Goal: Navigation & Orientation: Find specific page/section

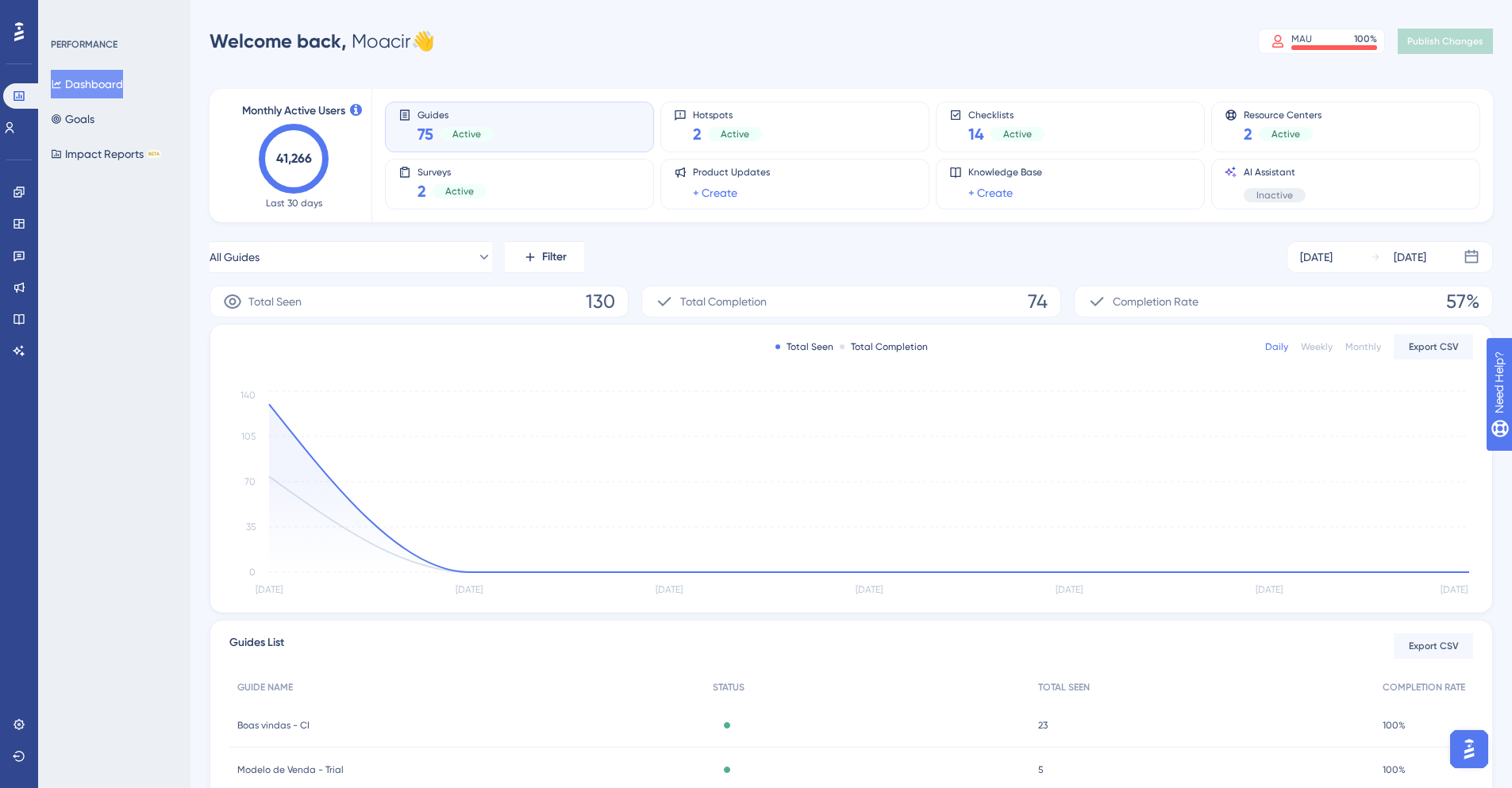
click at [669, 243] on div "All Guides Filter [DATE] [DATE]" at bounding box center [852, 257] width 1284 height 32
click at [476, 256] on icon at bounding box center [483, 257] width 16 height 16
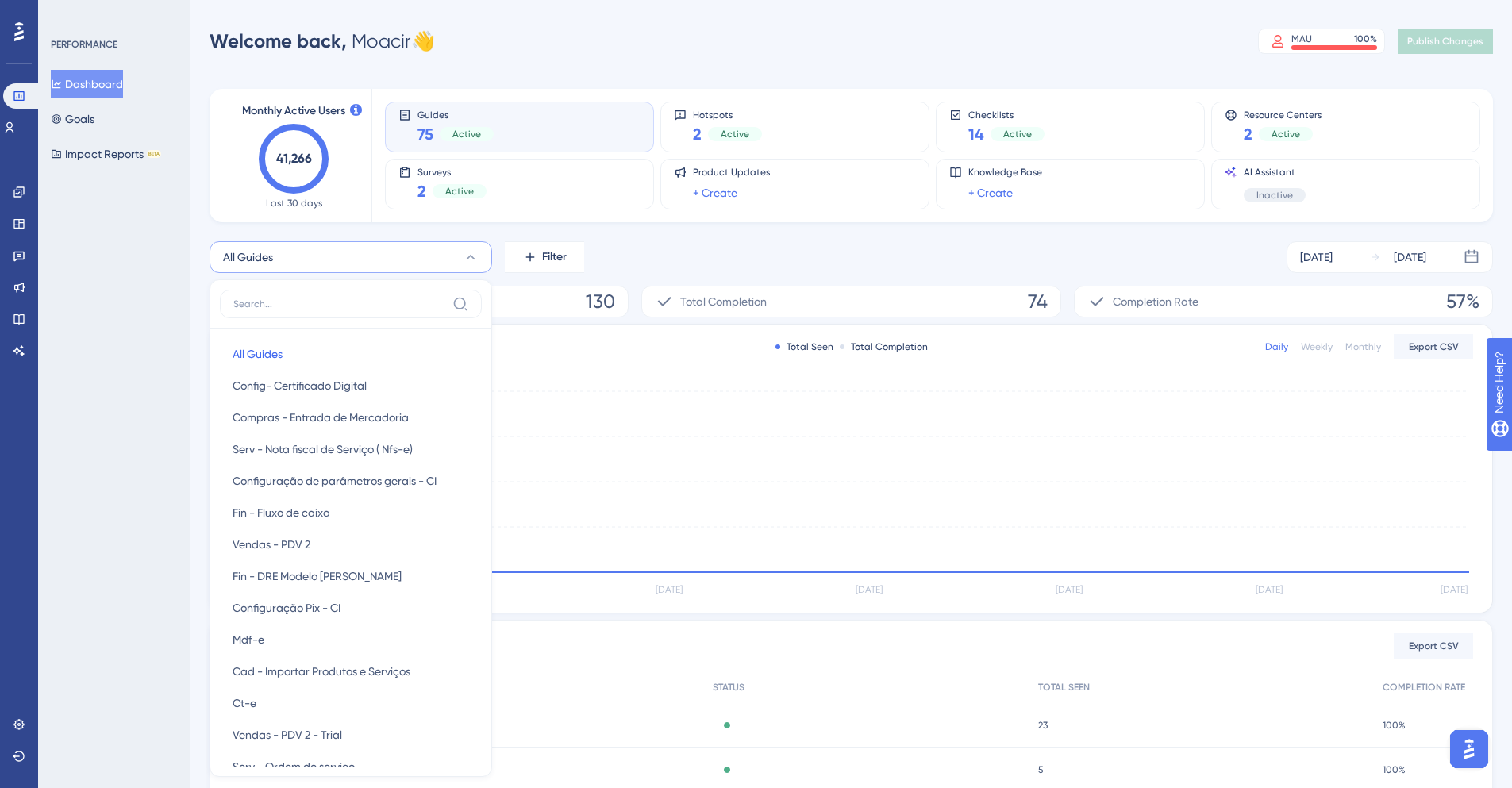
scroll to position [115, 0]
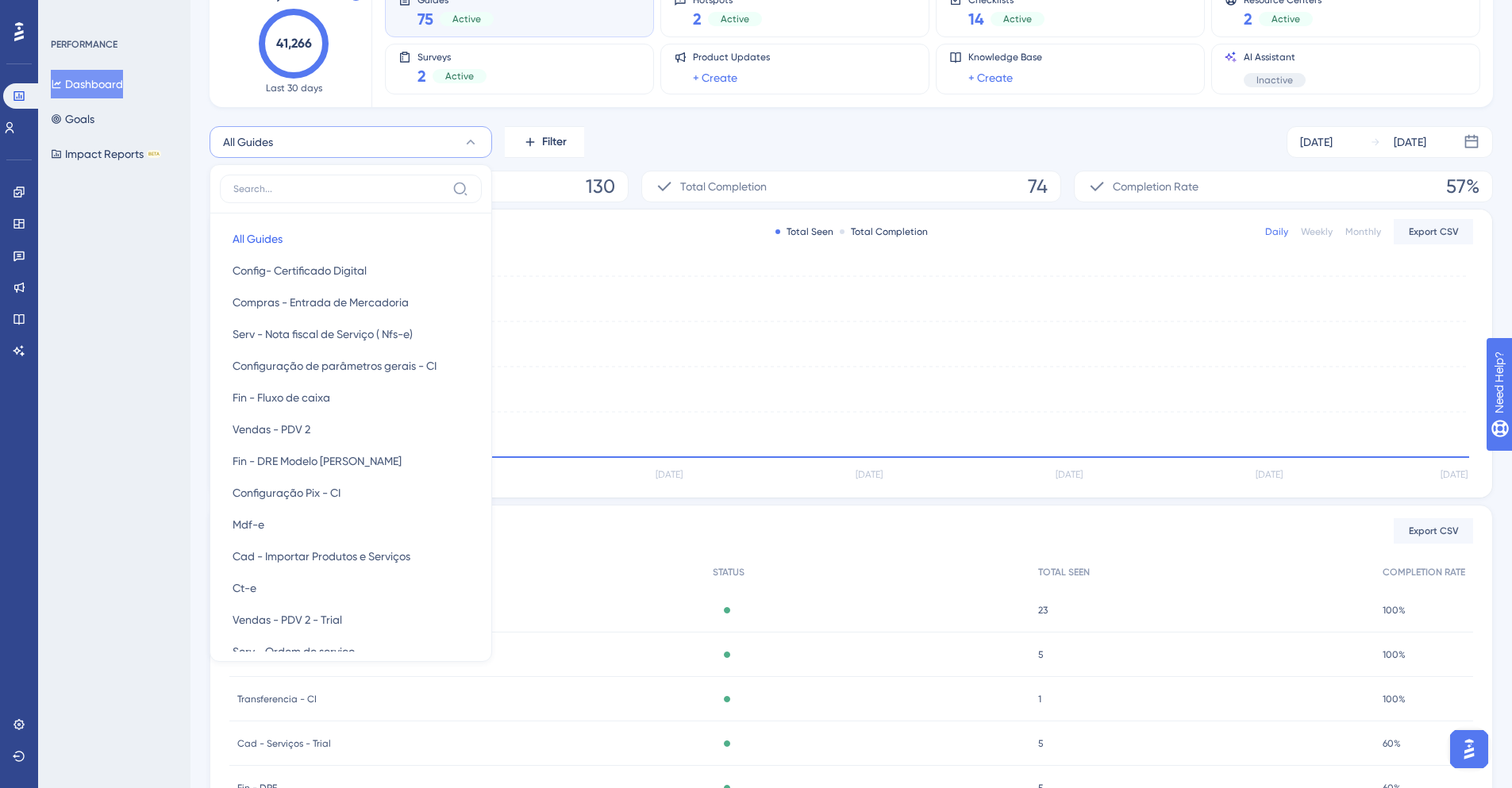
click at [719, 134] on div "All Guides All Guides All Guides Config- Certificado Digital Config- Certificad…" at bounding box center [852, 142] width 1284 height 32
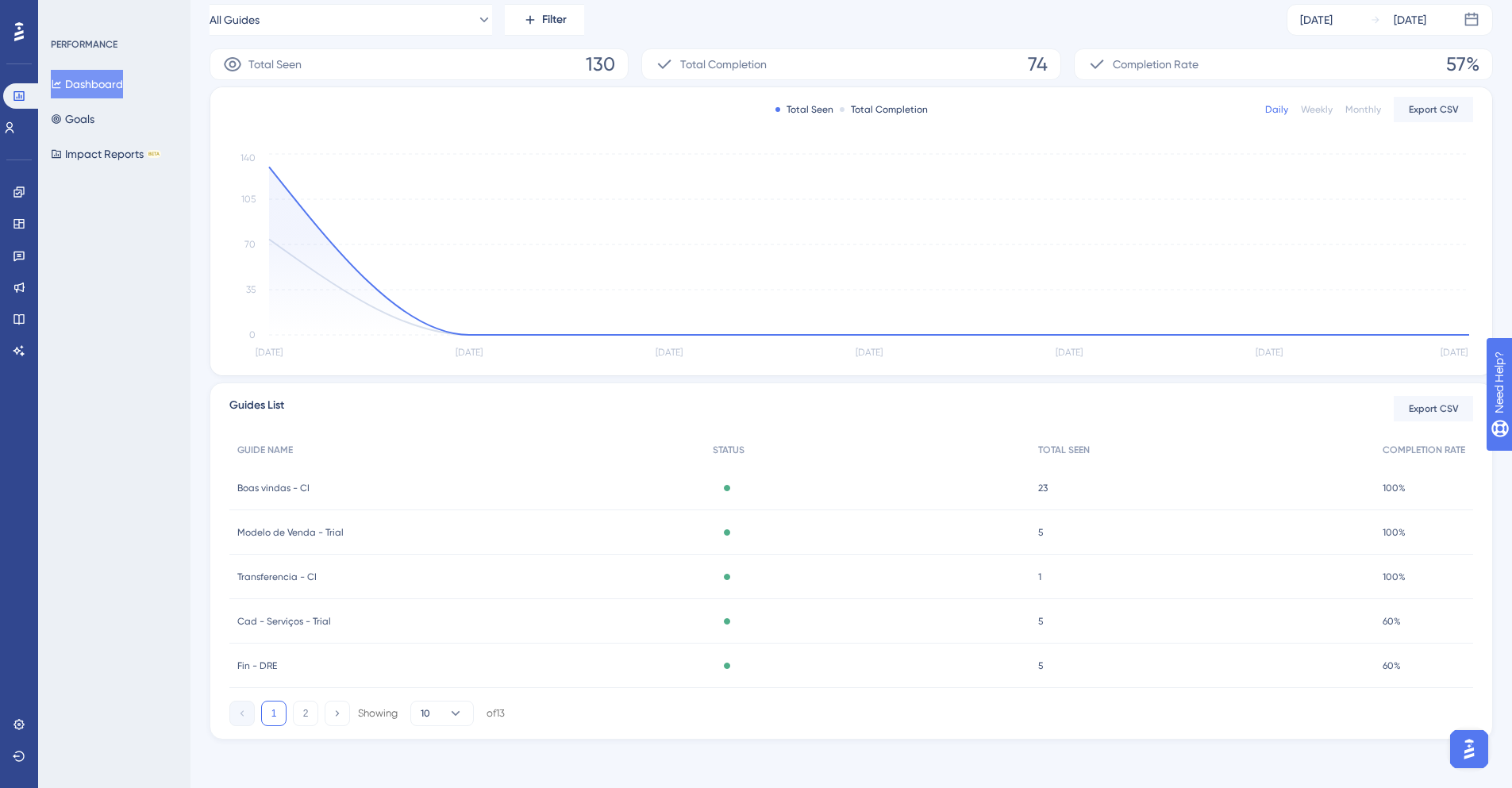
scroll to position [240, 0]
click at [157, 457] on div "PERFORMANCE Dashboard Goals Impact Reports BETA" at bounding box center [114, 394] width 152 height 788
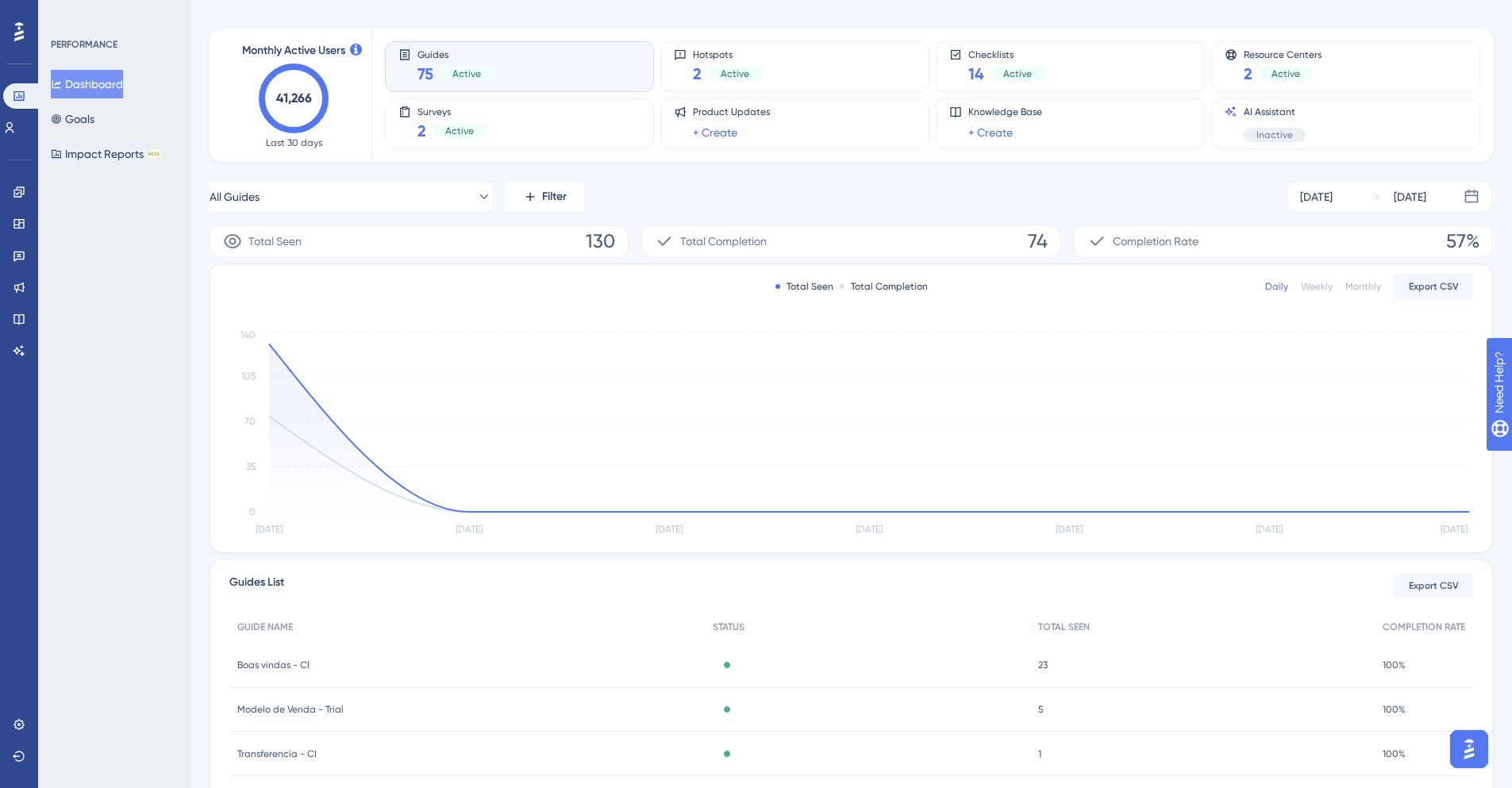
scroll to position [0, 0]
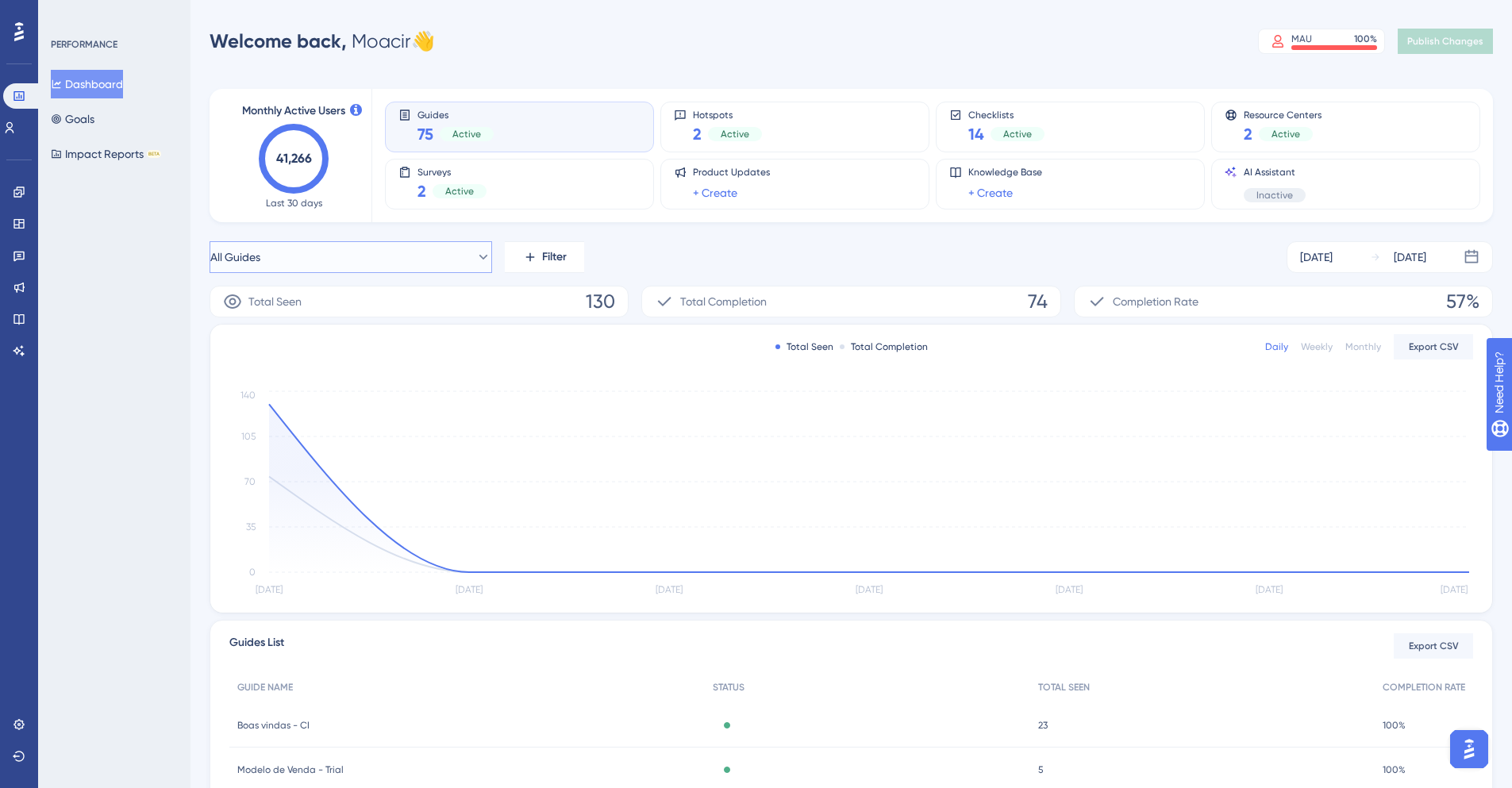
click at [476, 261] on icon at bounding box center [483, 257] width 16 height 16
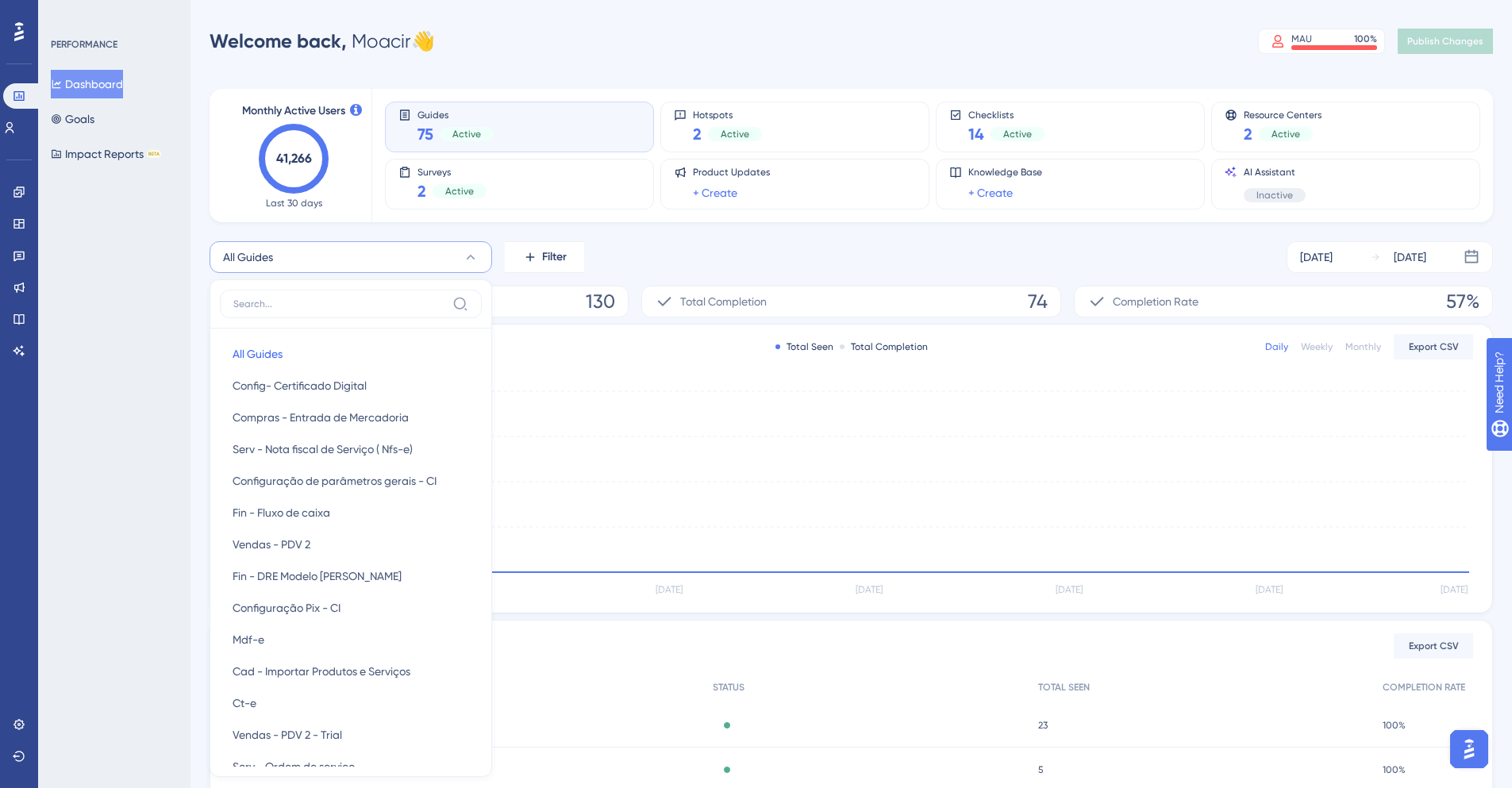
scroll to position [85, 0]
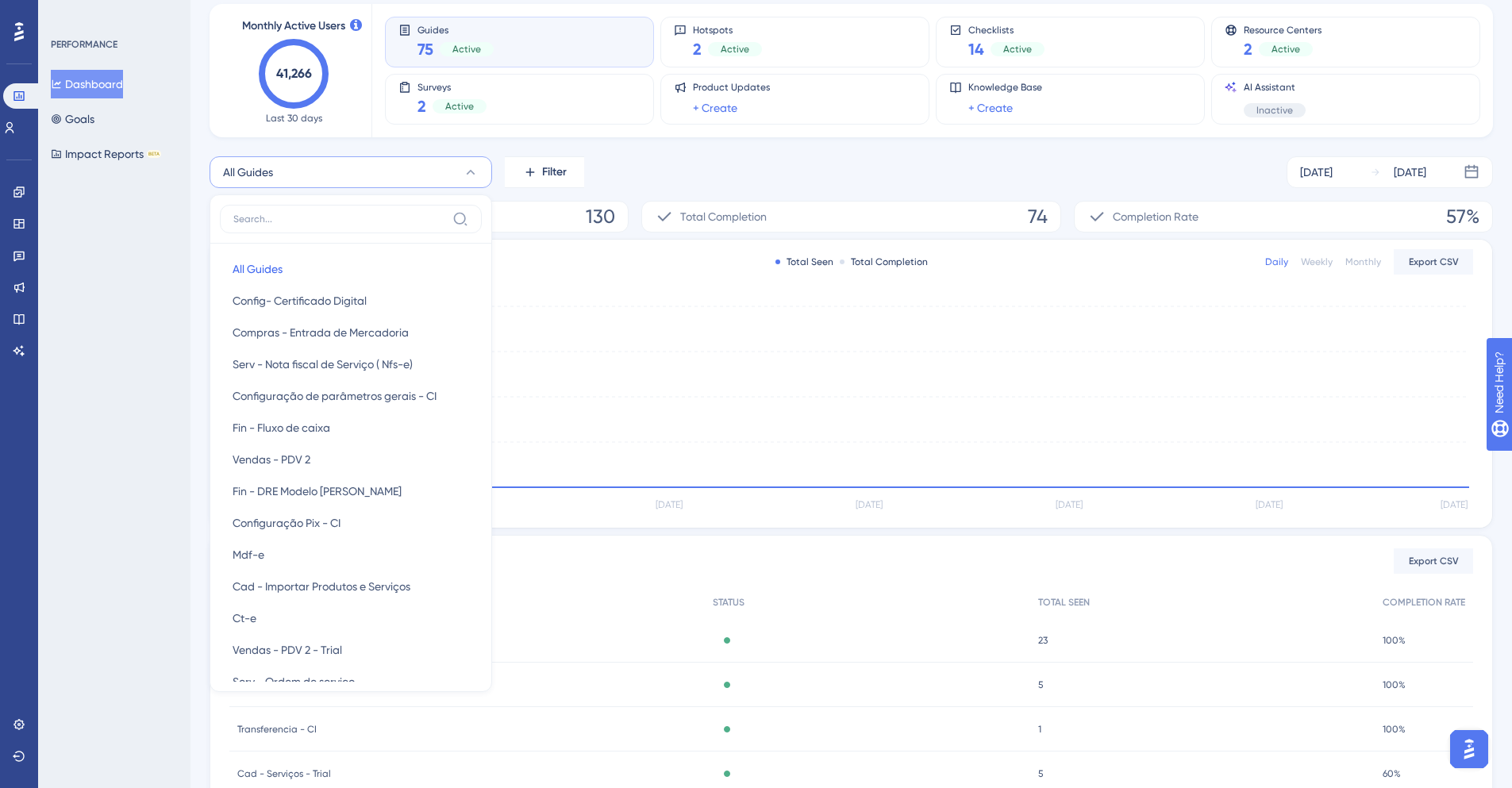
click at [132, 273] on div "PERFORMANCE Dashboard Goals Impact Reports BETA" at bounding box center [114, 394] width 152 height 788
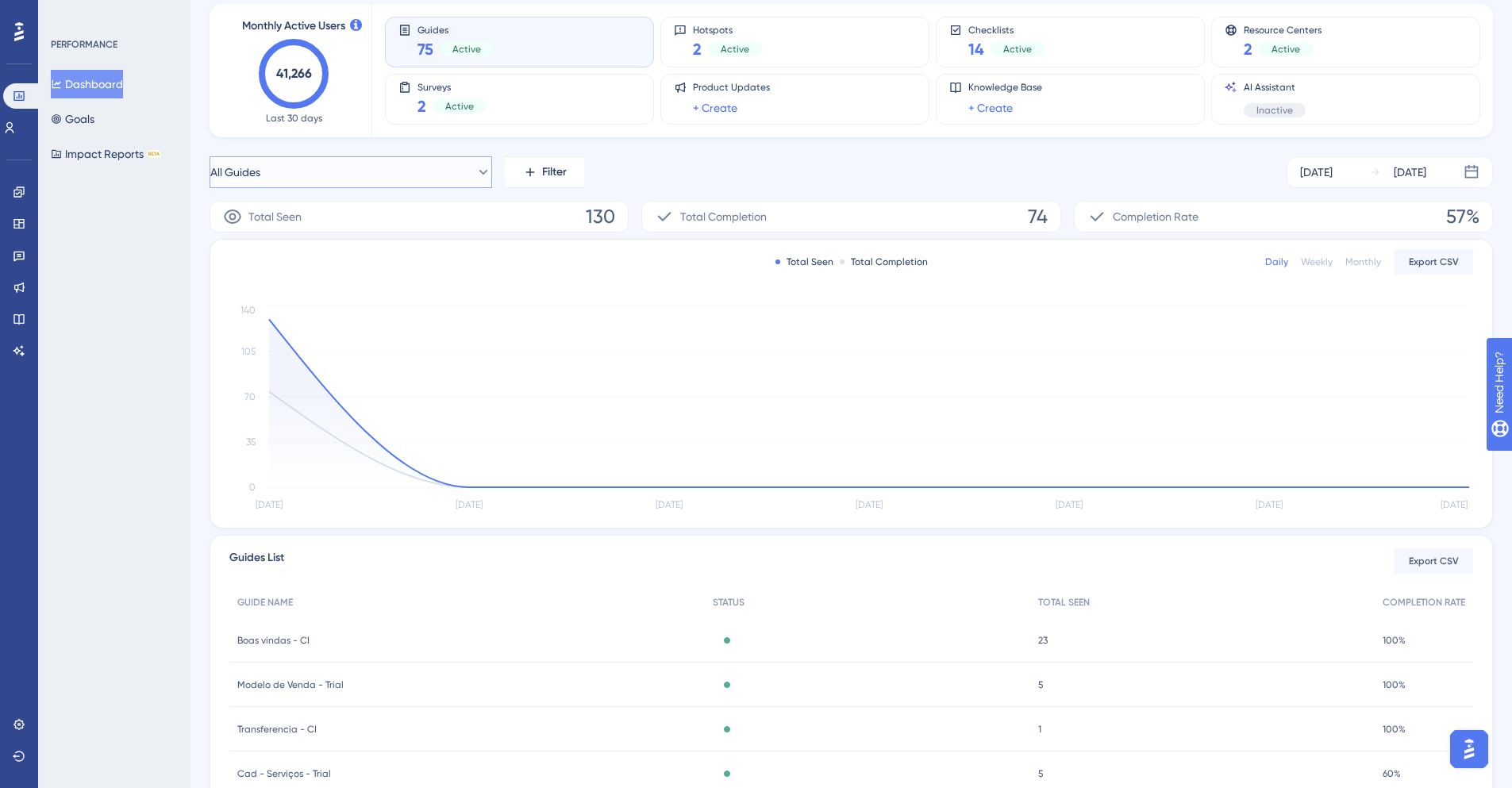
click at [477, 178] on icon at bounding box center [483, 172] width 16 height 16
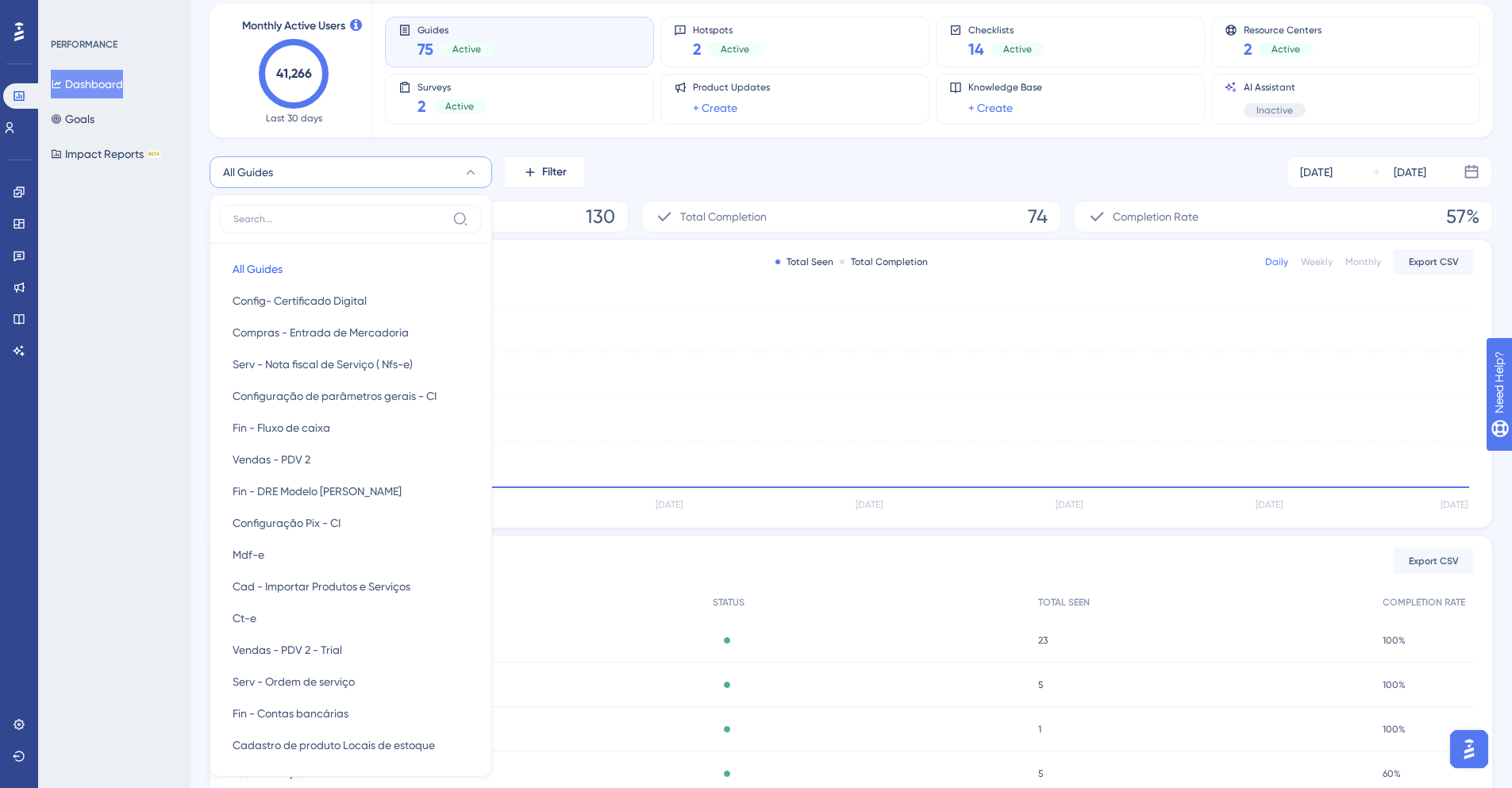
scroll to position [119, 0]
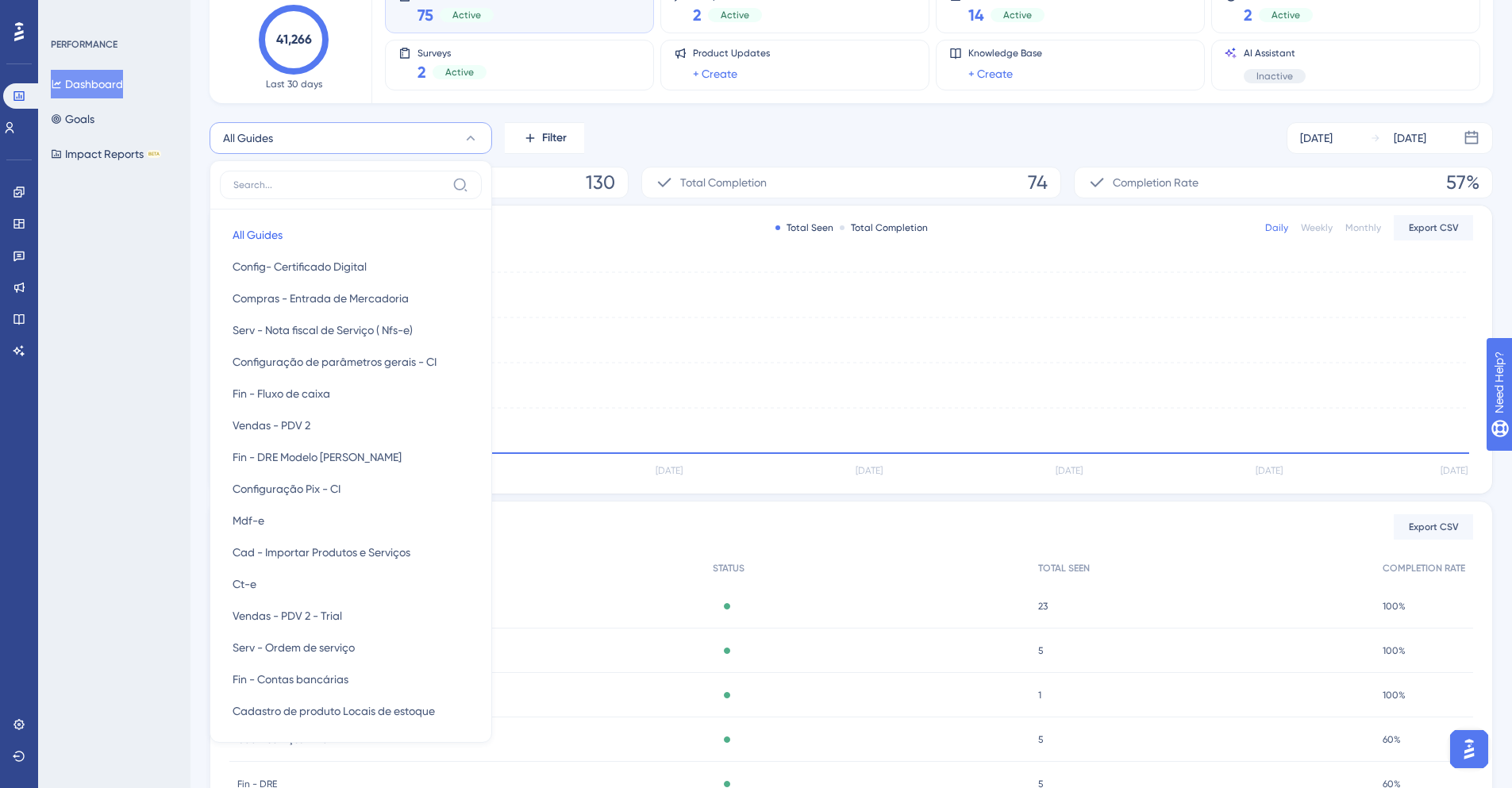
click at [70, 426] on div "PERFORMANCE Dashboard Goals Impact Reports BETA" at bounding box center [114, 394] width 152 height 788
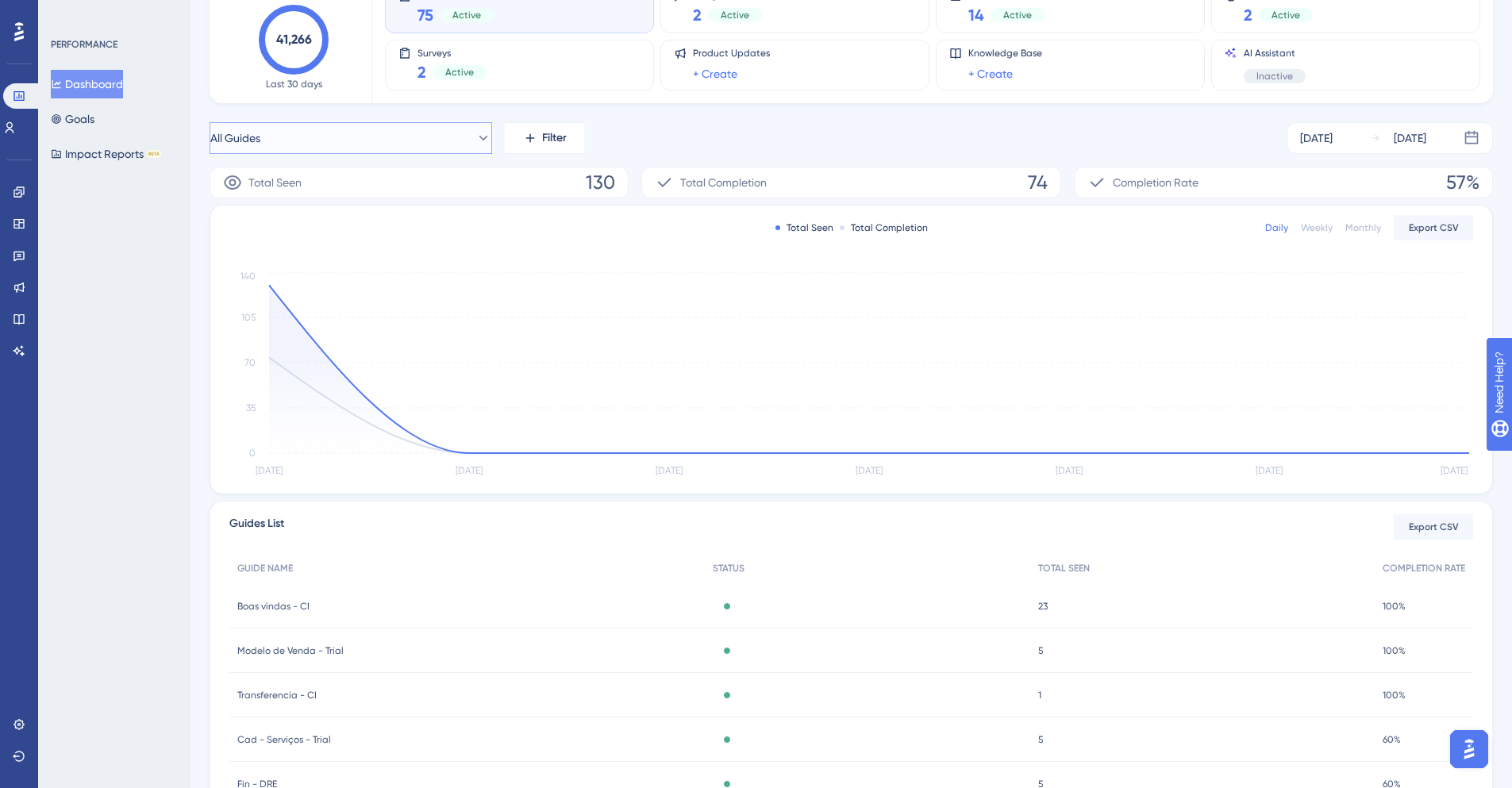
click at [476, 144] on icon at bounding box center [483, 138] width 16 height 16
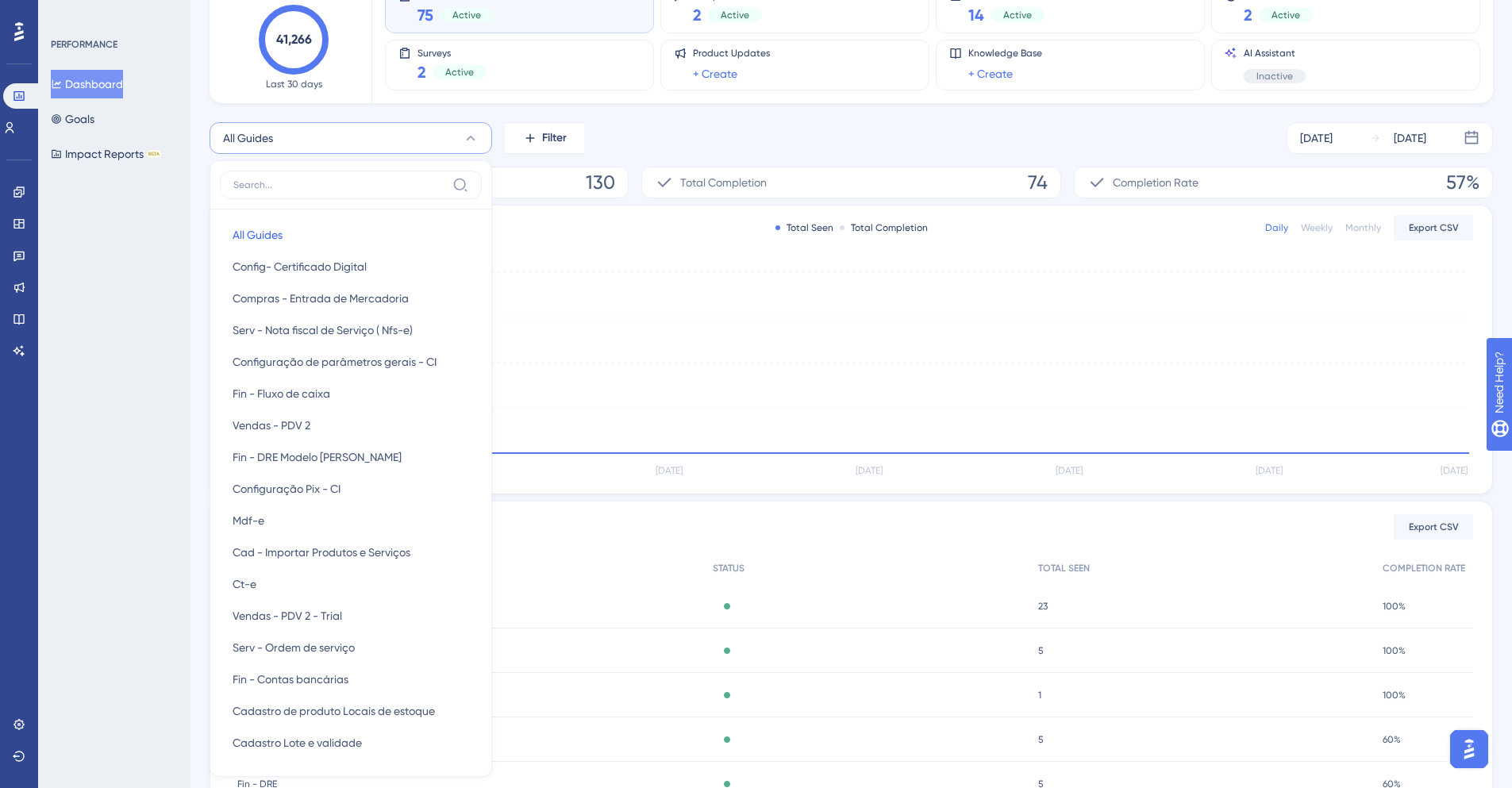
scroll to position [133, 0]
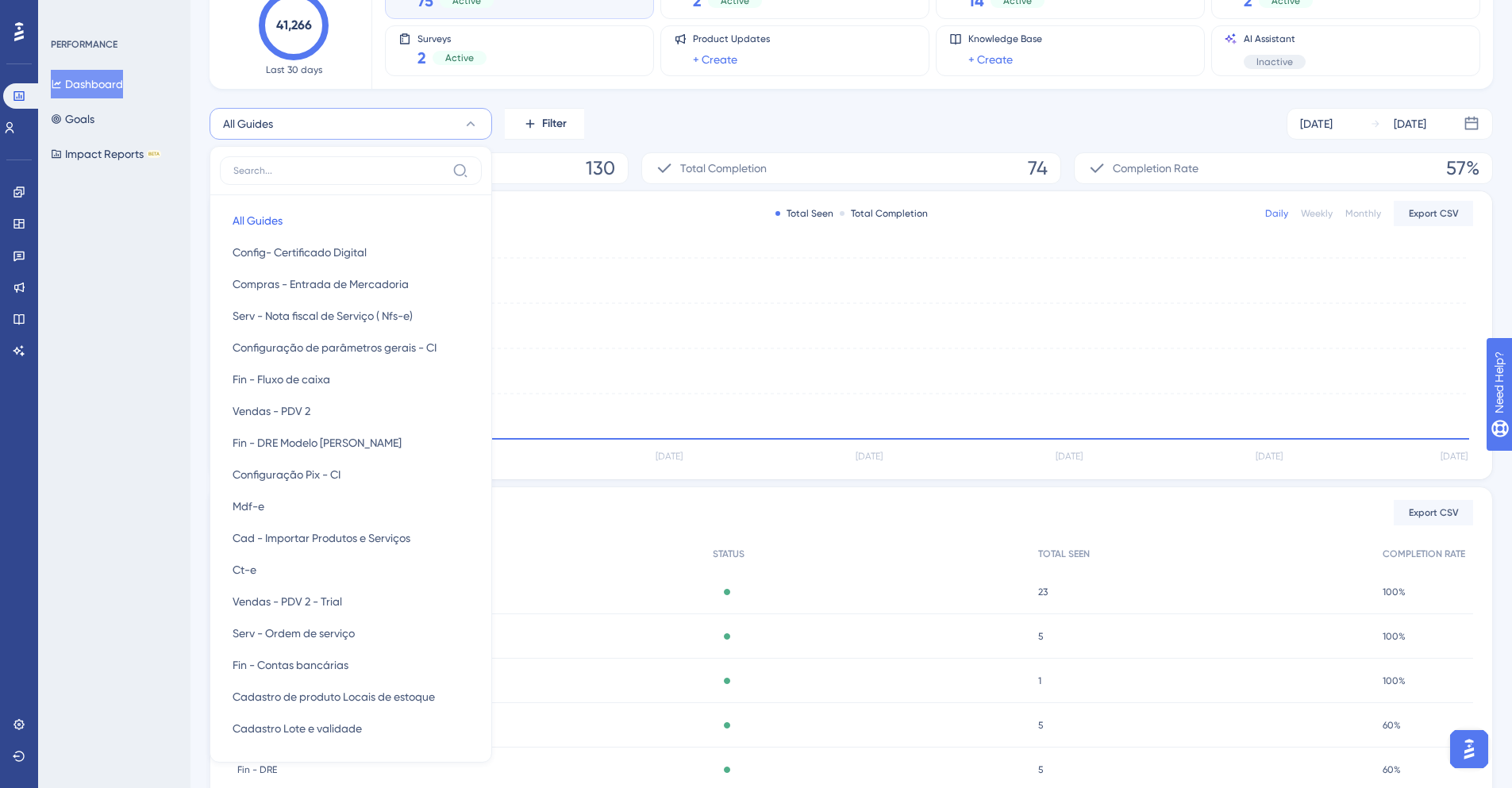
click at [130, 392] on div "PERFORMANCE Dashboard Goals Impact Reports BETA" at bounding box center [114, 394] width 152 height 788
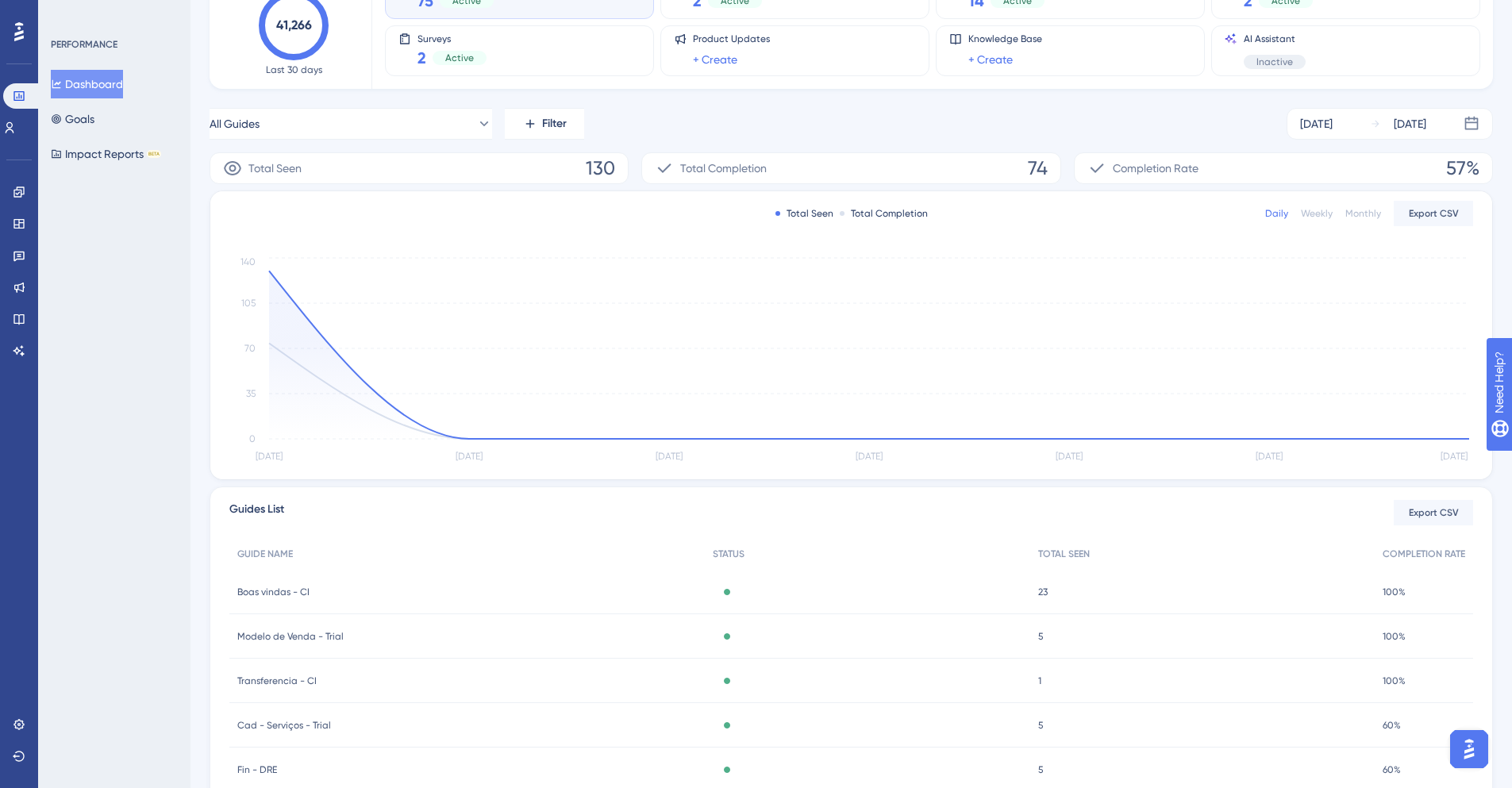
scroll to position [0, 0]
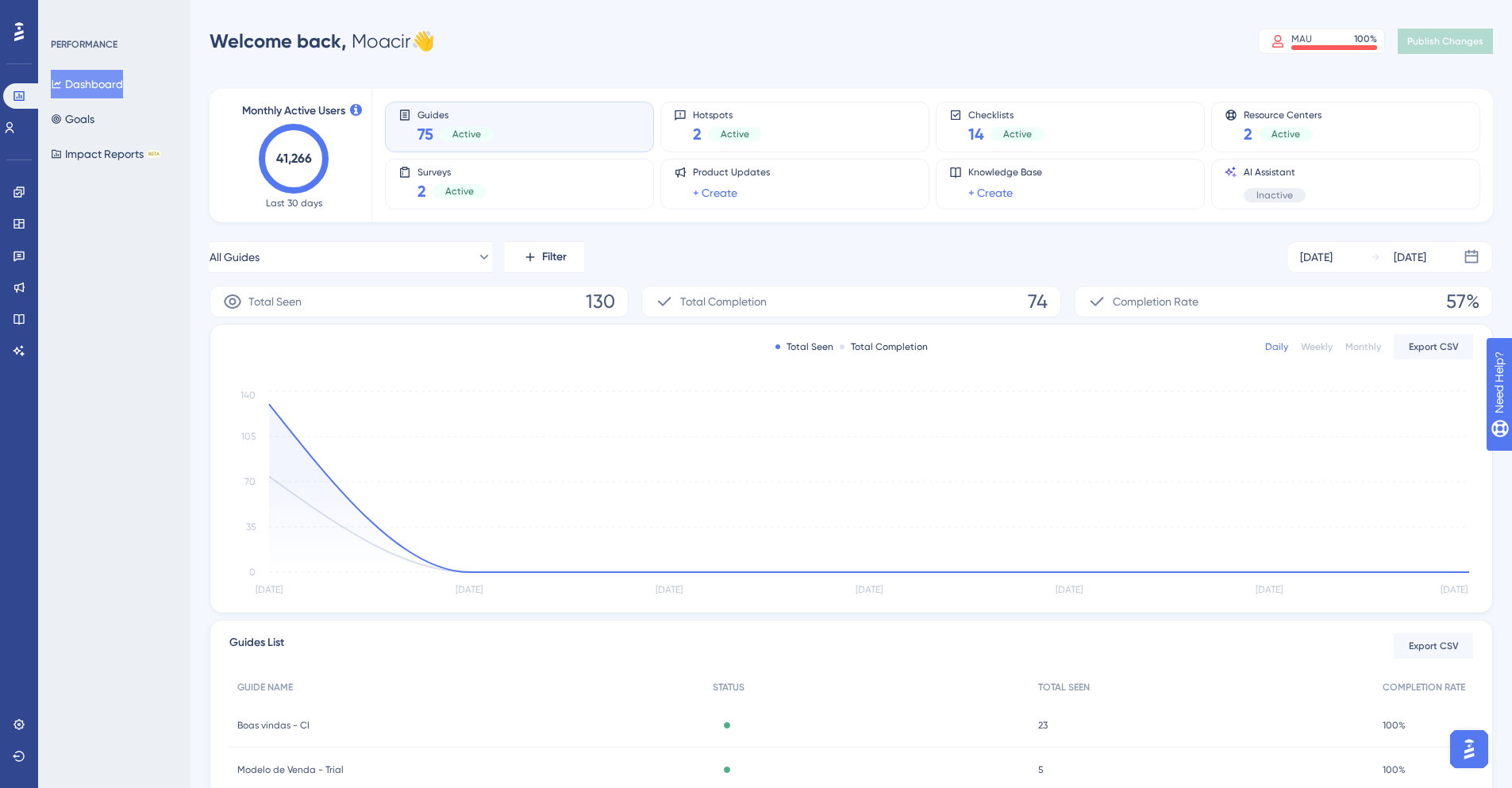
click at [310, 158] on text "41,266" at bounding box center [294, 158] width 36 height 16
click at [295, 155] on text "41,266" at bounding box center [294, 158] width 36 height 16
click at [295, 154] on text "41,266" at bounding box center [294, 158] width 36 height 16
click at [164, 236] on div "PERFORMANCE Dashboard Goals Impact Reports BETA" at bounding box center [114, 394] width 152 height 788
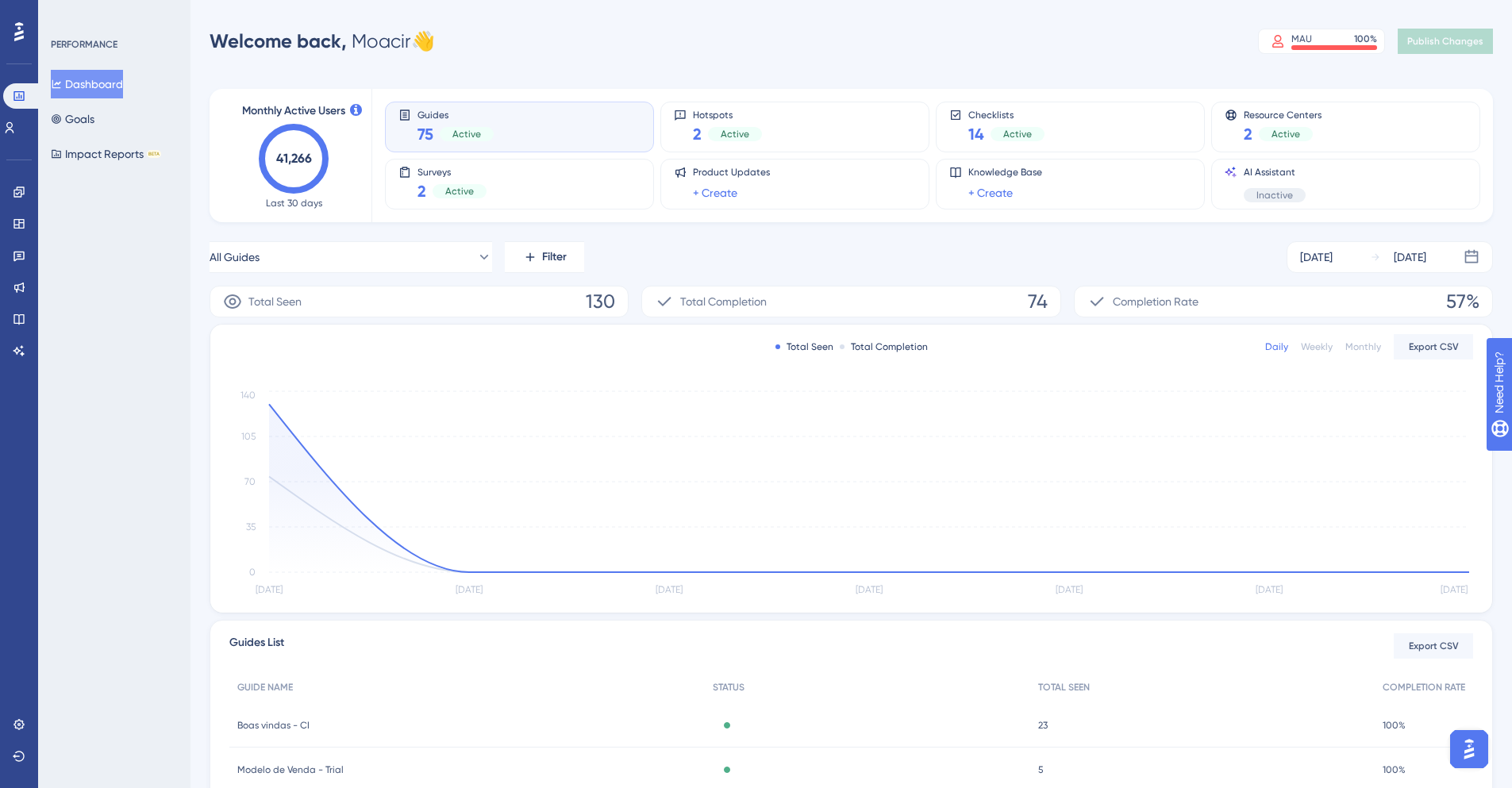
click at [300, 160] on text "41,266" at bounding box center [294, 158] width 36 height 16
click at [290, 163] on text "41,266" at bounding box center [294, 158] width 36 height 16
click at [299, 178] on icon "41,266" at bounding box center [293, 159] width 70 height 70
click at [289, 162] on text "41,266" at bounding box center [294, 158] width 36 height 16
click at [293, 174] on icon "41,266" at bounding box center [293, 159] width 70 height 70
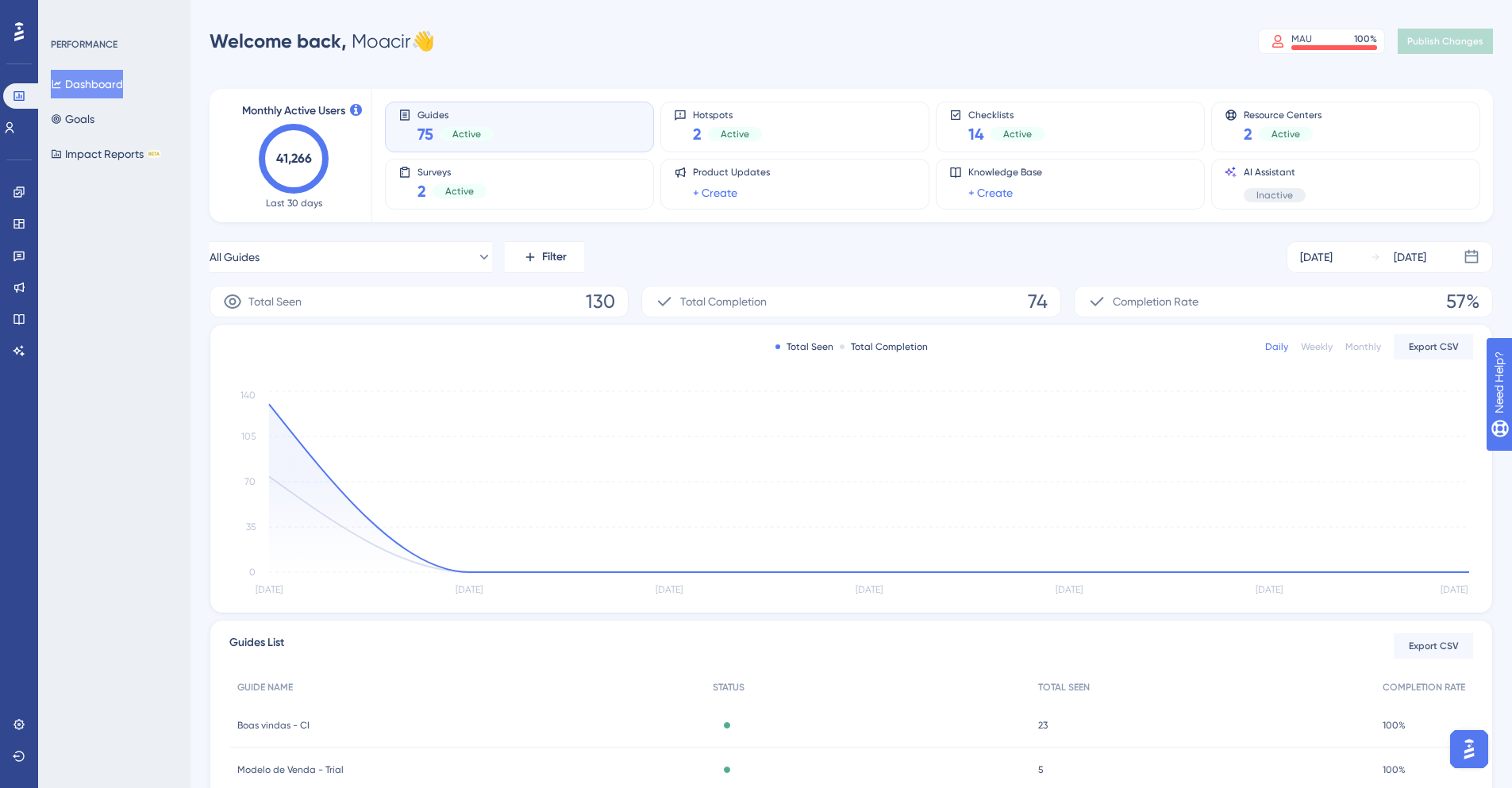
click at [293, 174] on icon "41,266" at bounding box center [293, 159] width 70 height 70
click at [170, 283] on div "PERFORMANCE Dashboard Goals Impact Reports BETA" at bounding box center [114, 394] width 152 height 788
click at [295, 156] on text "41,266" at bounding box center [294, 158] width 36 height 16
click at [473, 247] on button "All Guides" at bounding box center [352, 257] width 283 height 32
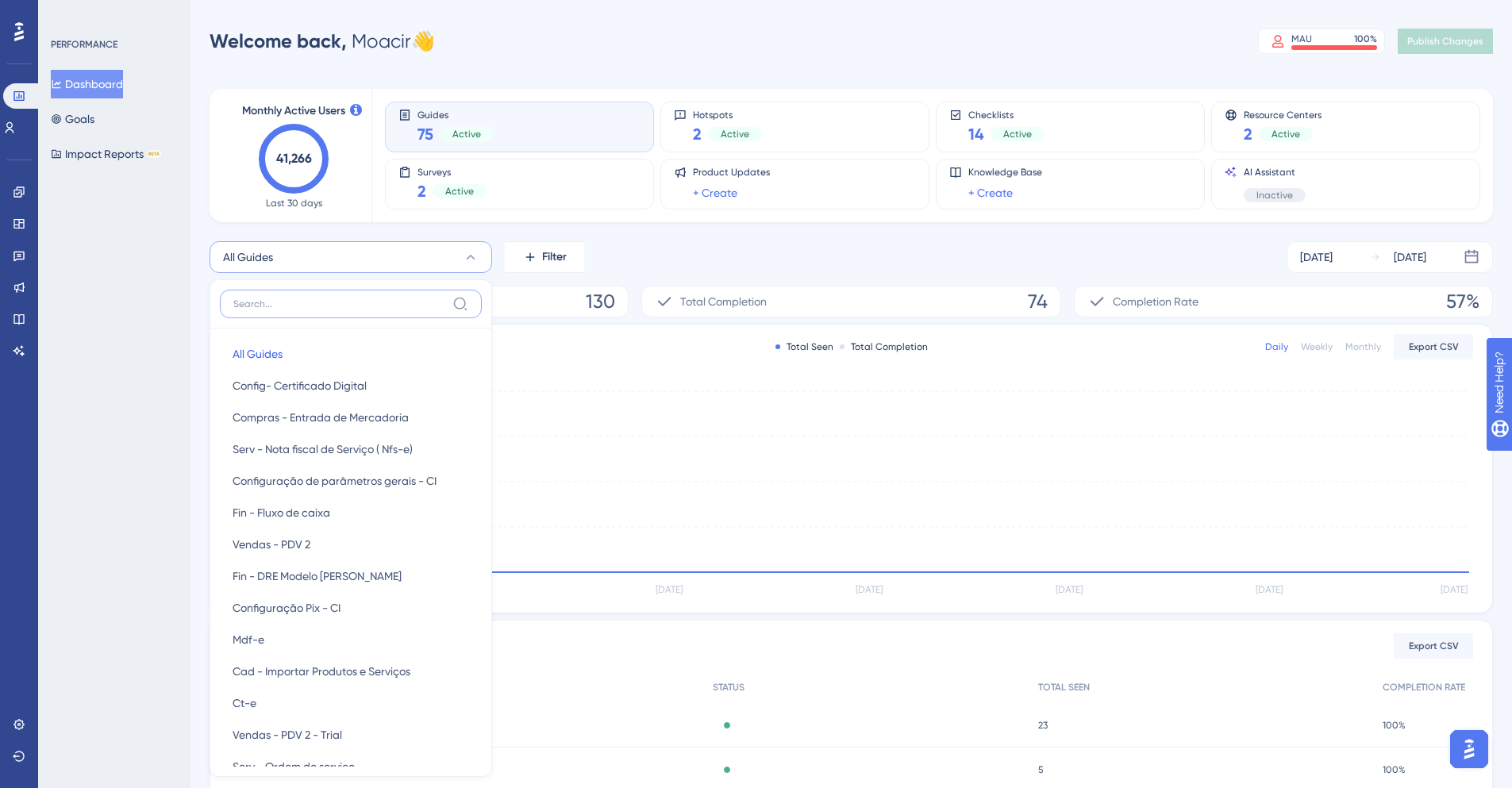
scroll to position [28, 0]
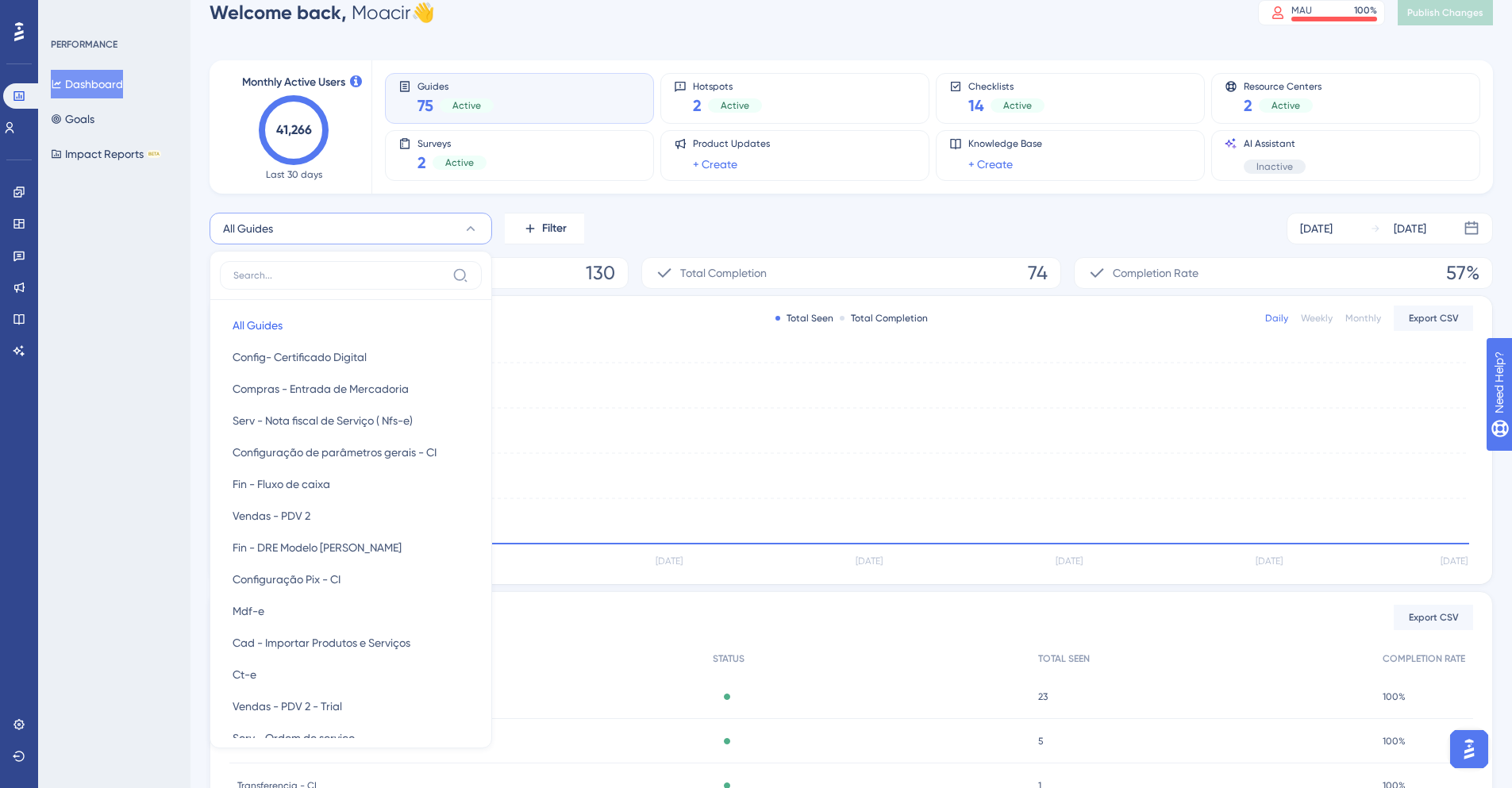
click at [466, 234] on icon at bounding box center [470, 228] width 16 height 16
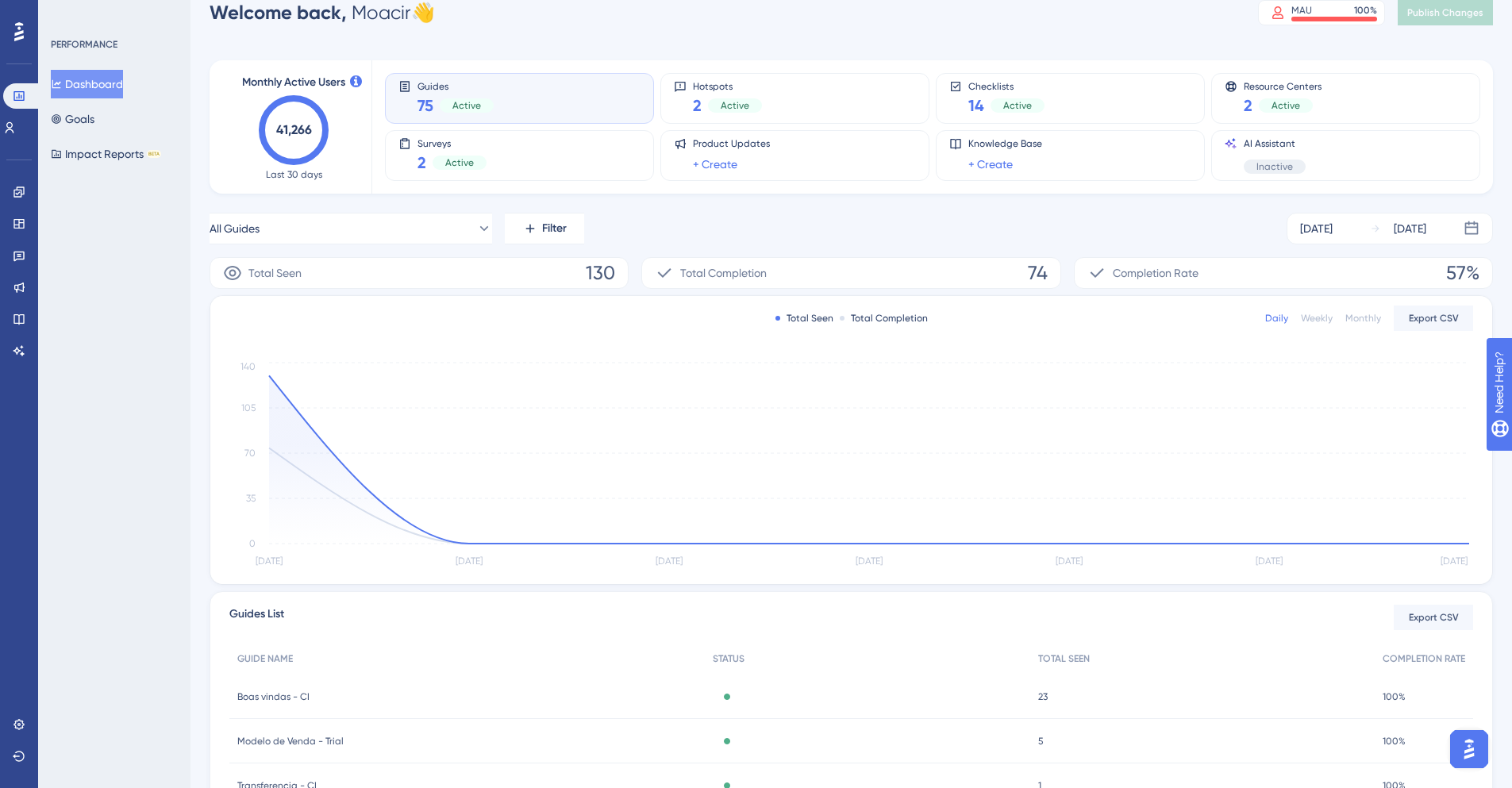
click at [115, 327] on div "PERFORMANCE Dashboard Goals Impact Reports BETA" at bounding box center [114, 394] width 152 height 788
click at [15, 133] on icon at bounding box center [9, 128] width 13 height 13
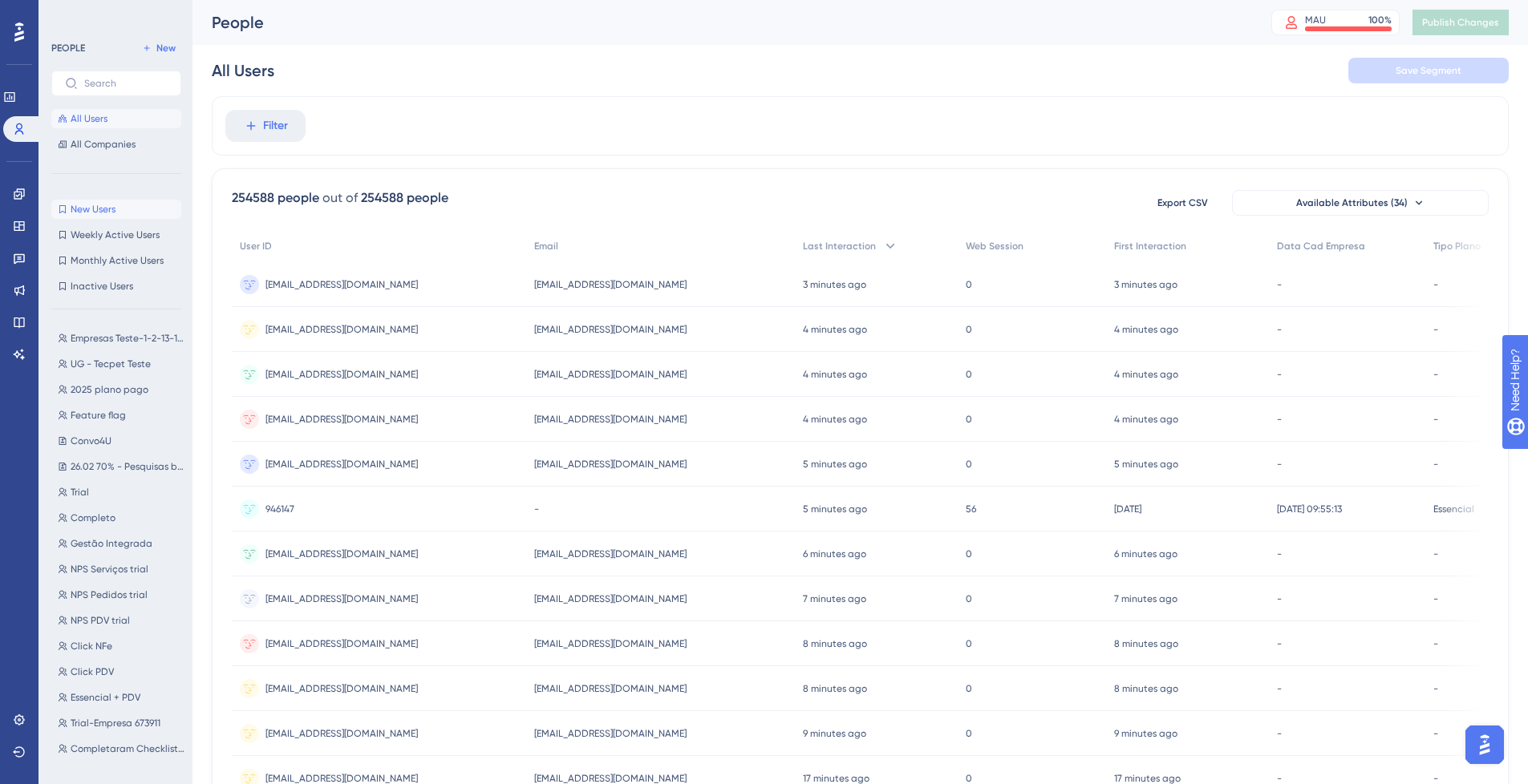
click at [98, 212] on span "New Users" at bounding box center [93, 209] width 45 height 13
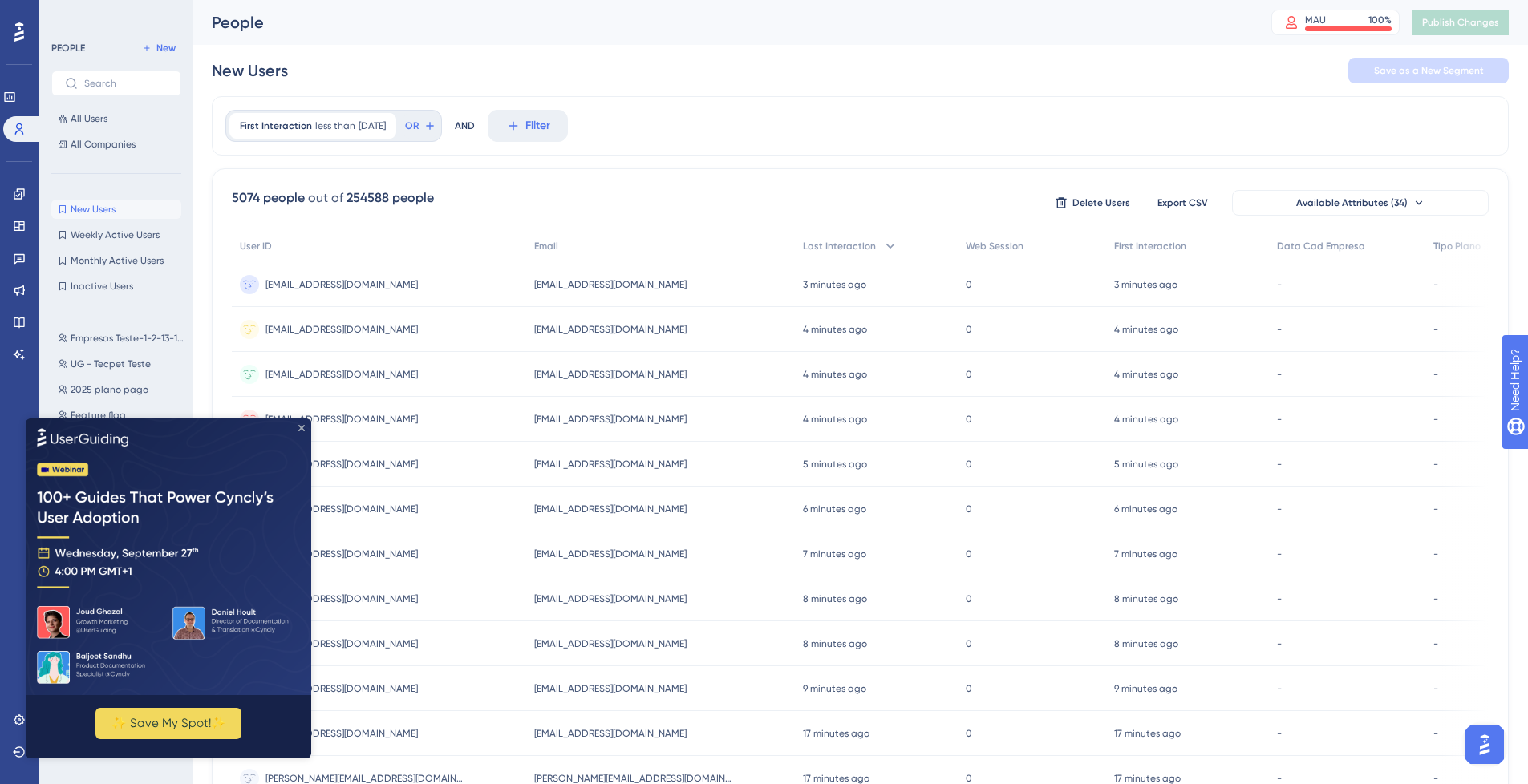
click at [298, 427] on icon "Close Preview" at bounding box center [301, 427] width 6 height 6
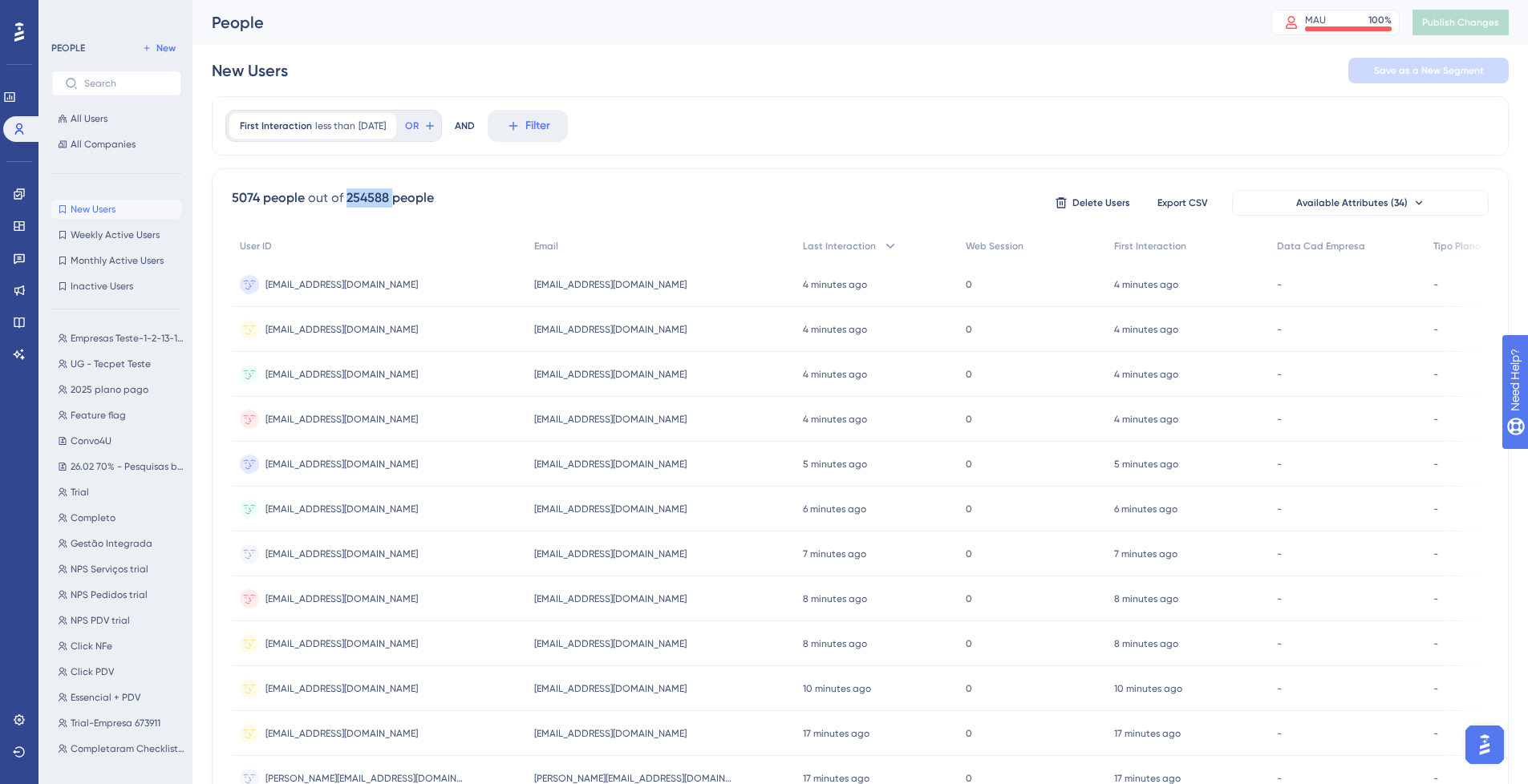
drag, startPoint x: 343, startPoint y: 194, endPoint x: 331, endPoint y: 197, distance: 12.4
click at [389, 207] on div "5074 people out of 254588 people" at bounding box center [332, 197] width 202 height 19
click at [261, 198] on div "5074 people" at bounding box center [268, 197] width 73 height 19
drag, startPoint x: 368, startPoint y: 226, endPoint x: 369, endPoint y: 250, distance: 24.0
click at [369, 226] on div "5074 people out of 254588 people Delete Users Export CSV Available Attributes (…" at bounding box center [861, 700] width 1297 height 1063
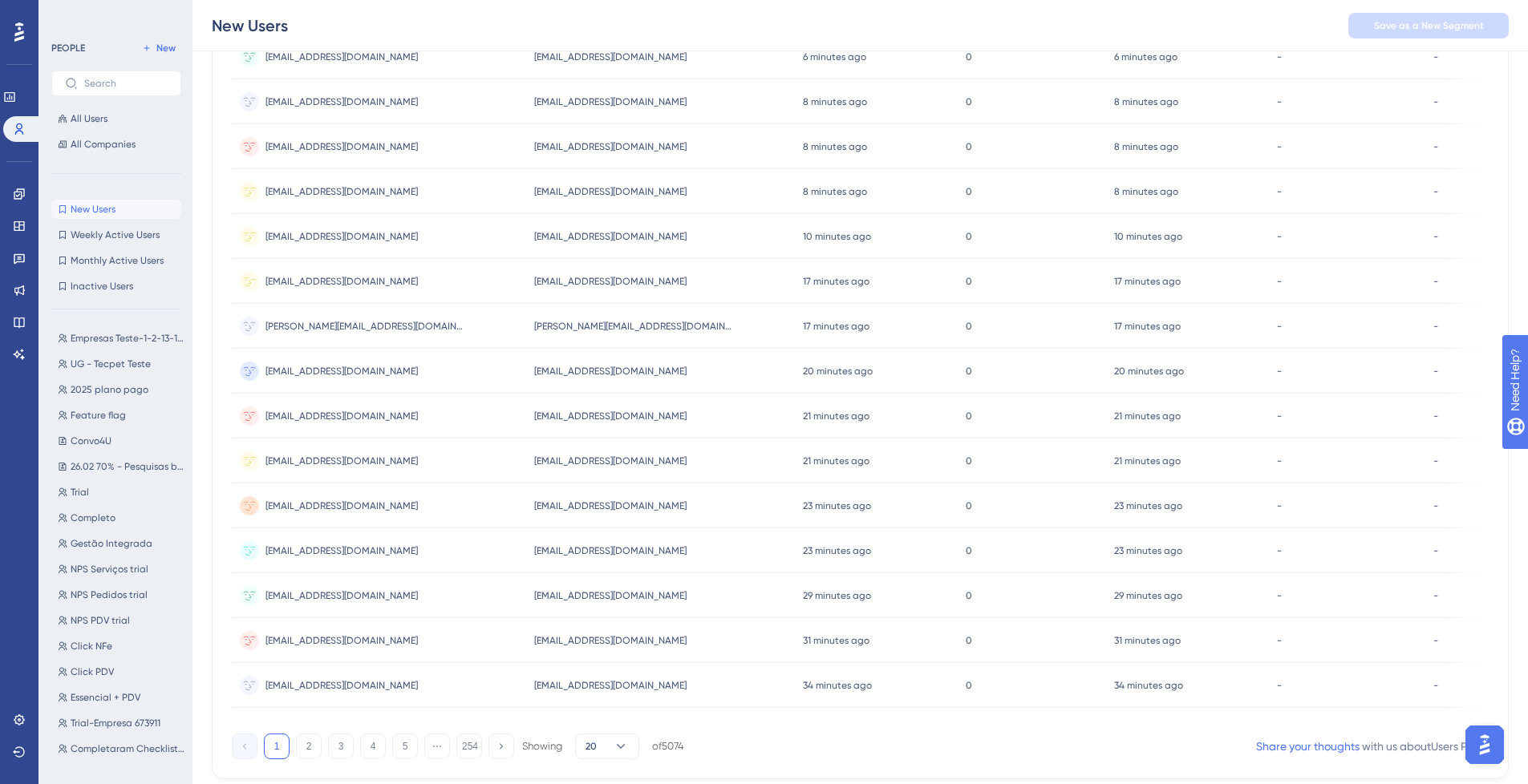
scroll to position [511, 0]
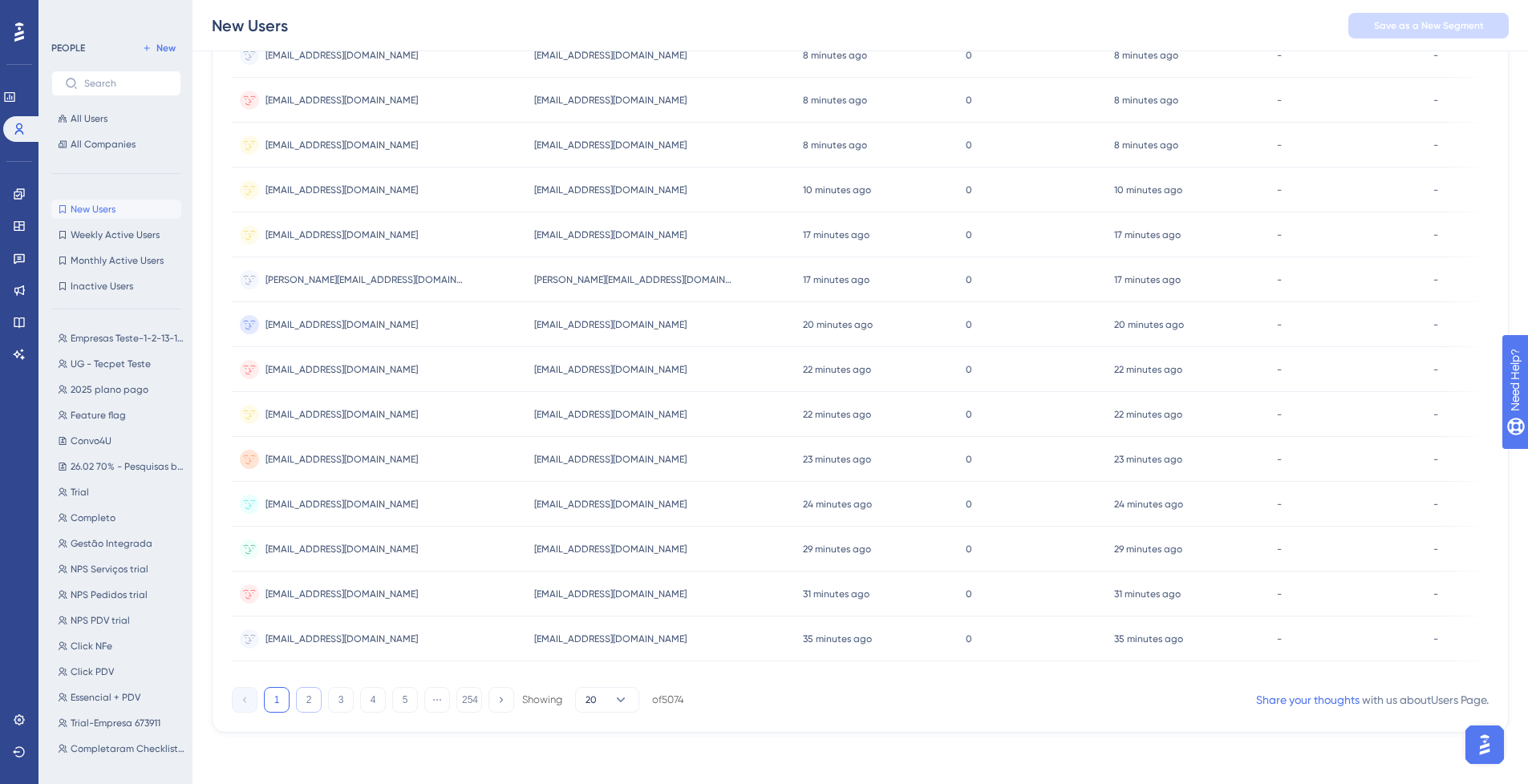
click at [304, 701] on button "2" at bounding box center [309, 700] width 26 height 26
click at [347, 697] on button "3" at bounding box center [341, 700] width 26 height 26
click at [376, 697] on button "4" at bounding box center [373, 700] width 26 height 26
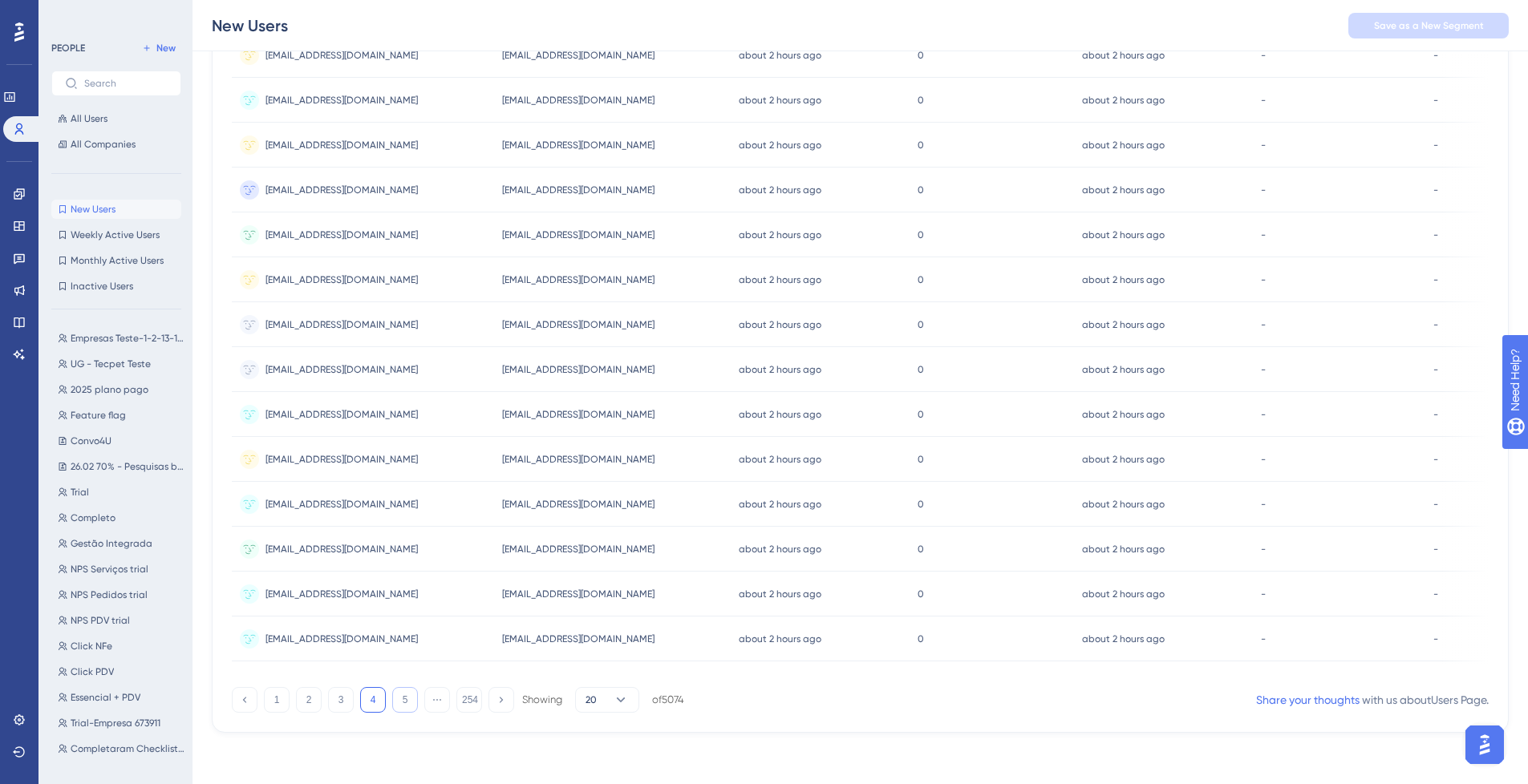
click at [406, 704] on button "5" at bounding box center [405, 700] width 26 height 26
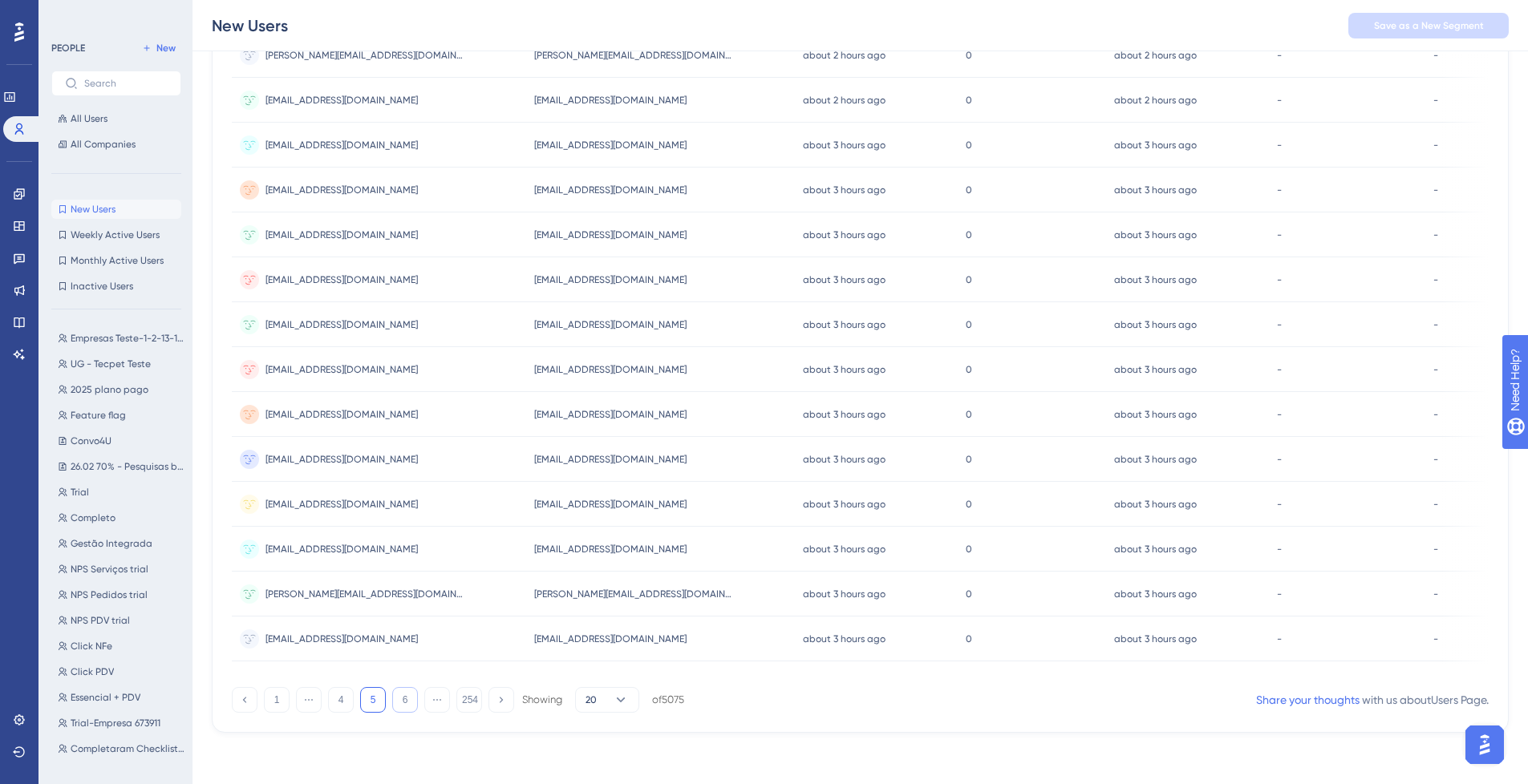
click at [406, 700] on button "6" at bounding box center [405, 700] width 26 height 26
drag, startPoint x: 467, startPoint y: 700, endPoint x: 477, endPoint y: 731, distance: 32.6
click at [468, 704] on button "254" at bounding box center [470, 700] width 26 height 26
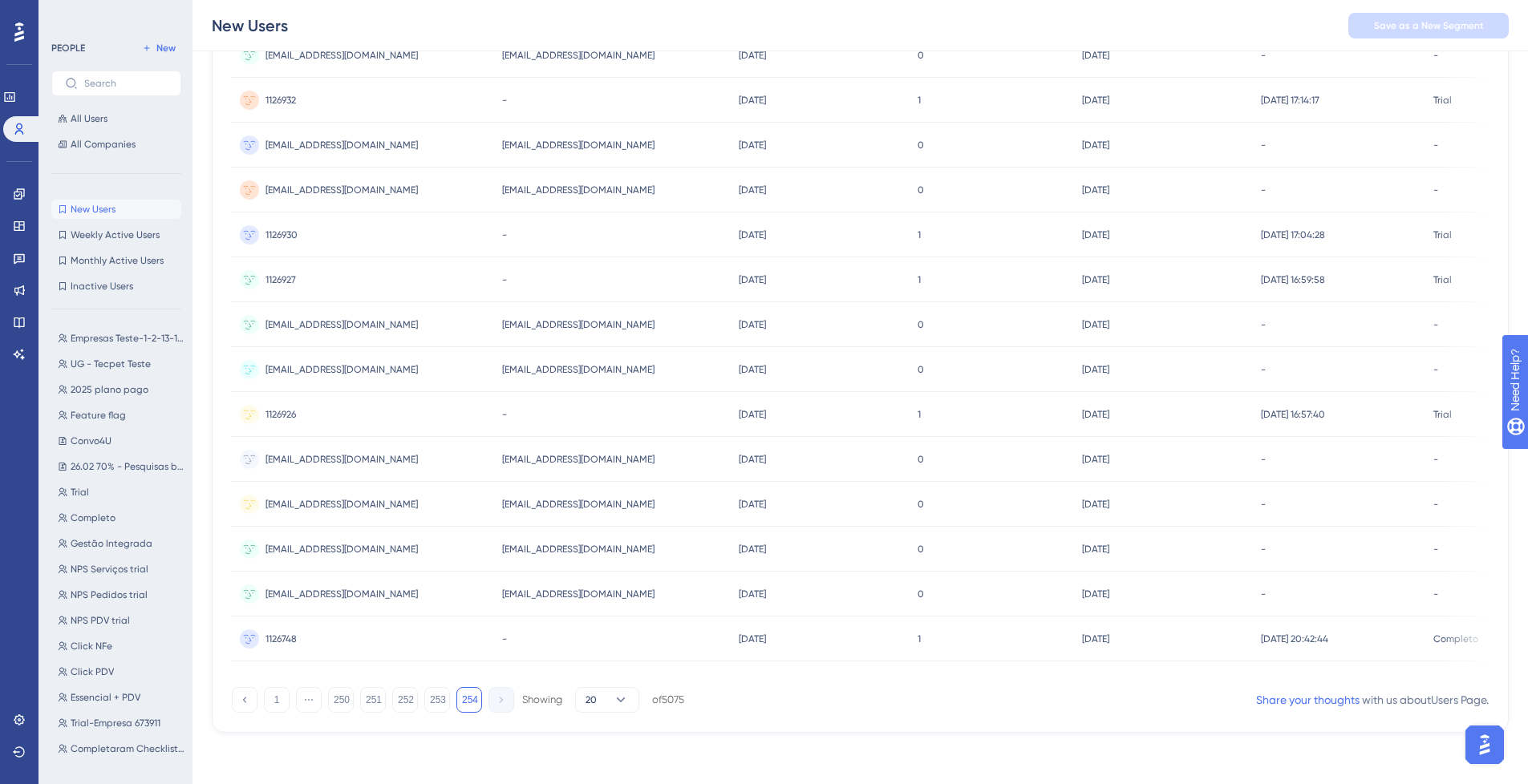
scroll to position [286, 0]
click at [470, 699] on button "254" at bounding box center [470, 700] width 26 height 26
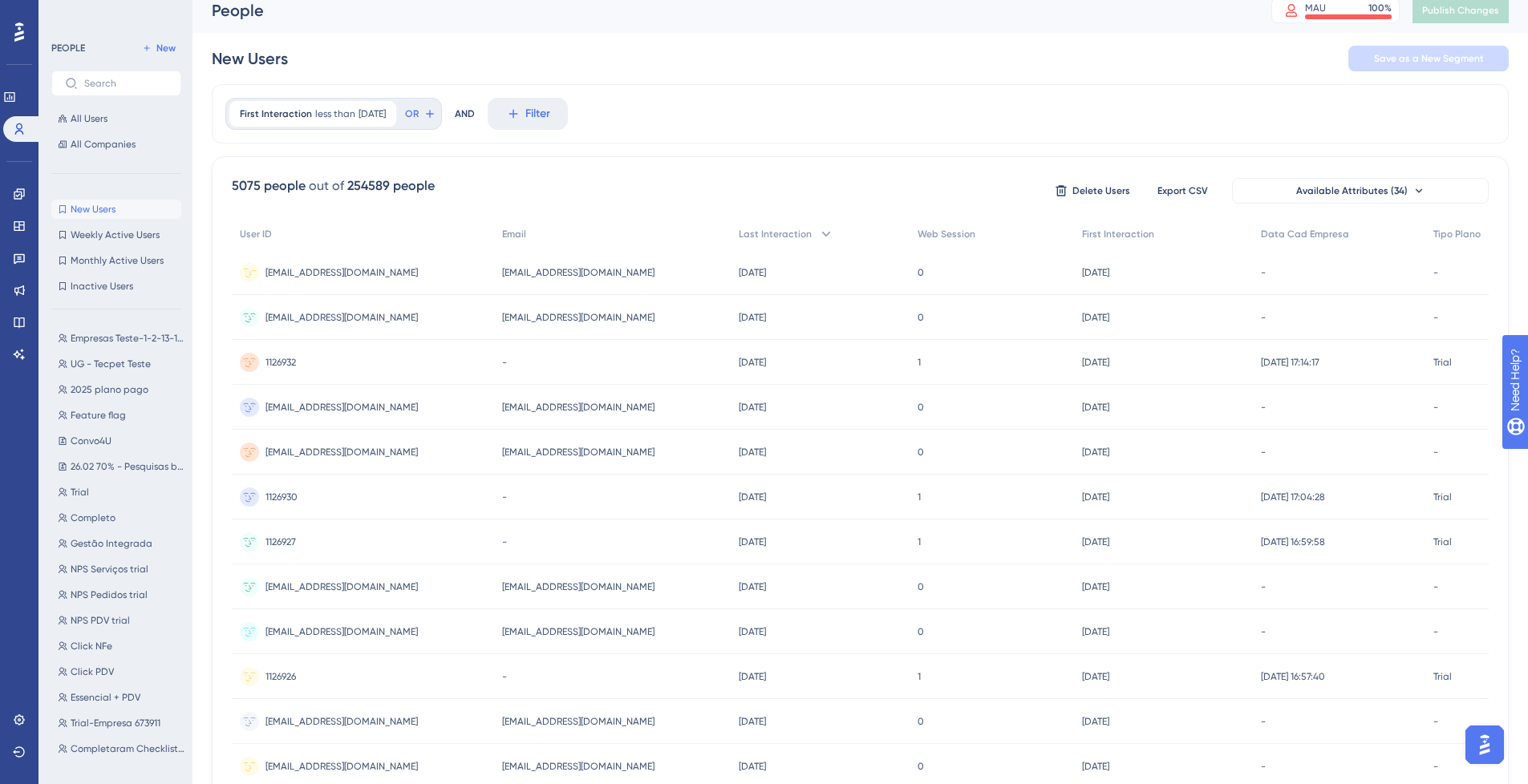
scroll to position [0, 12]
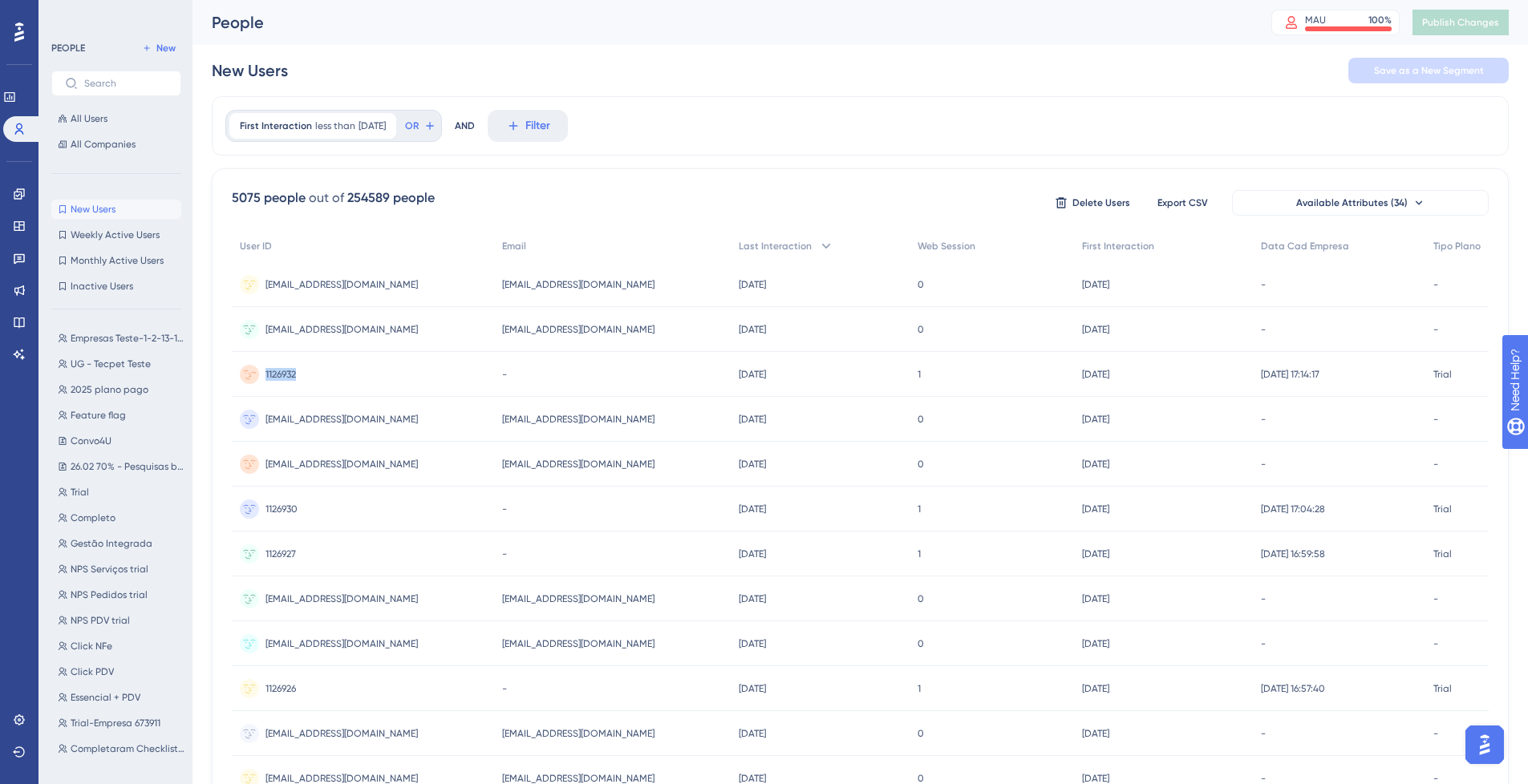
drag, startPoint x: 292, startPoint y: 374, endPoint x: 261, endPoint y: 408, distance: 46.0
click at [252, 379] on div "1126932 1126932" at bounding box center [363, 374] width 262 height 45
drag, startPoint x: 292, startPoint y: 505, endPoint x: 260, endPoint y: 525, distance: 37.7
click at [252, 515] on div "1126930 1126930" at bounding box center [363, 509] width 262 height 45
drag, startPoint x: 284, startPoint y: 556, endPoint x: 273, endPoint y: 556, distance: 11.0
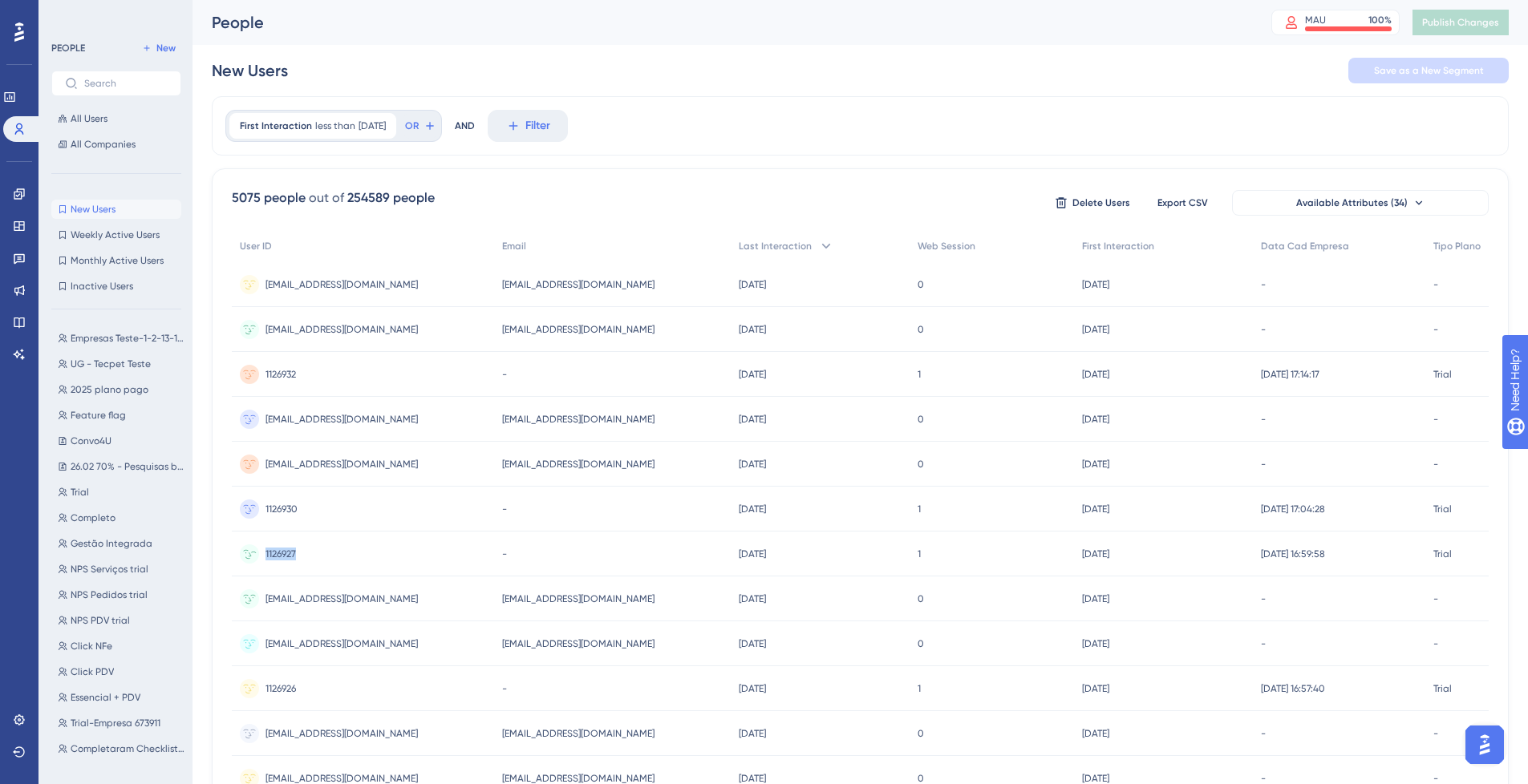
click at [266, 561] on div "1126927 1126927" at bounding box center [281, 553] width 30 height 45
drag, startPoint x: 295, startPoint y: 511, endPoint x: 274, endPoint y: 527, distance: 26.4
click at [252, 517] on div "1126930 1126930" at bounding box center [363, 509] width 262 height 45
click at [332, 515] on div "1126930 1126930" at bounding box center [363, 509] width 262 height 45
drag, startPoint x: 294, startPoint y: 375, endPoint x: 258, endPoint y: 386, distance: 37.6
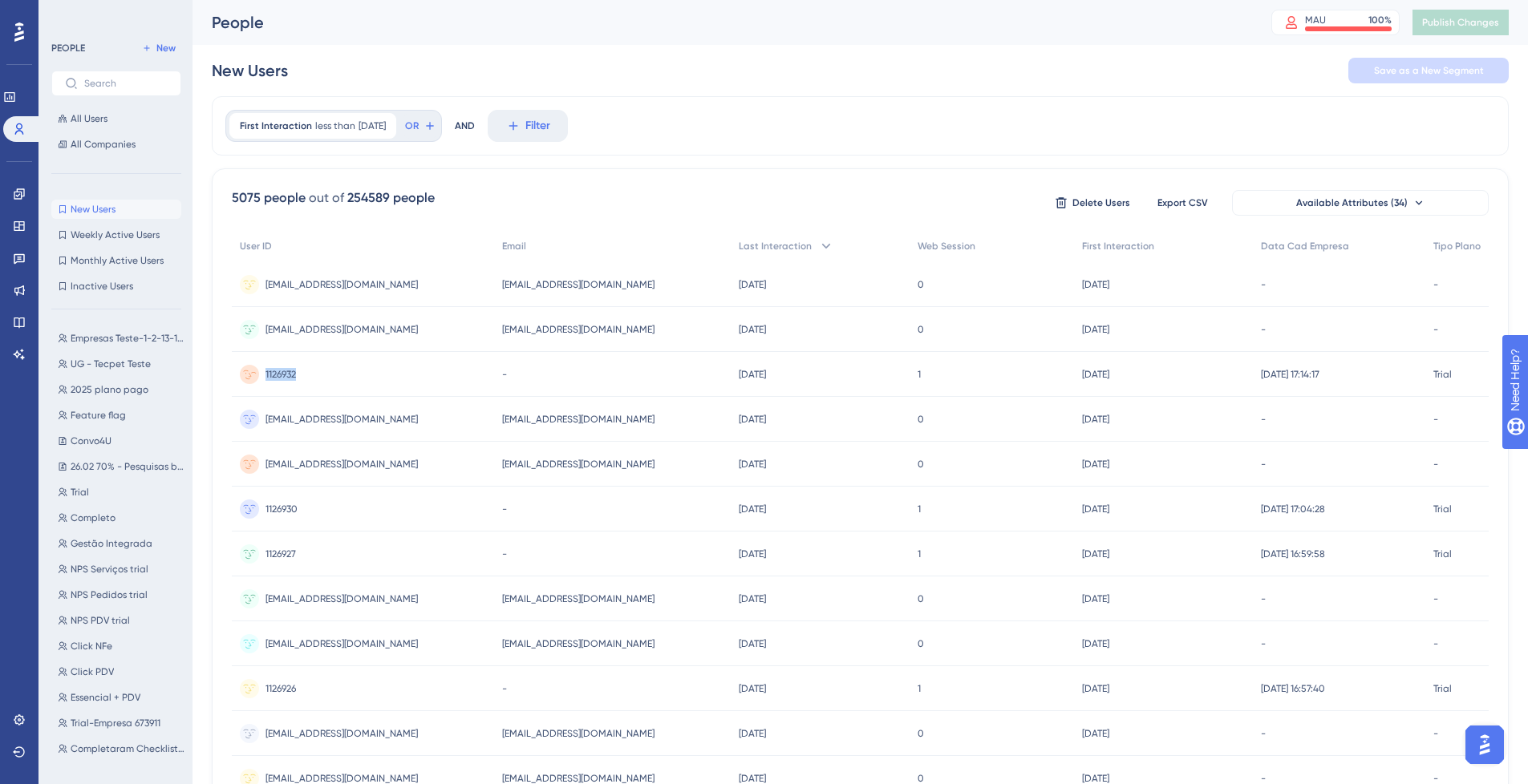
click at [250, 384] on div "1126932 1126932" at bounding box center [363, 374] width 262 height 45
click at [302, 374] on div "1126932 1126932" at bounding box center [363, 374] width 262 height 45
drag, startPoint x: 288, startPoint y: 377, endPoint x: 255, endPoint y: 384, distance: 33.7
click at [255, 384] on div "1126932 1126932" at bounding box center [363, 374] width 262 height 45
click at [302, 381] on div "1126932 1126932" at bounding box center [363, 374] width 262 height 45
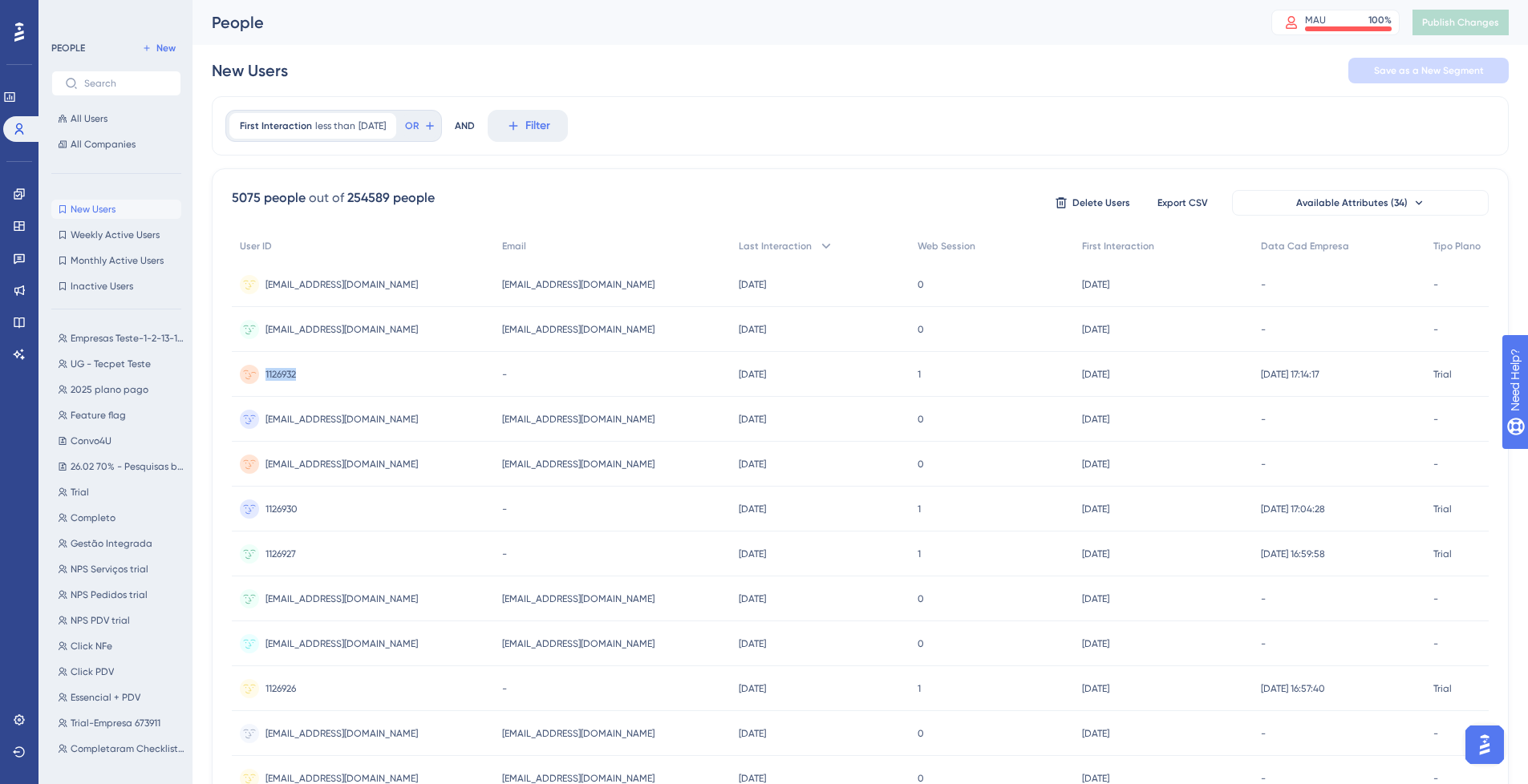
click at [301, 383] on div "1126932 1126932" at bounding box center [363, 374] width 262 height 45
click at [328, 374] on div "1126932 1126932" at bounding box center [363, 374] width 262 height 45
click at [778, 137] on div "First Interaction less than [DATE] [DATE] Remove OR AND Filter" at bounding box center [861, 125] width 1297 height 59
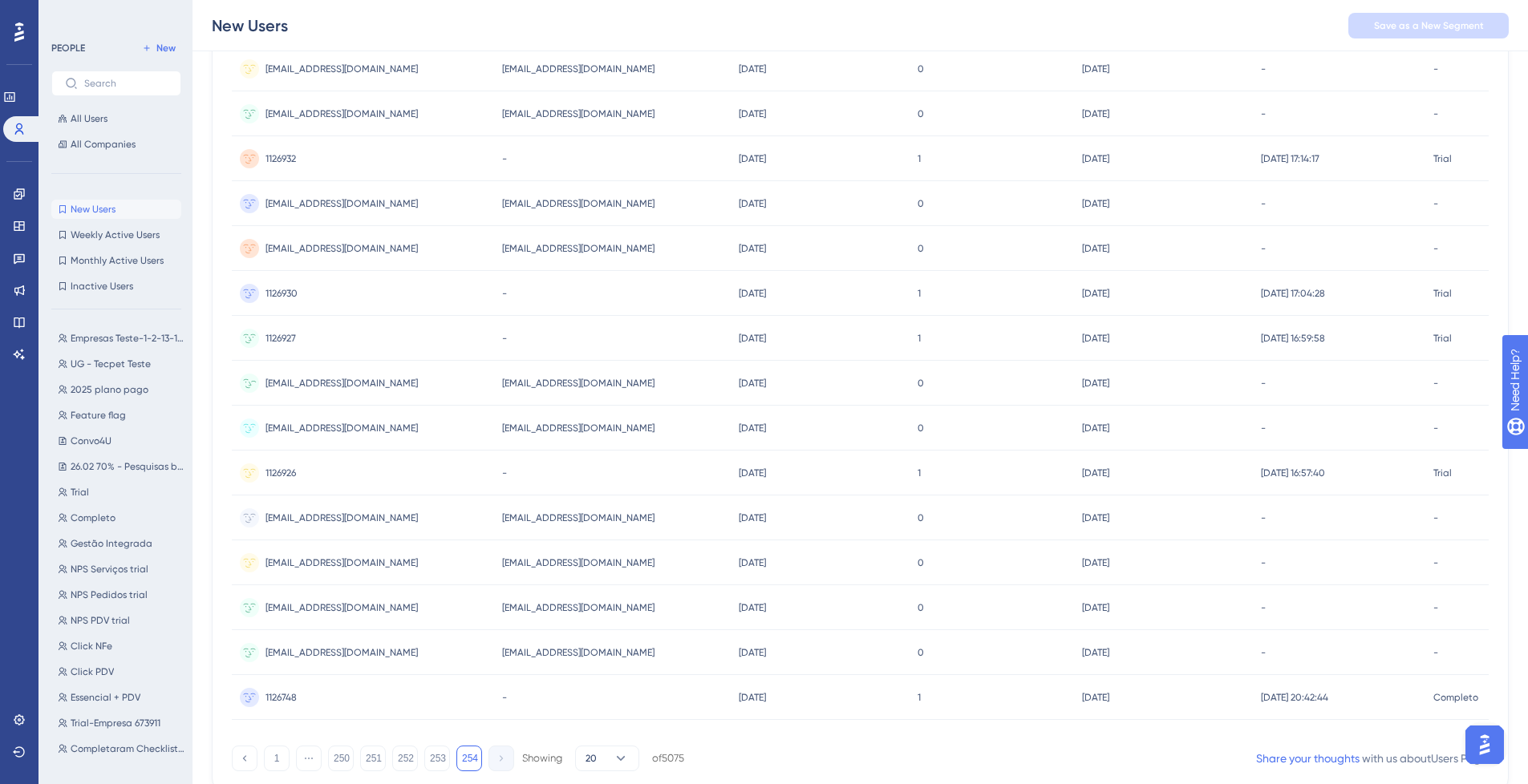
scroll to position [280, 12]
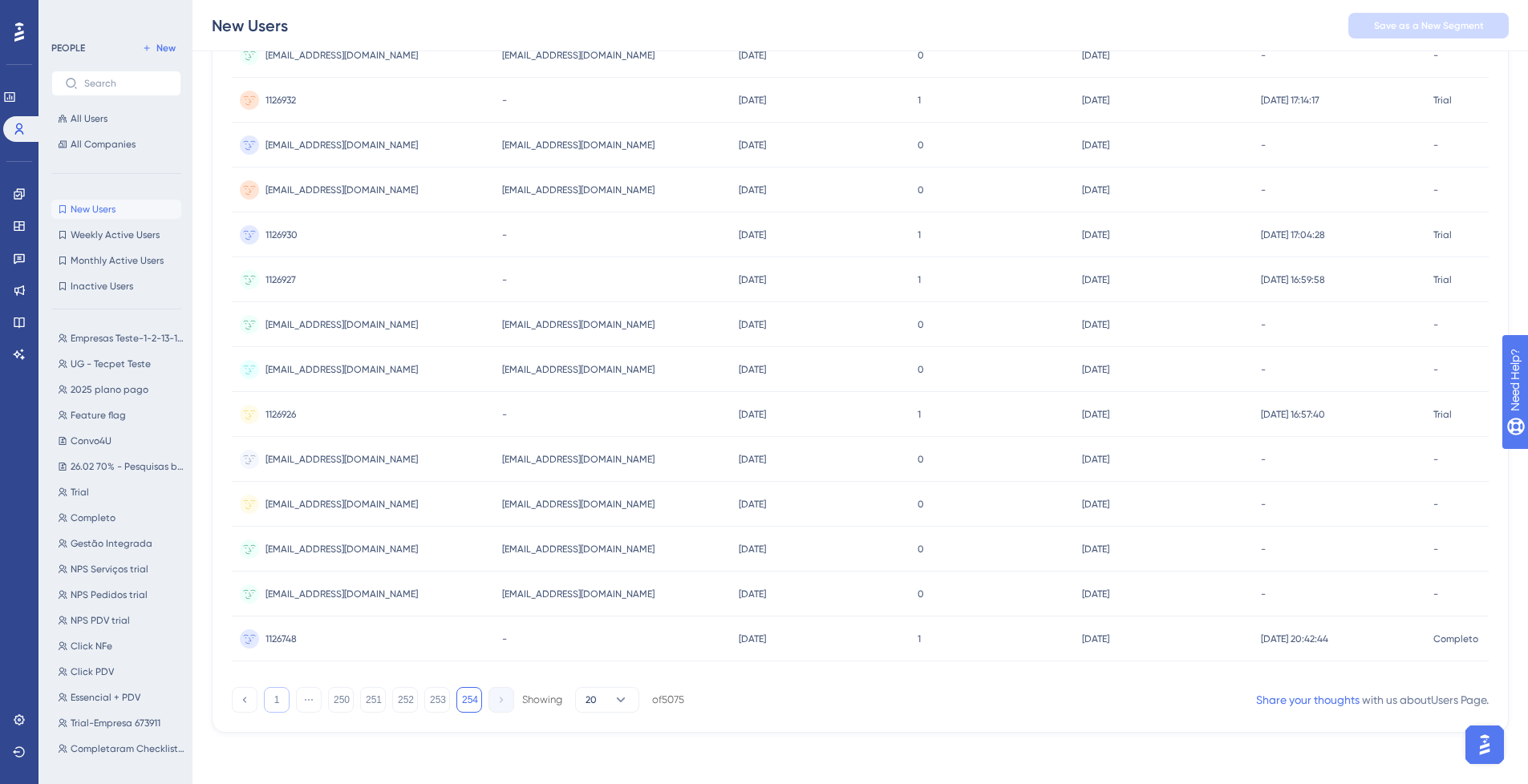
click at [264, 703] on button "1" at bounding box center [277, 700] width 26 height 26
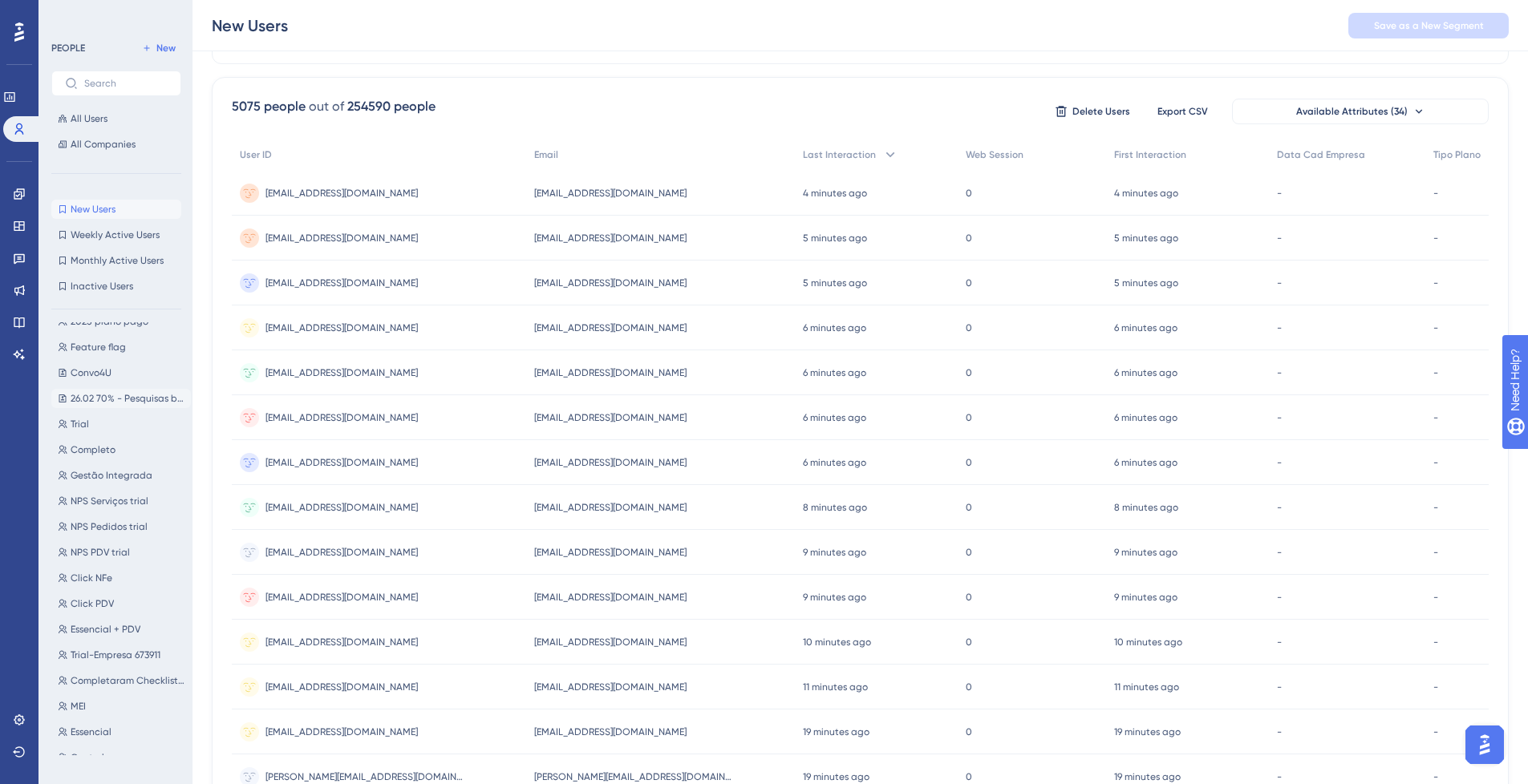
scroll to position [0, 0]
click at [124, 290] on span "Inactive Users" at bounding box center [102, 286] width 63 height 13
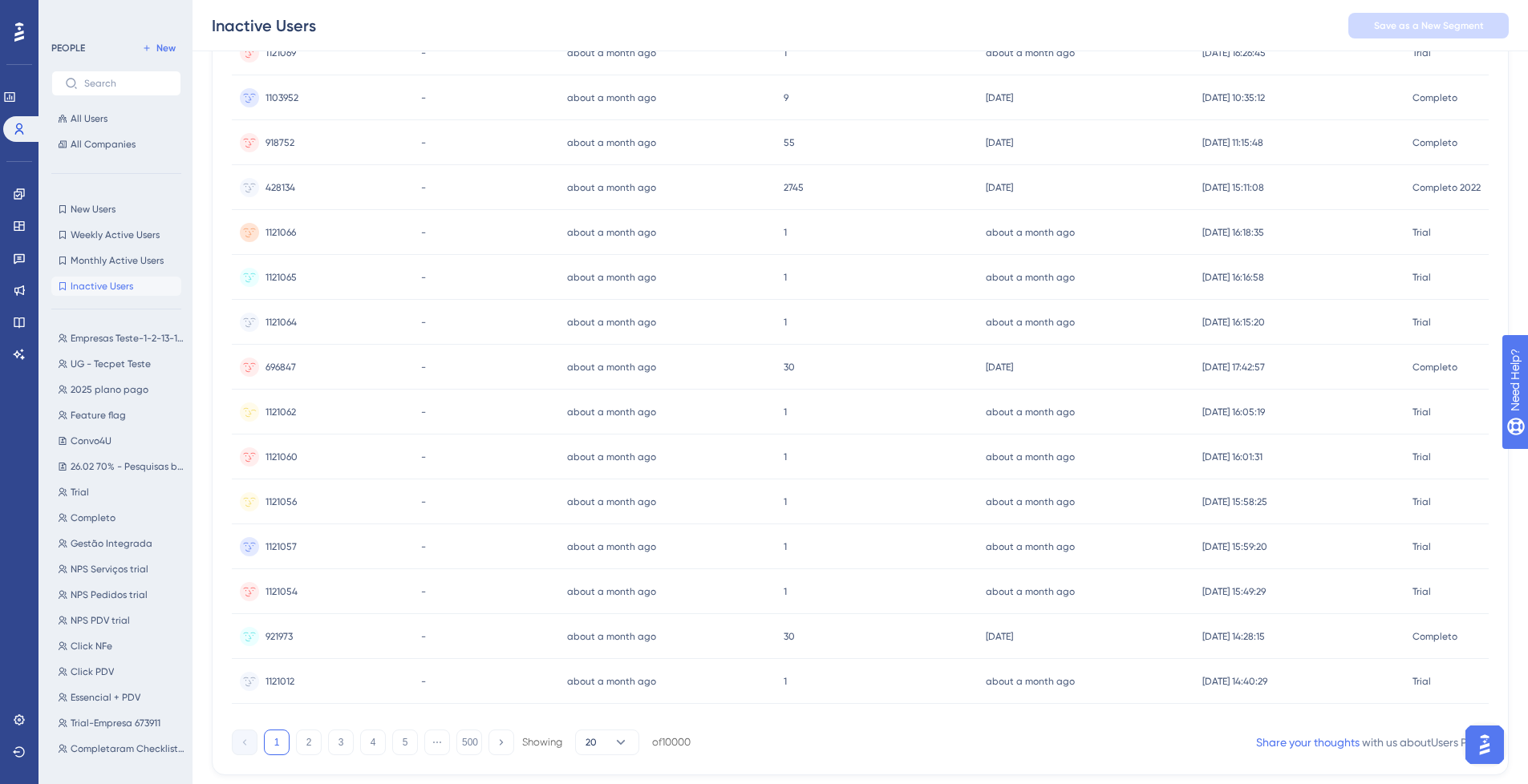
scroll to position [505, 12]
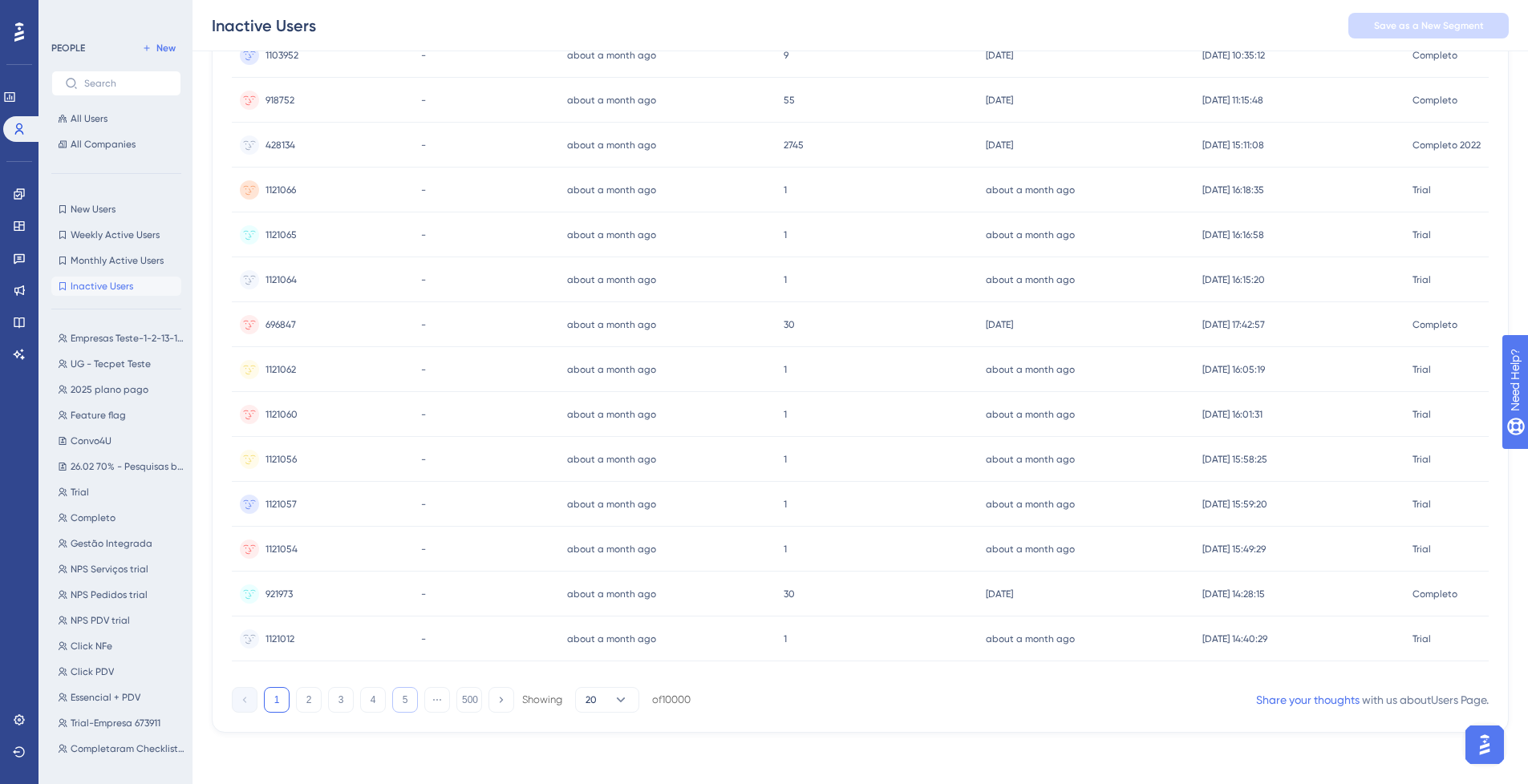
click at [392, 704] on button "5" at bounding box center [405, 700] width 26 height 26
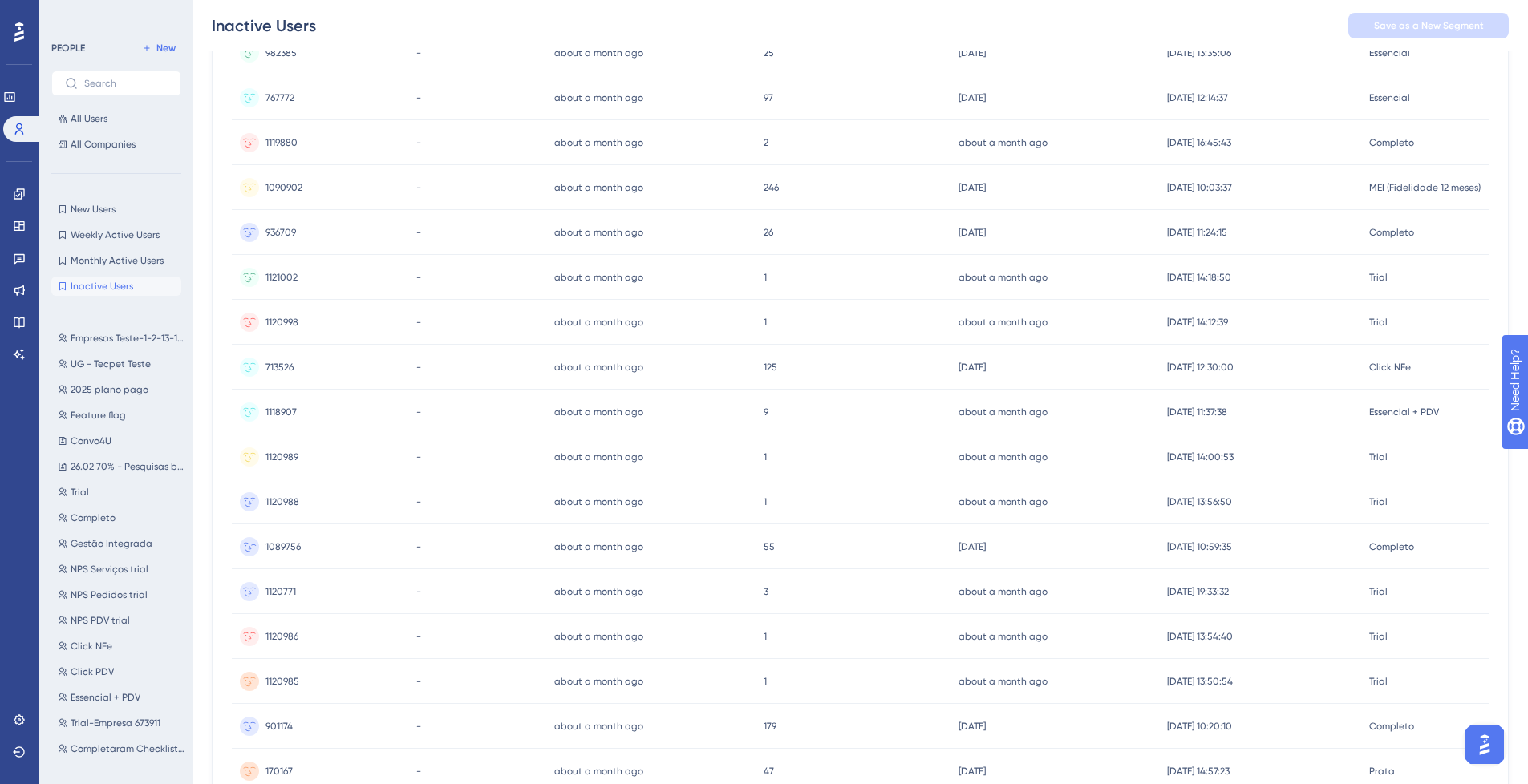
scroll to position [0, 12]
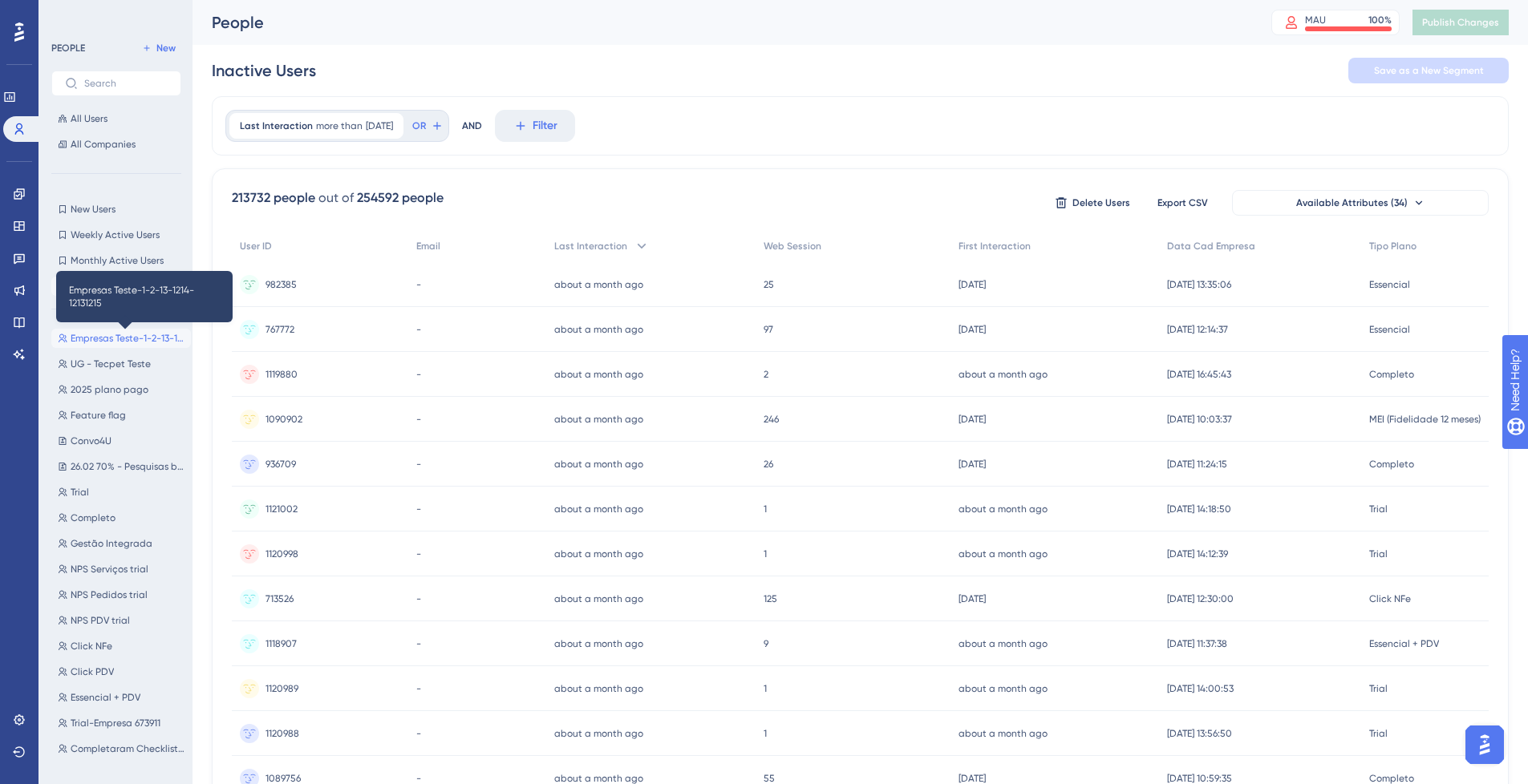
click at [113, 335] on span "Empresas Teste-1-2-13-1214-12131215" at bounding box center [127, 339] width 113 height 13
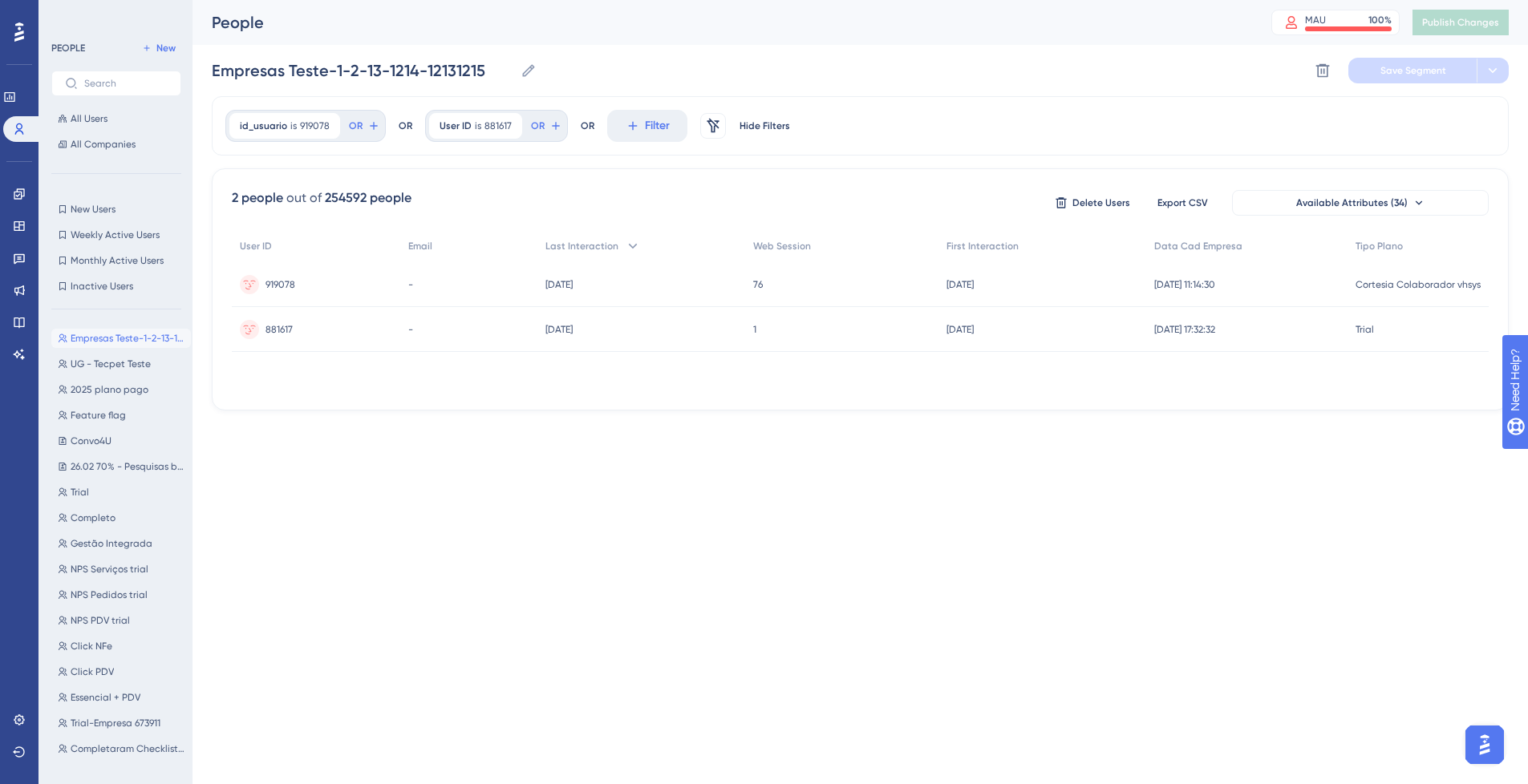
scroll to position [0, 0]
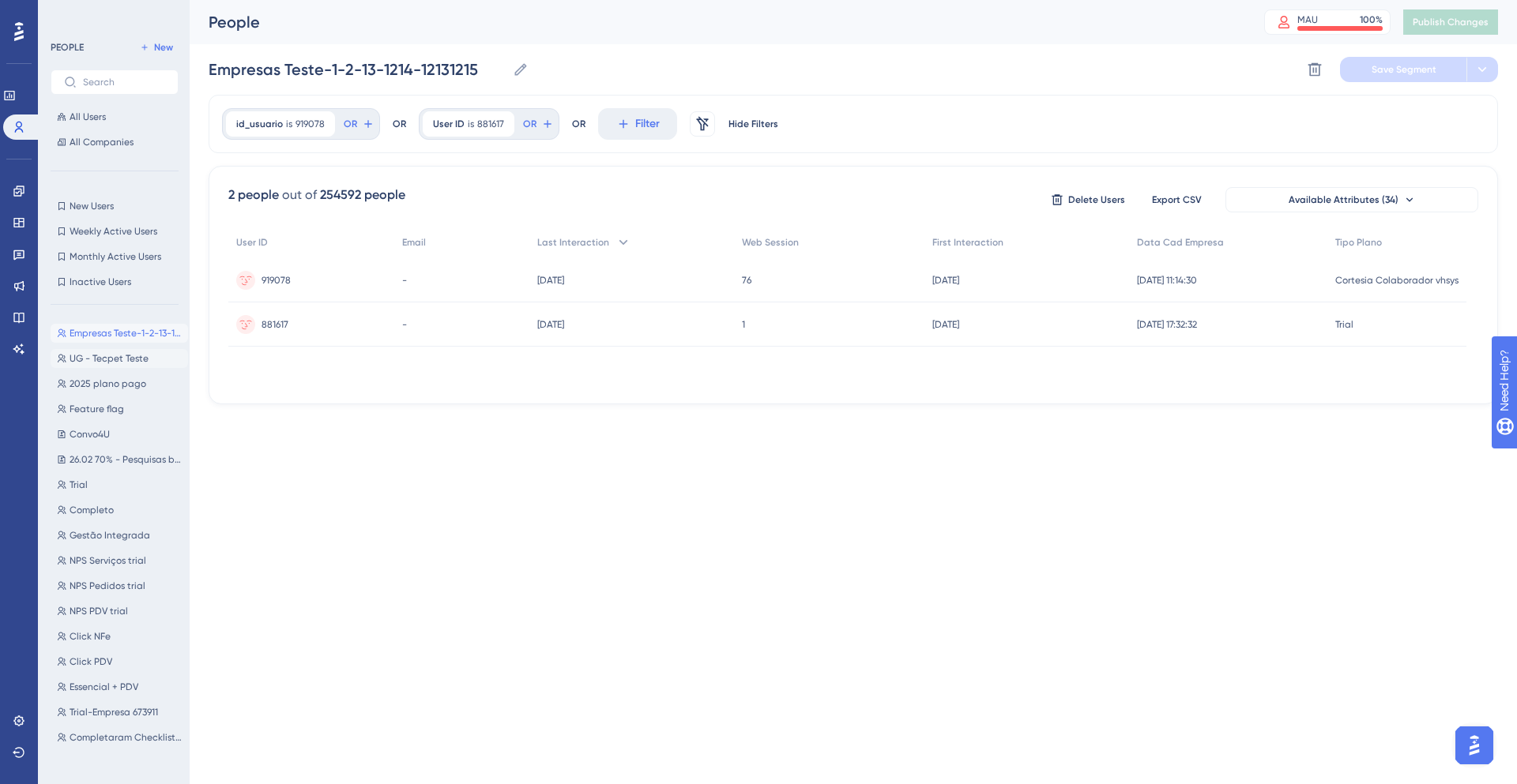
click at [111, 360] on span "UG - Tecpet Teste" at bounding box center [109, 359] width 79 height 13
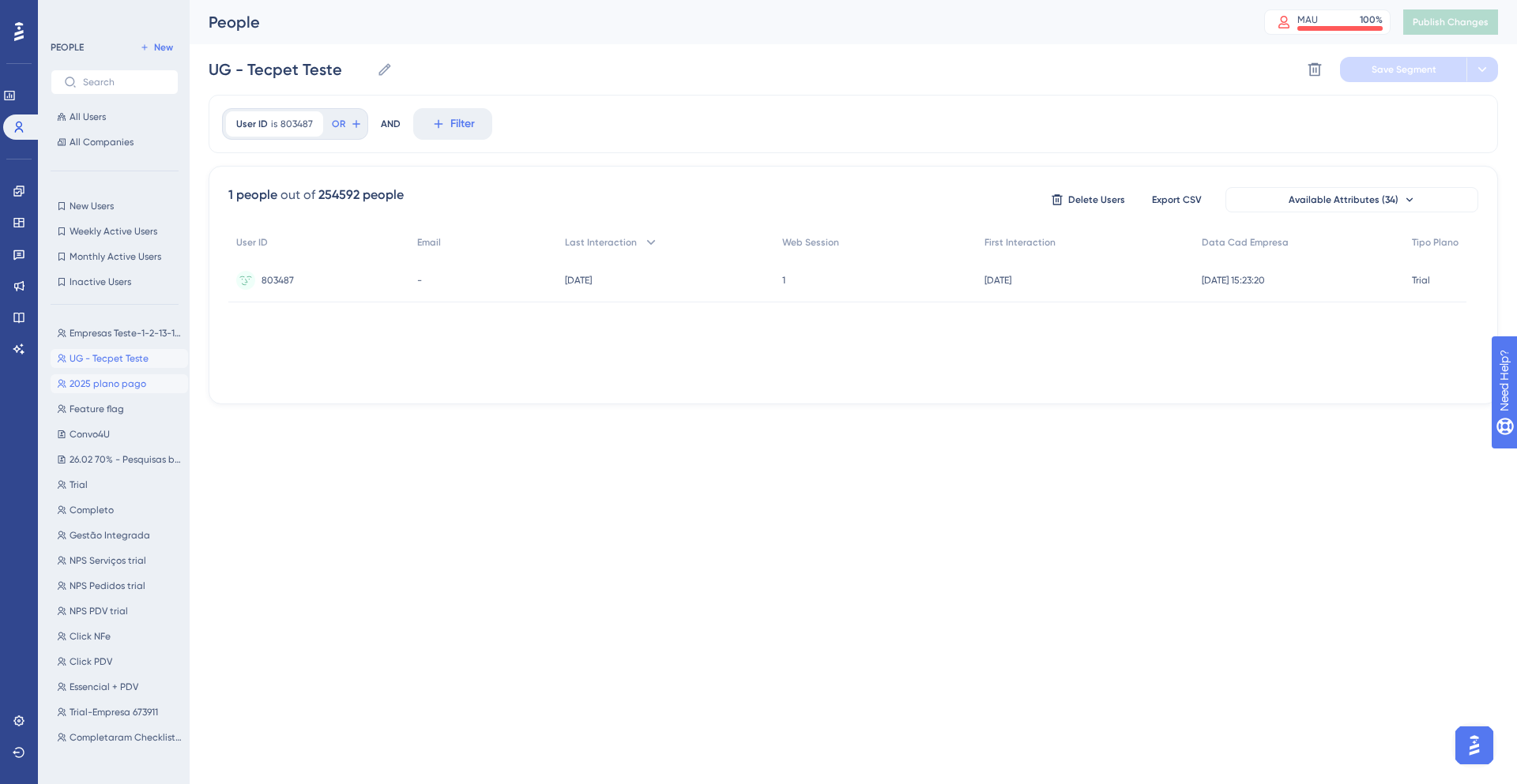
click at [124, 382] on span "2025 plano pago" at bounding box center [108, 384] width 76 height 13
type input "2025 plano pago"
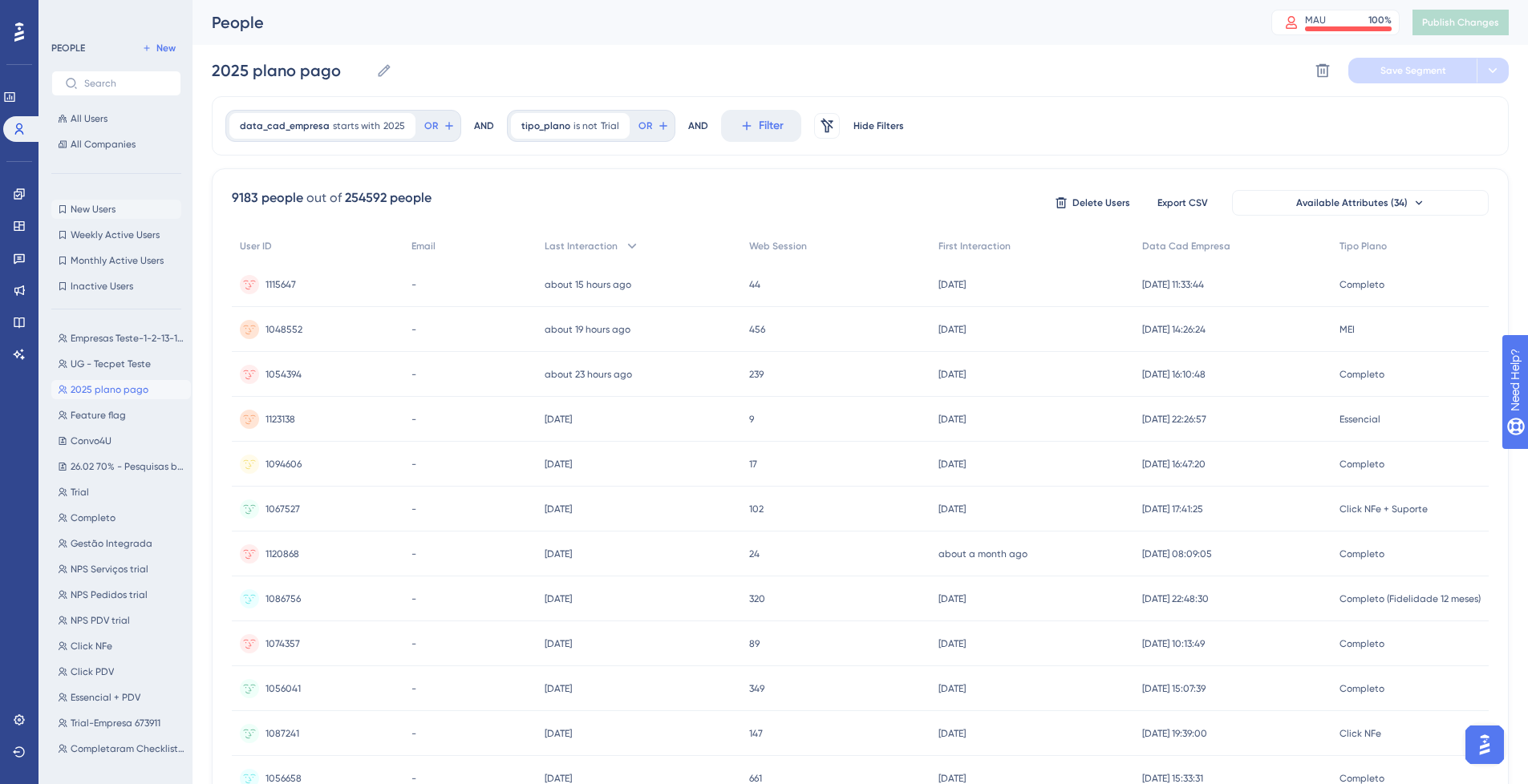
click at [107, 201] on button "New Users New Users" at bounding box center [116, 209] width 130 height 19
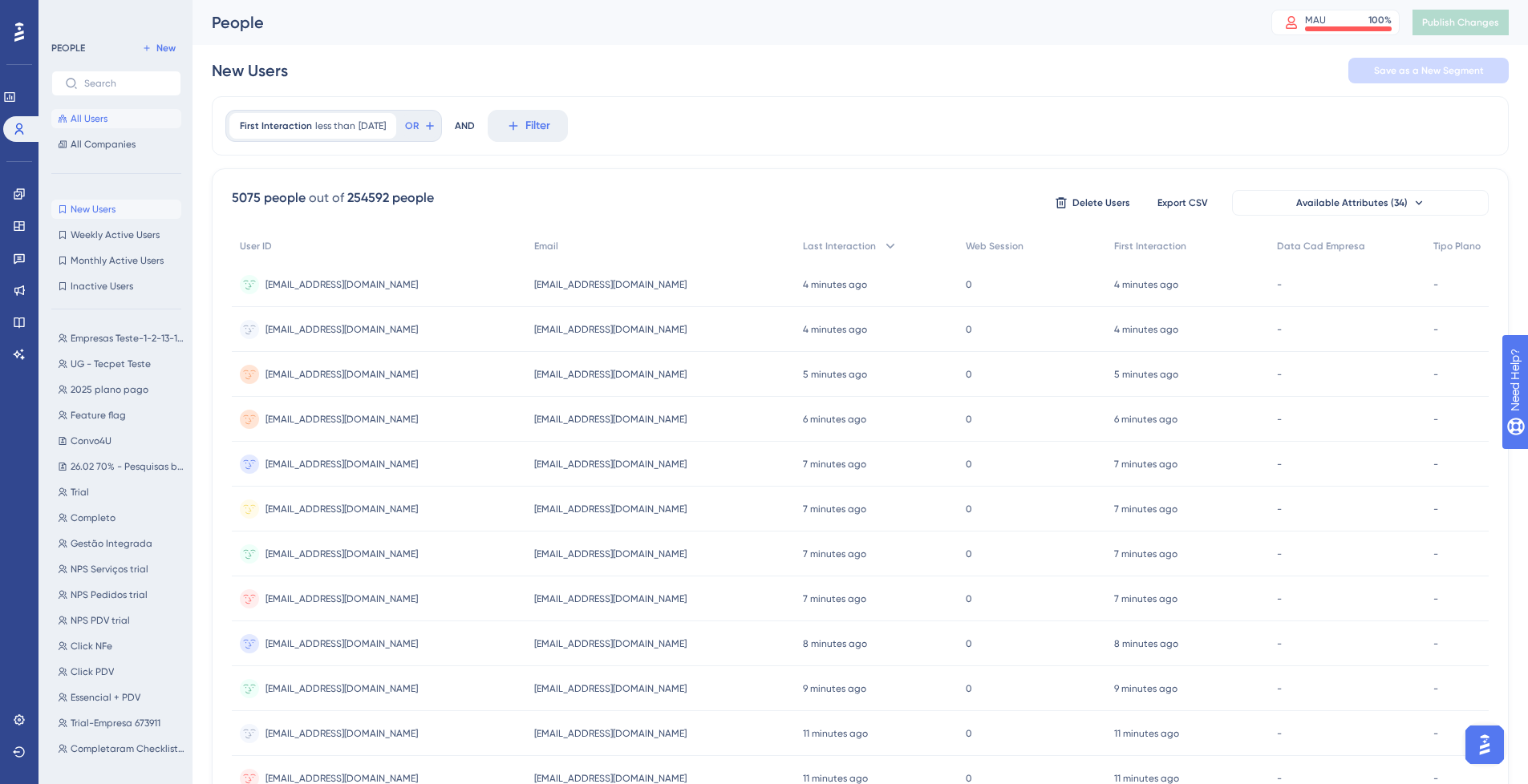
click at [97, 115] on span "All Users" at bounding box center [90, 119] width 37 height 13
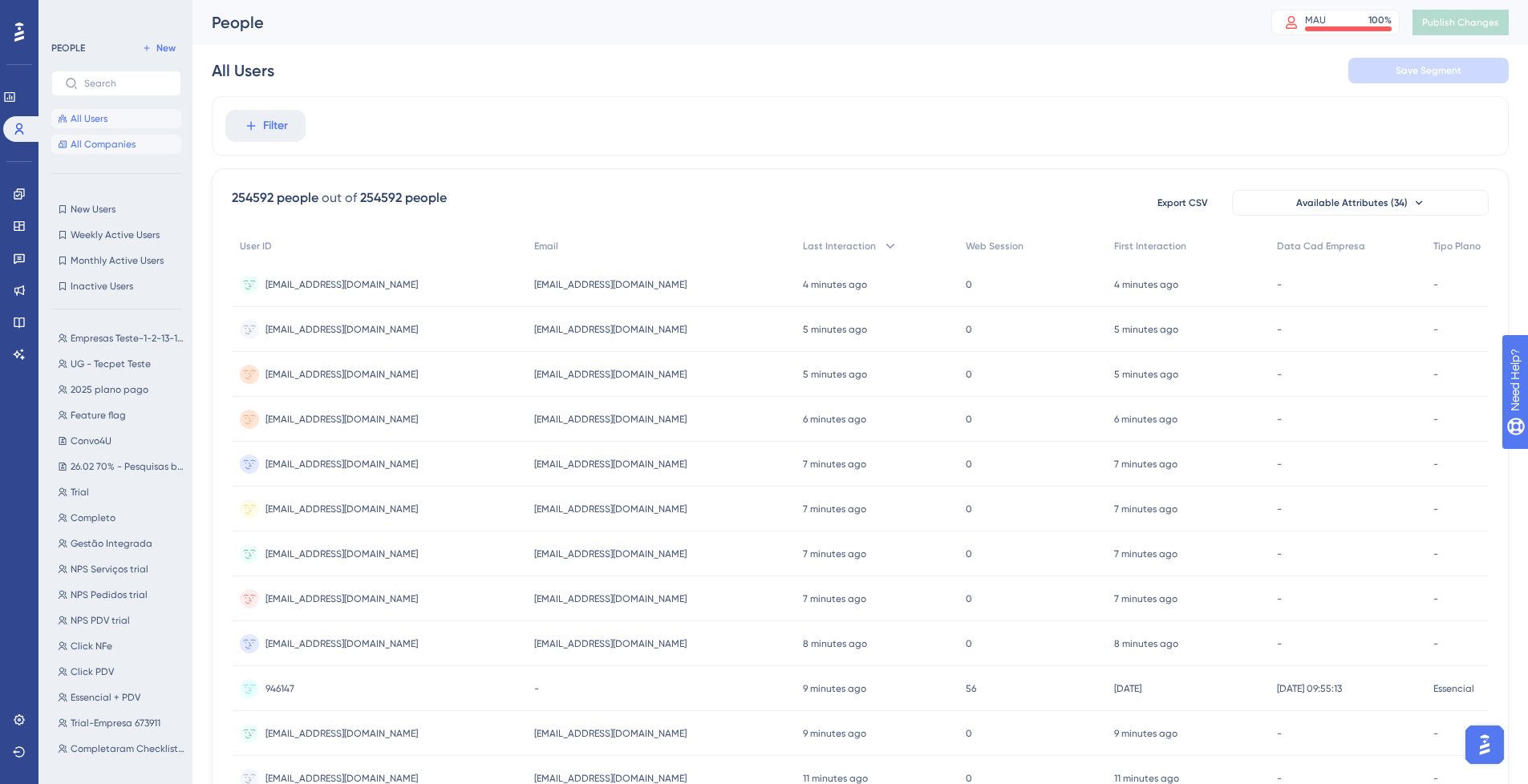
click at [113, 145] on span "All Companies" at bounding box center [103, 145] width 65 height 13
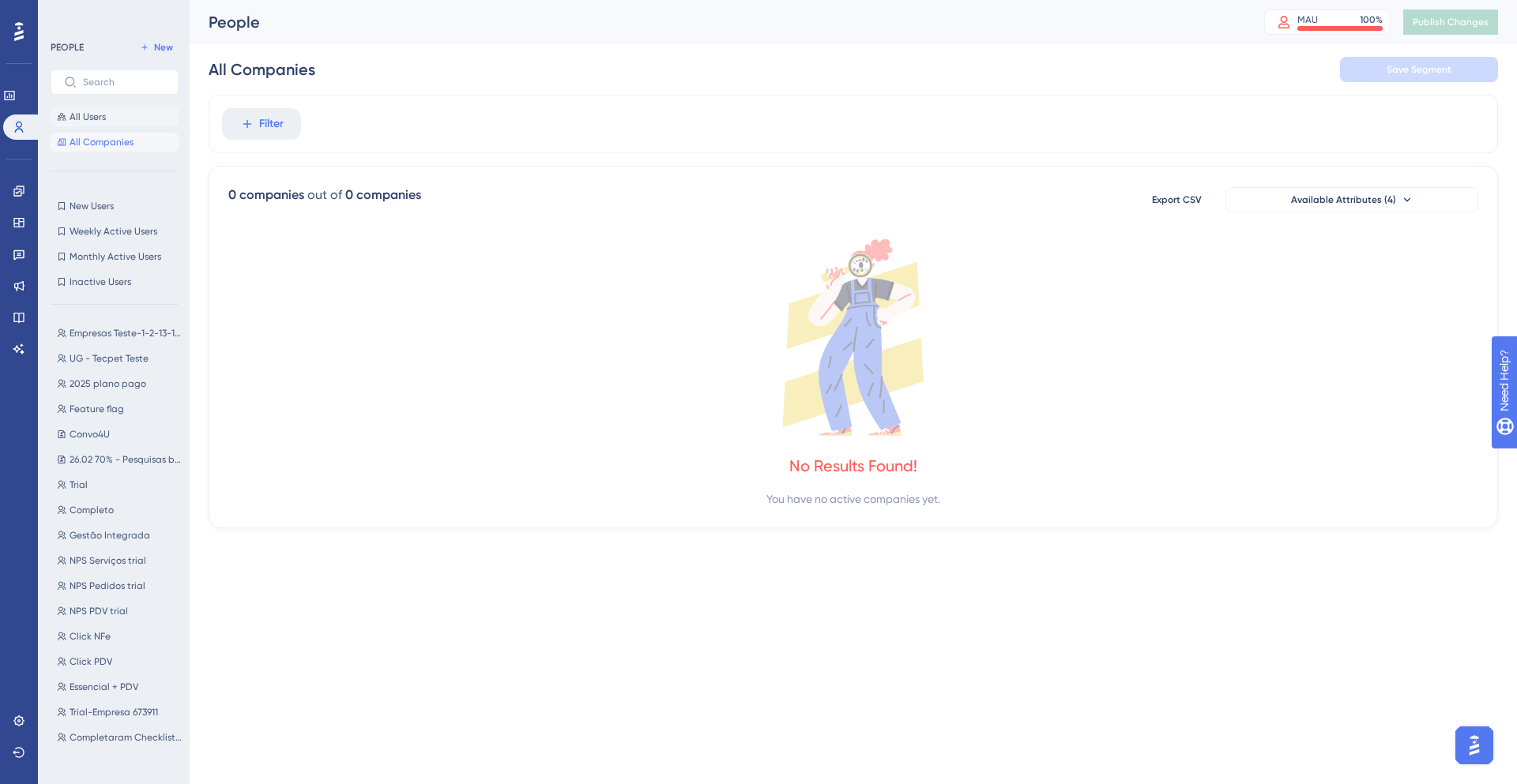
click at [114, 110] on button "All Users" at bounding box center [115, 116] width 128 height 19
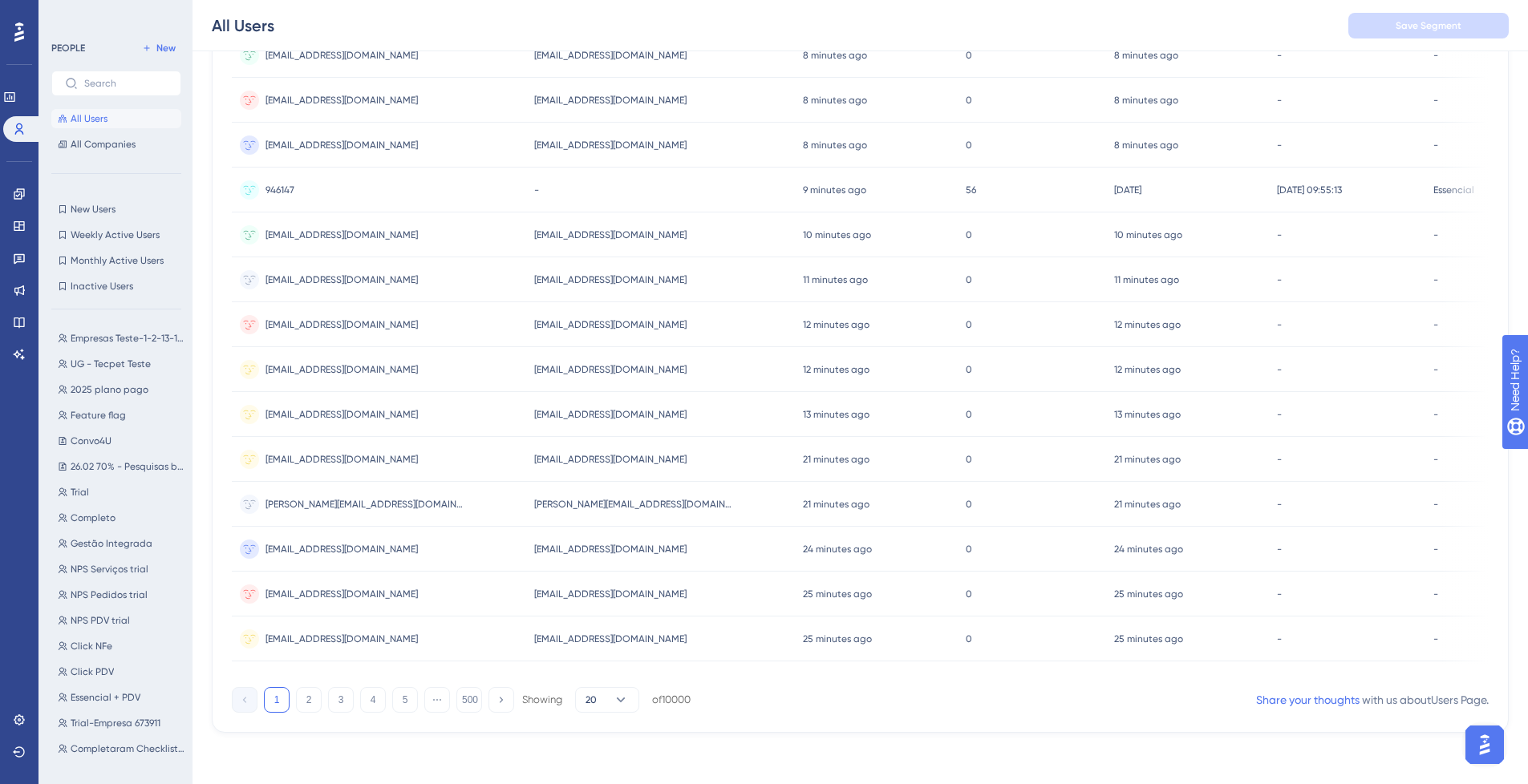
scroll to position [505, 12]
drag, startPoint x: 1268, startPoint y: 679, endPoint x: 1385, endPoint y: 697, distance: 118.4
click at [1385, 697] on div "254592 people out of 254592 people Export CSV Available Attributes (34) User ID…" at bounding box center [861, 201] width 1297 height 1063
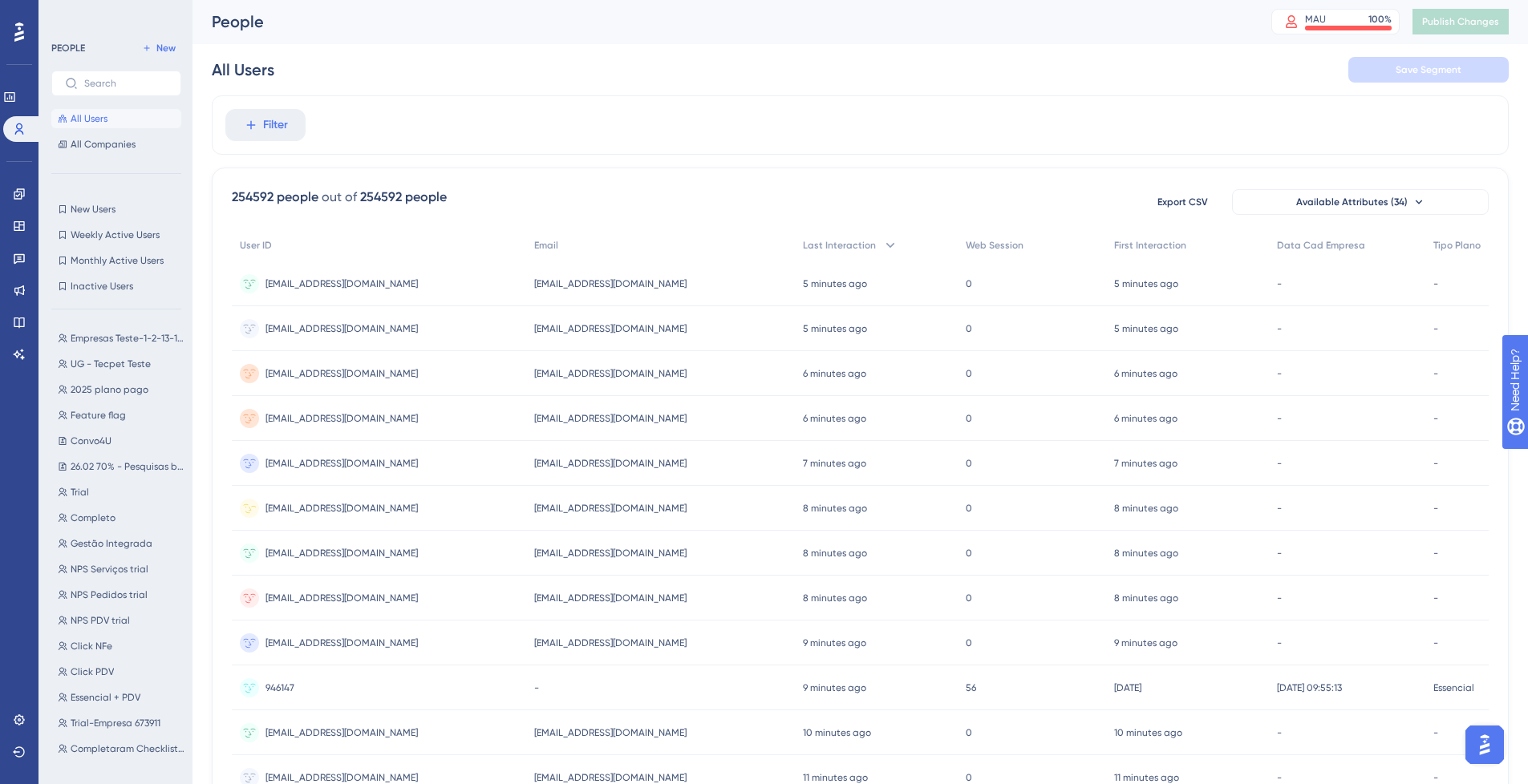
scroll to position [0, 12]
click at [103, 210] on span "New Users" at bounding box center [93, 209] width 45 height 13
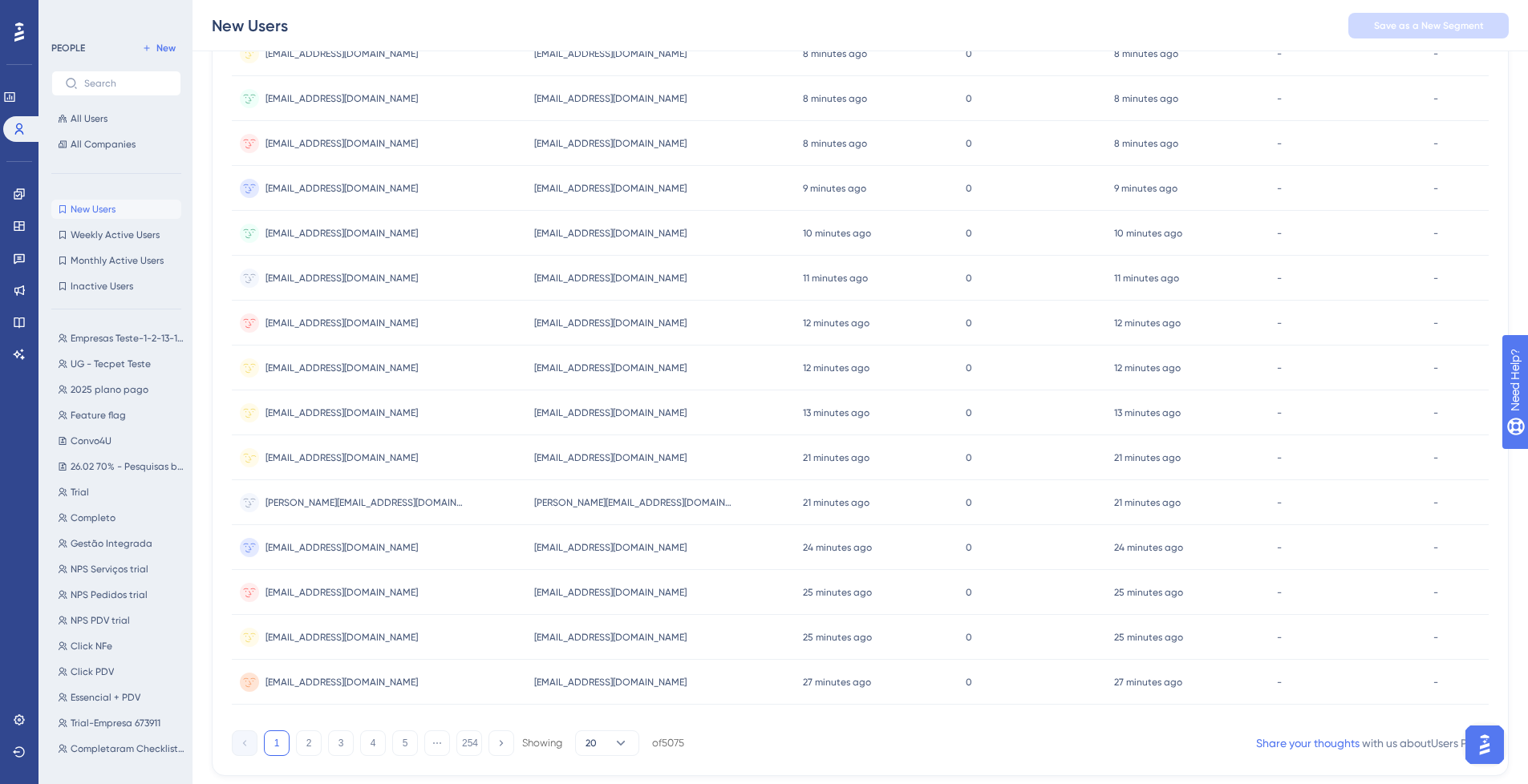
scroll to position [481, 12]
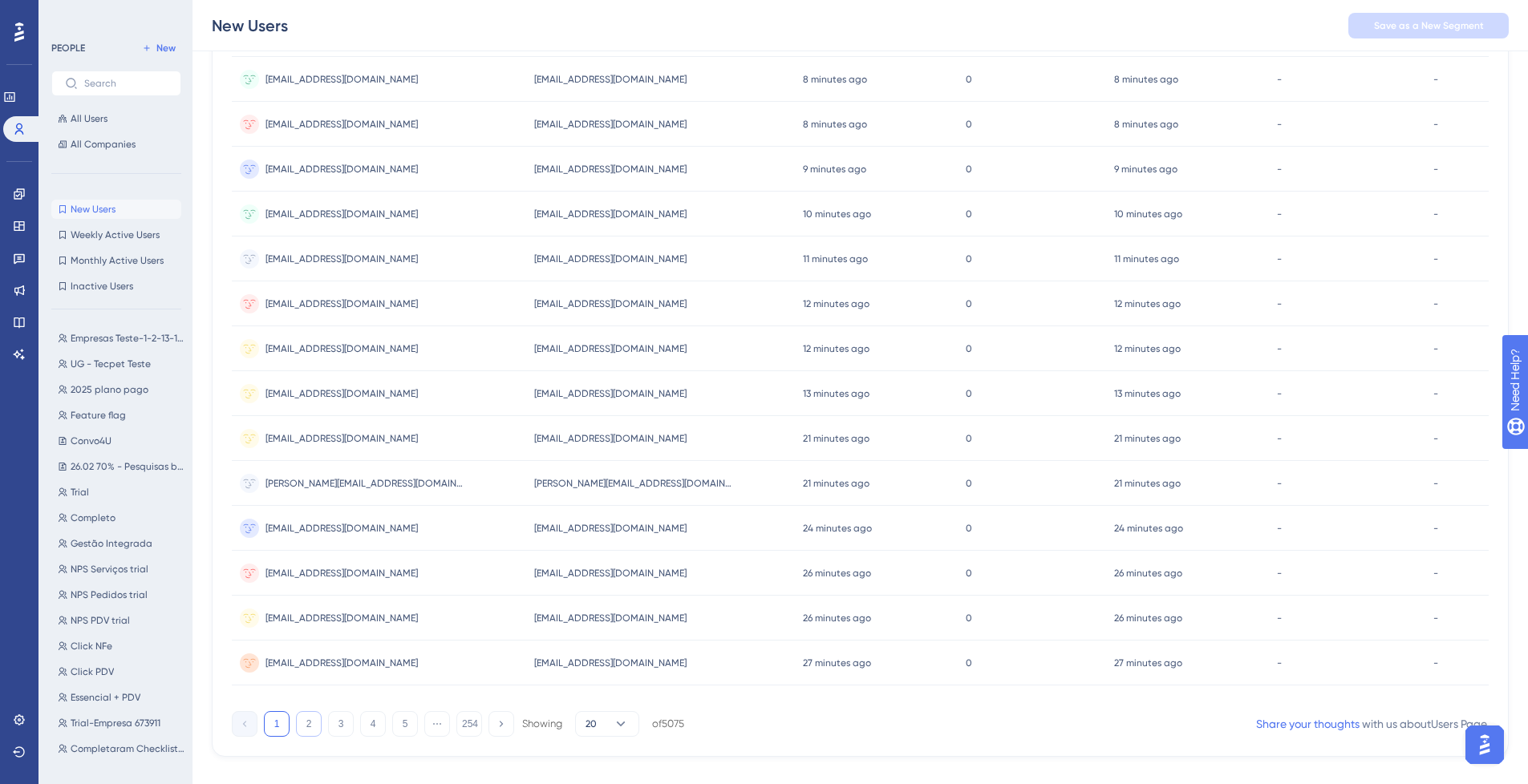
click at [298, 722] on button "2" at bounding box center [309, 724] width 26 height 26
click at [328, 728] on button "3" at bounding box center [341, 724] width 26 height 26
click at [369, 720] on button "4" at bounding box center [373, 724] width 26 height 26
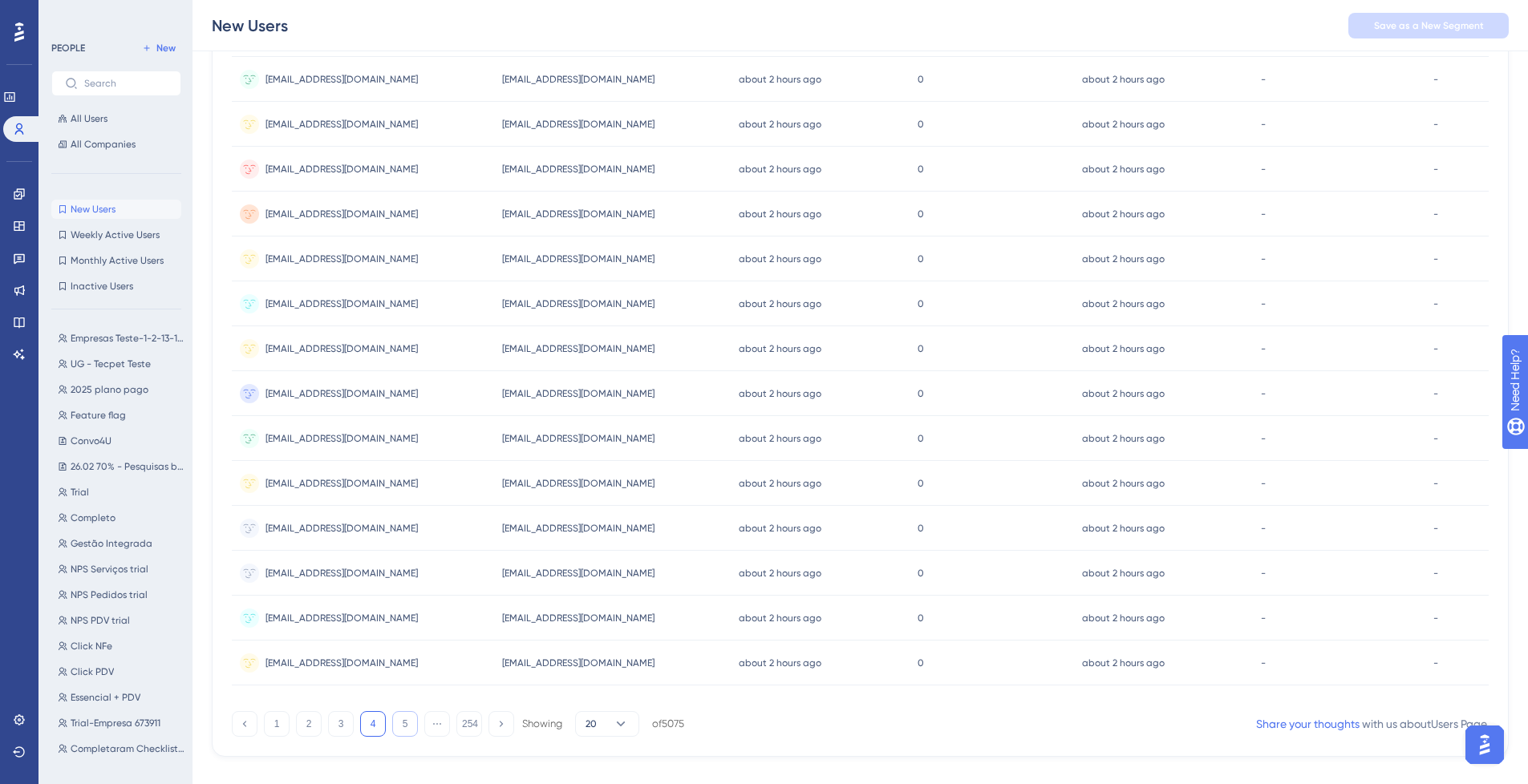
click at [396, 721] on button "5" at bounding box center [405, 724] width 26 height 26
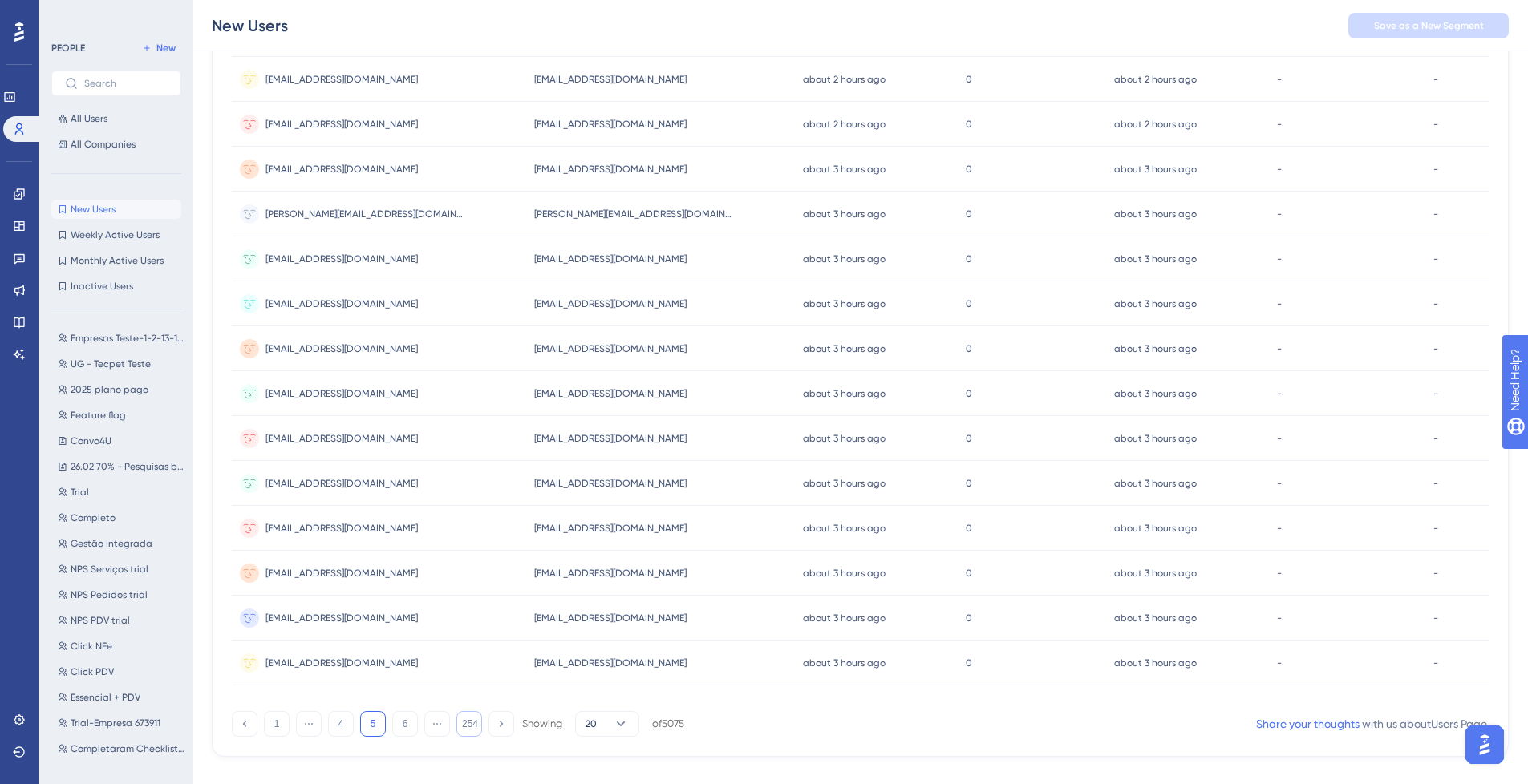
click at [457, 727] on button "254" at bounding box center [470, 724] width 26 height 26
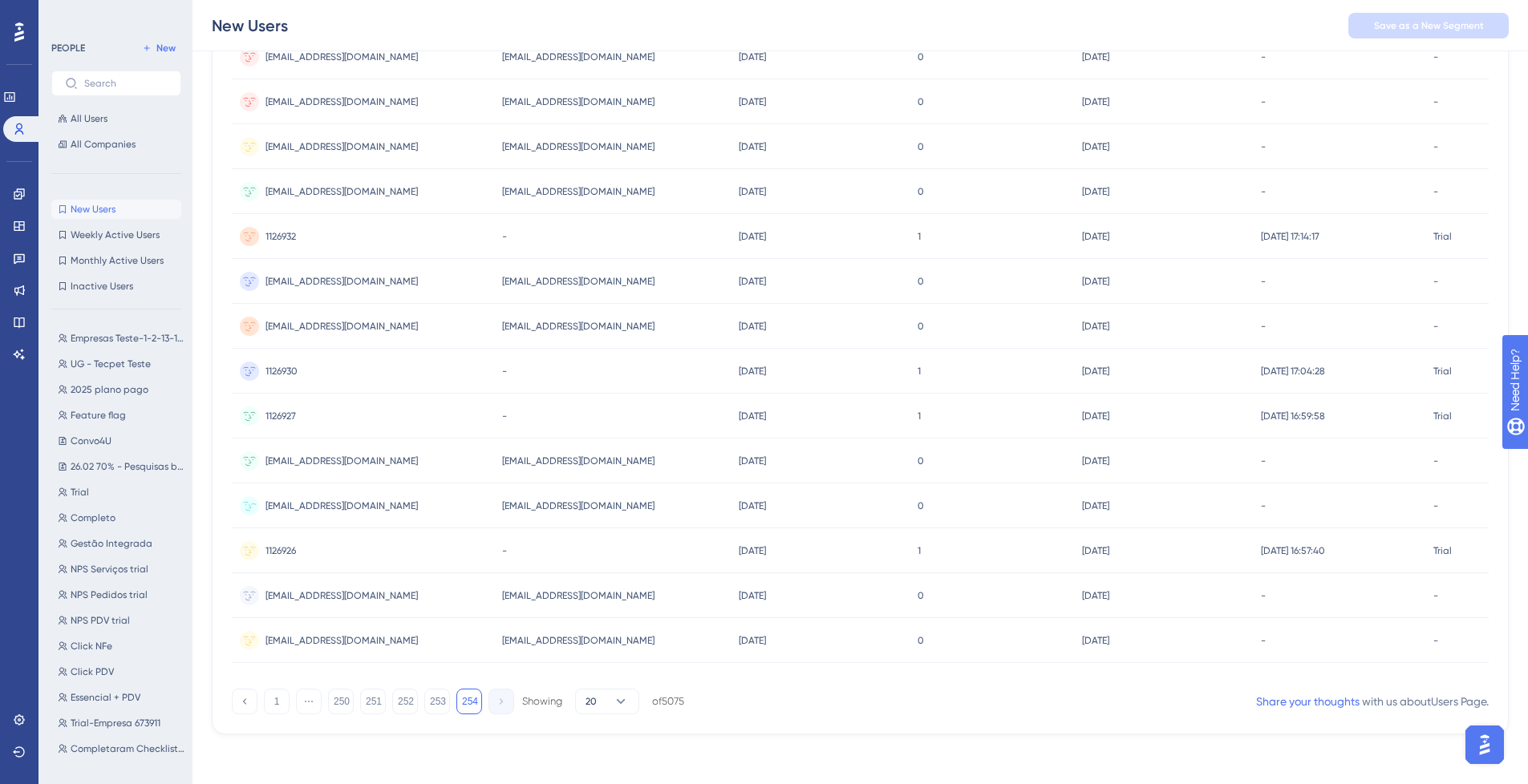
scroll to position [280, 12]
click at [424, 692] on button "253" at bounding box center [437, 700] width 26 height 26
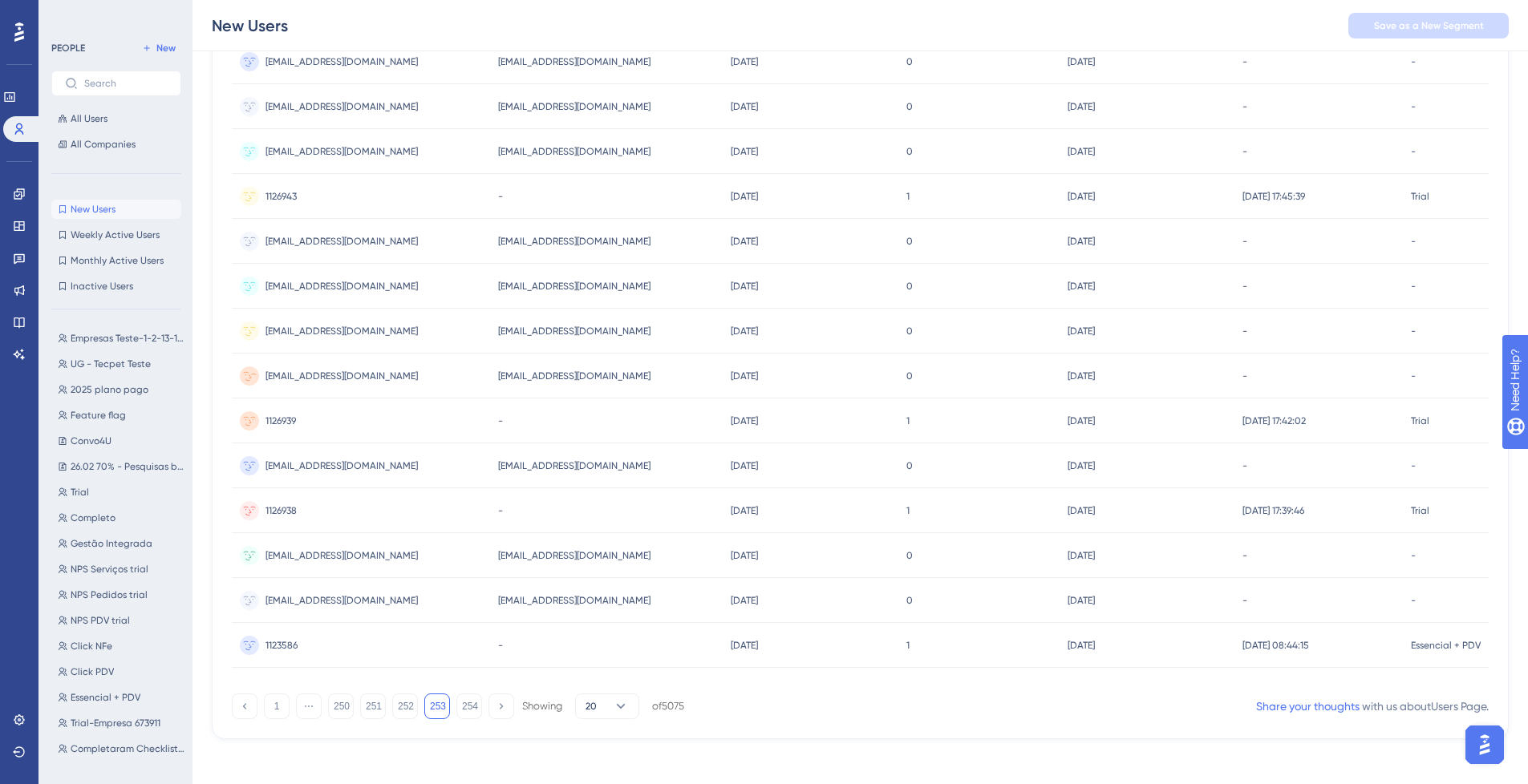
scroll to position [505, 12]
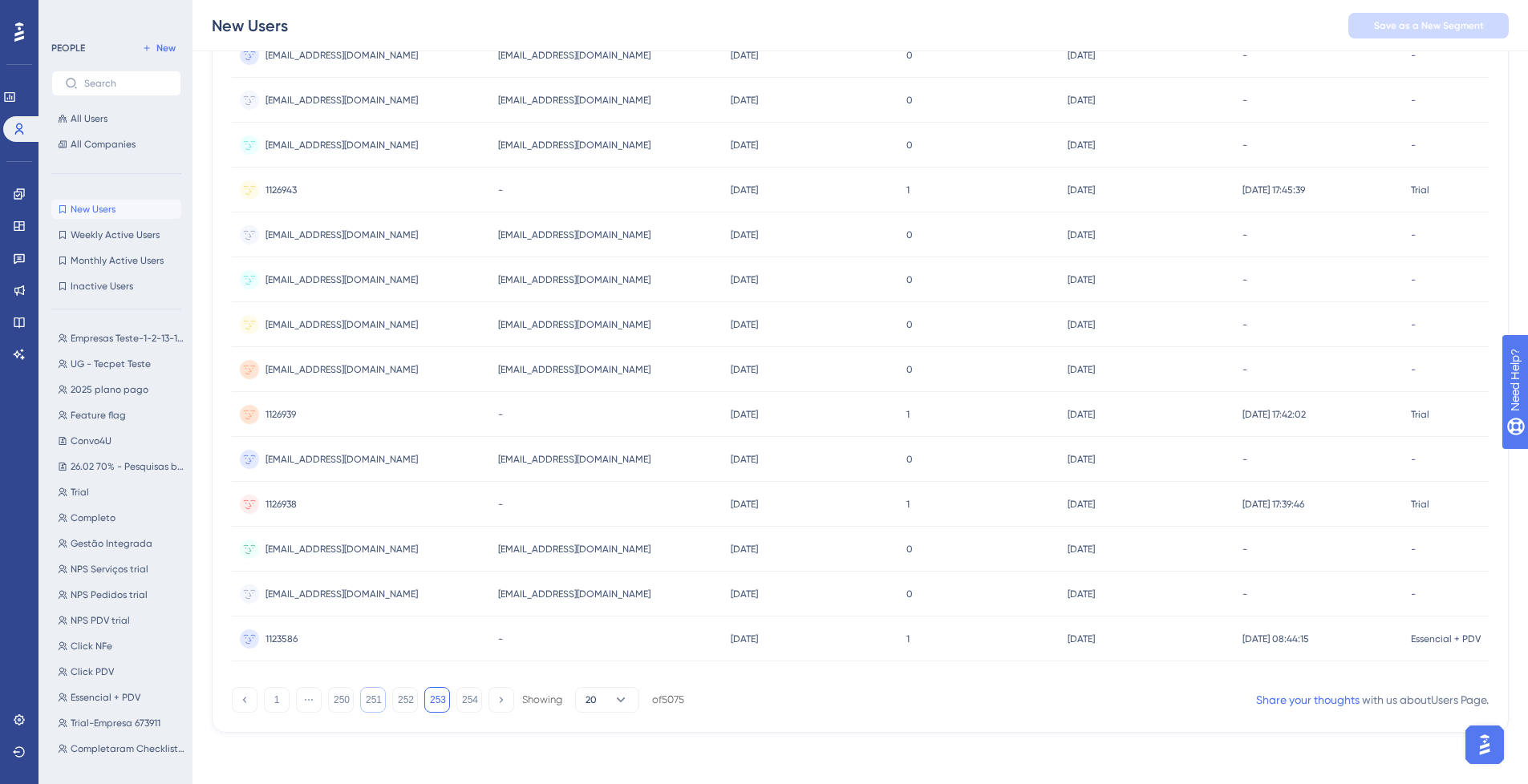
click at [366, 701] on button "251" at bounding box center [373, 700] width 26 height 26
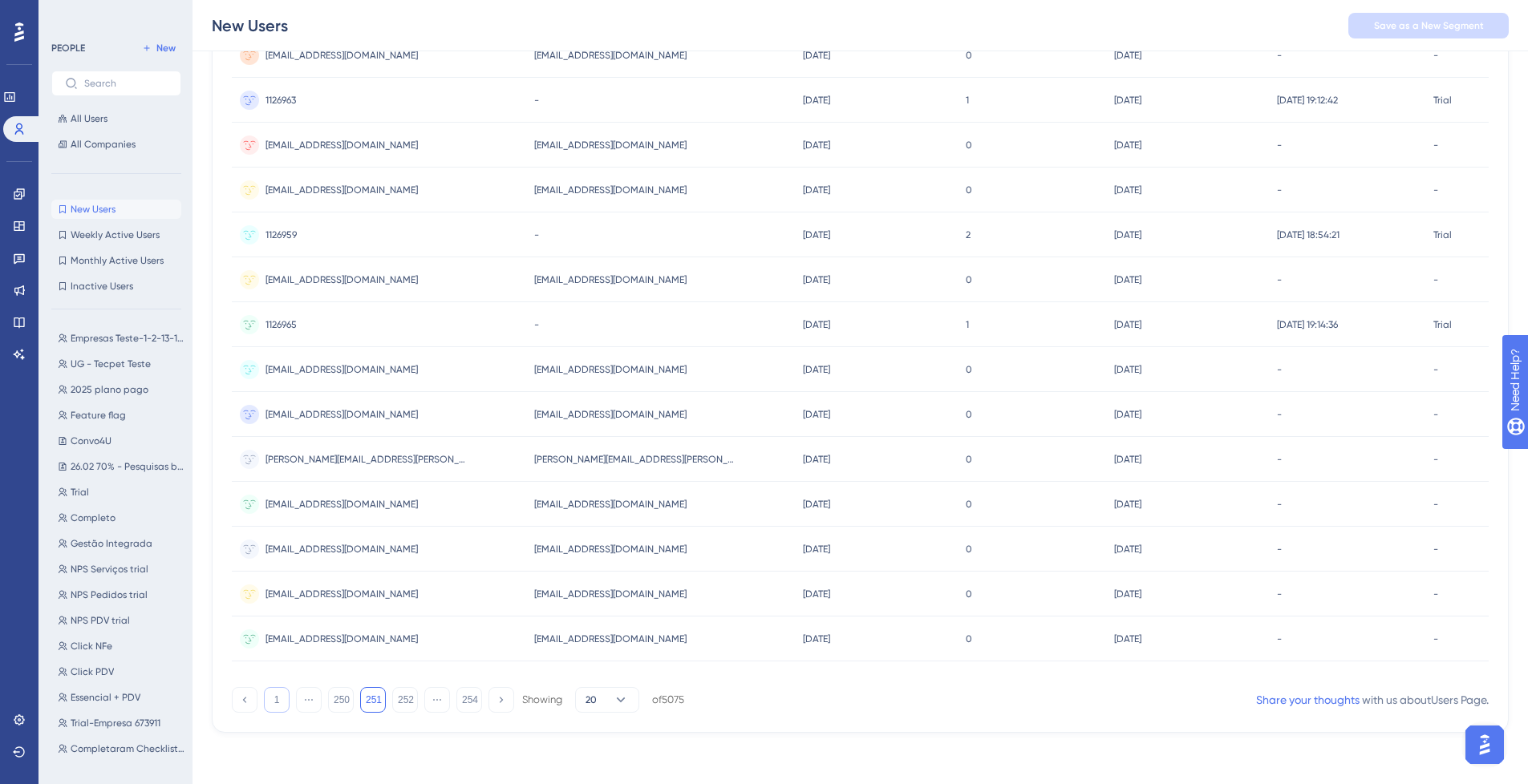
click at [264, 701] on button "1" at bounding box center [277, 700] width 26 height 26
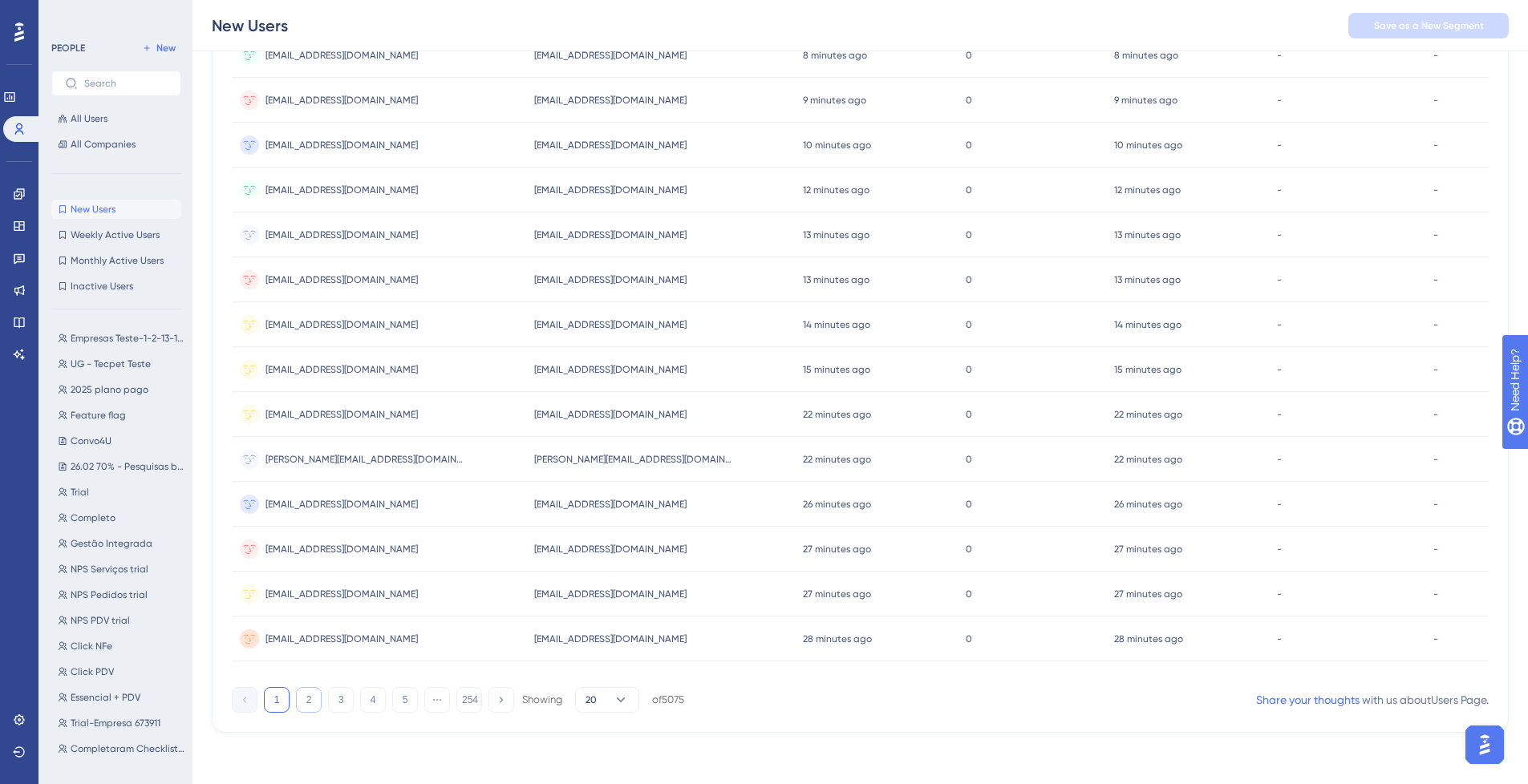
click at [299, 703] on button "2" at bounding box center [309, 700] width 26 height 26
click at [269, 700] on button "1" at bounding box center [277, 700] width 26 height 26
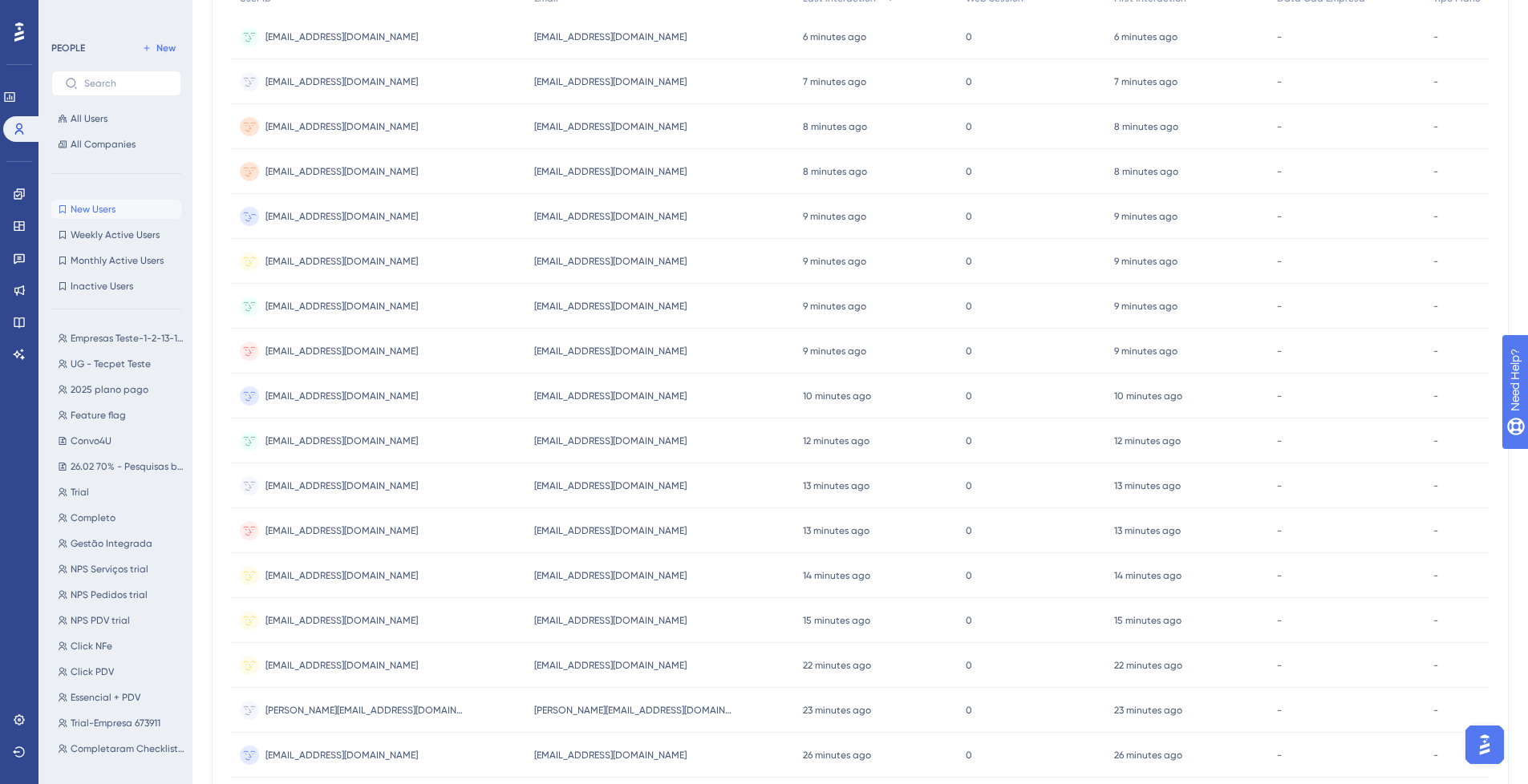
scroll to position [499, 12]
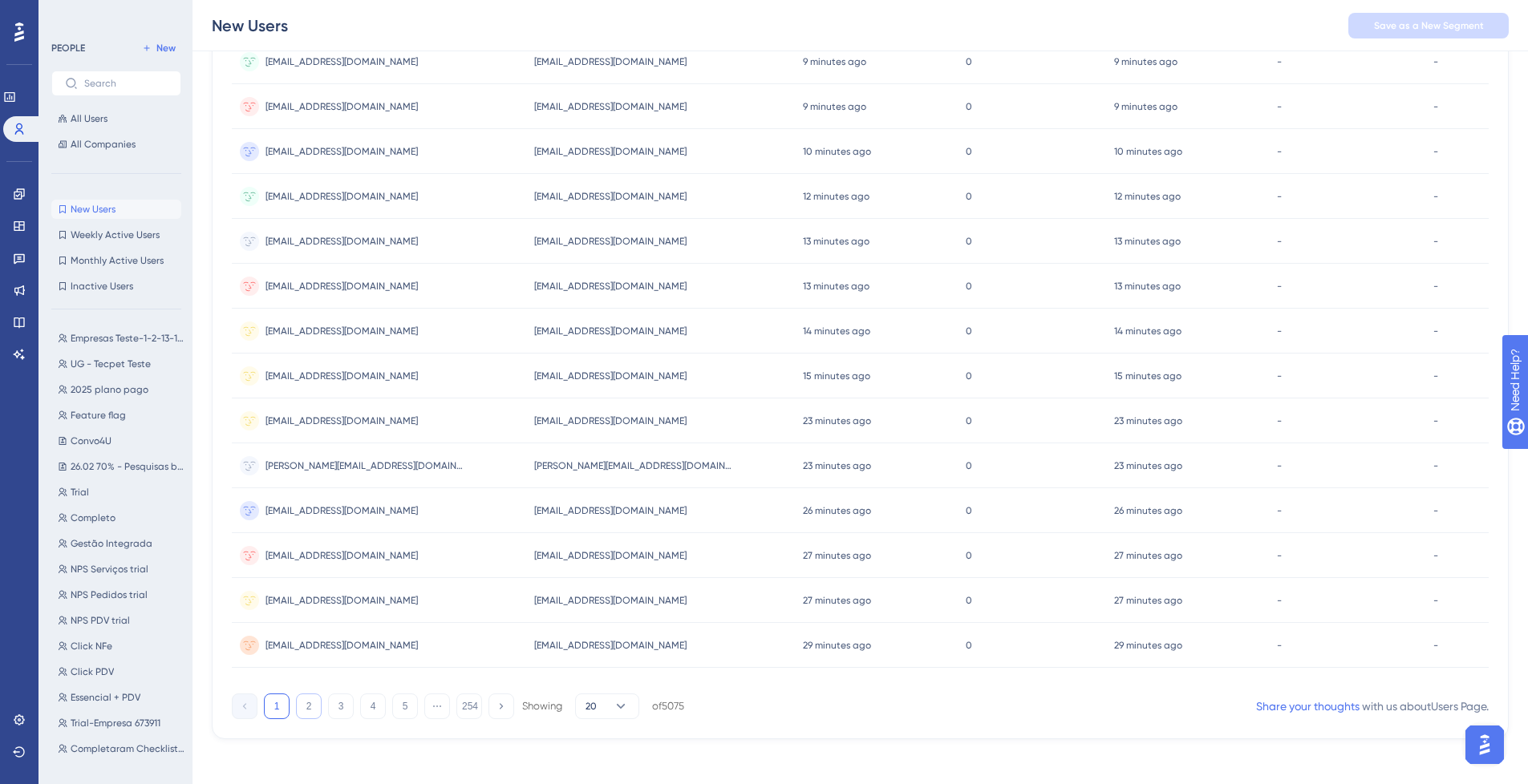
click at [296, 701] on button "2" at bounding box center [309, 707] width 26 height 26
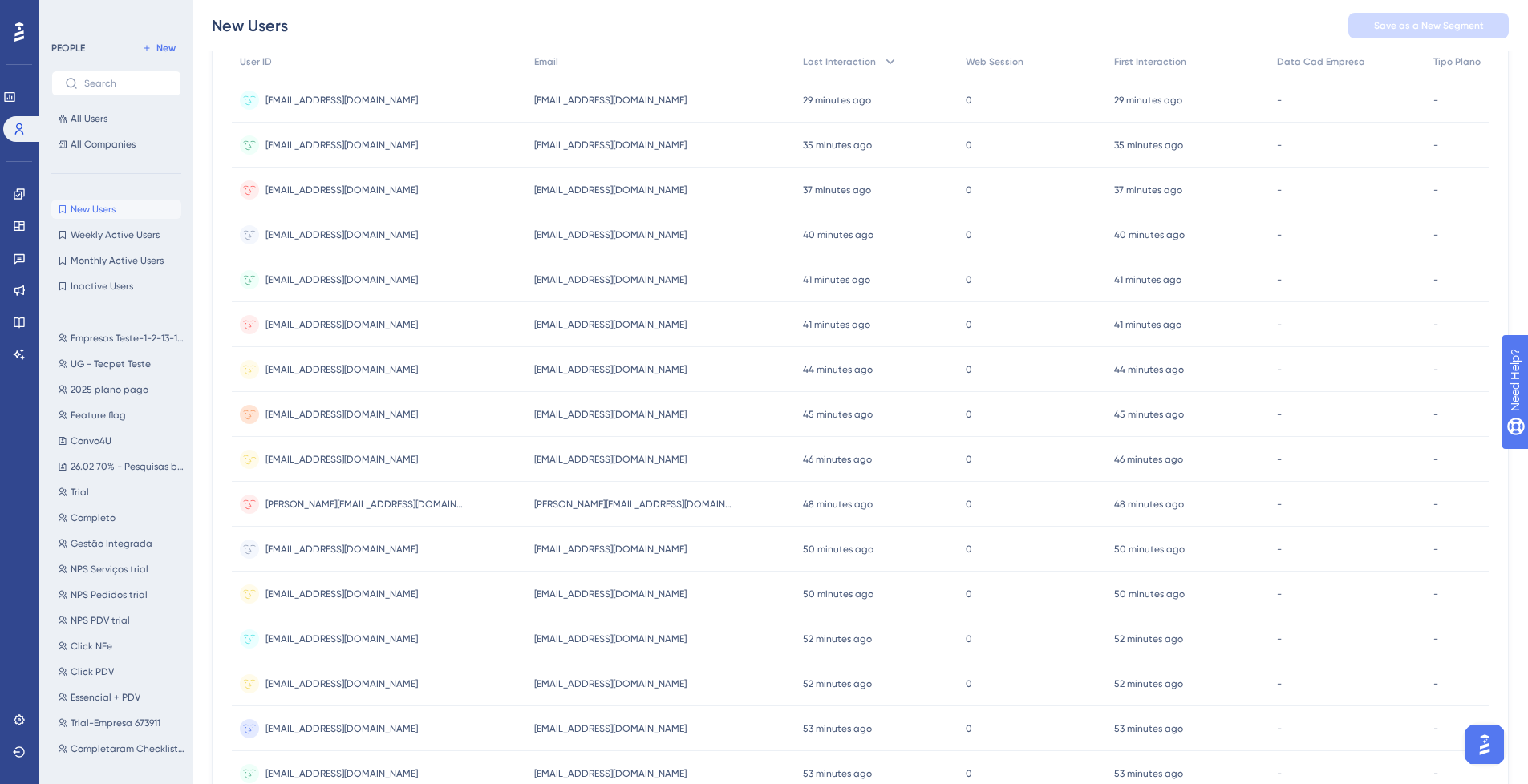
scroll to position [505, 12]
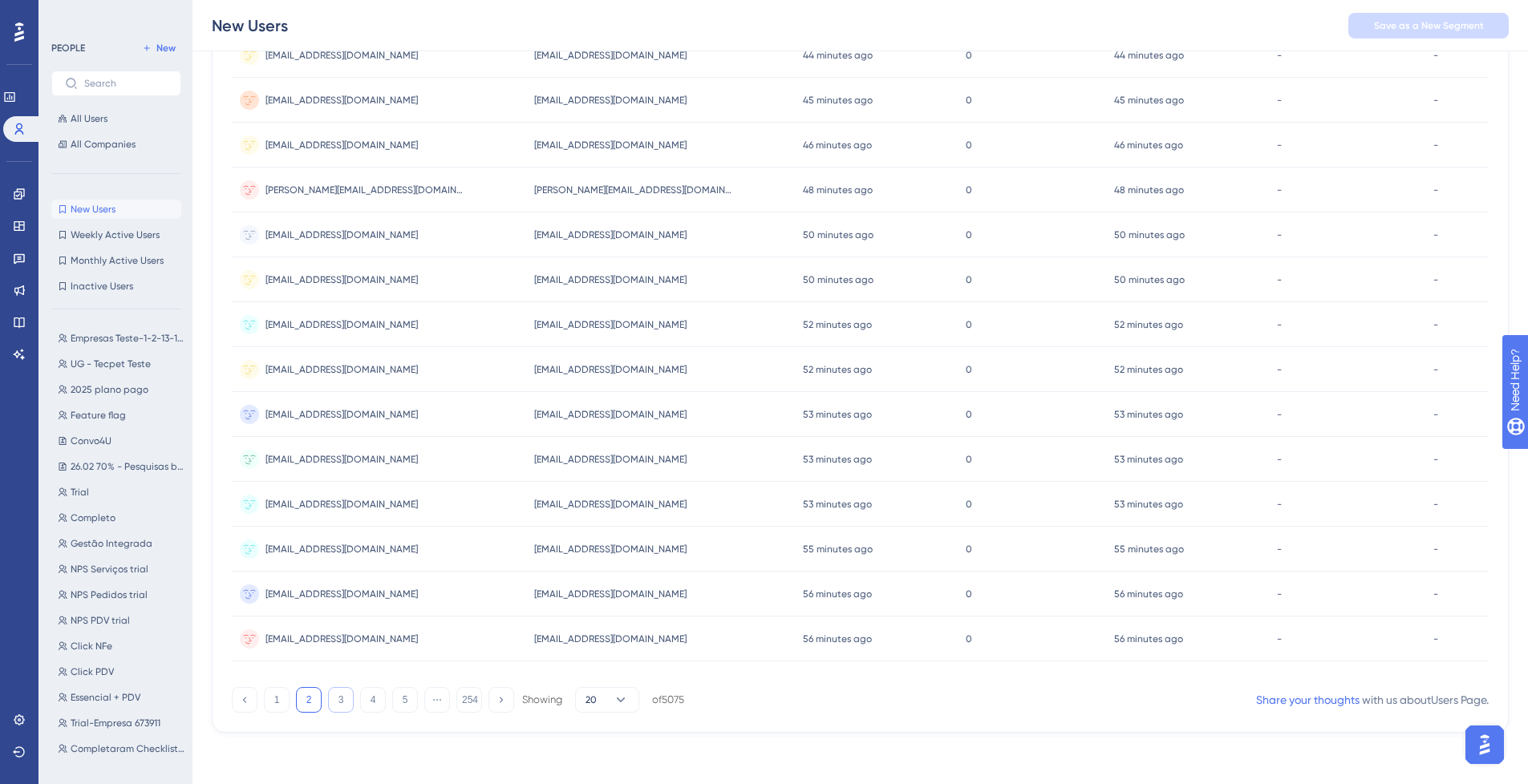
click at [328, 704] on button "3" at bounding box center [341, 700] width 26 height 26
click at [366, 707] on button "4" at bounding box center [373, 700] width 26 height 26
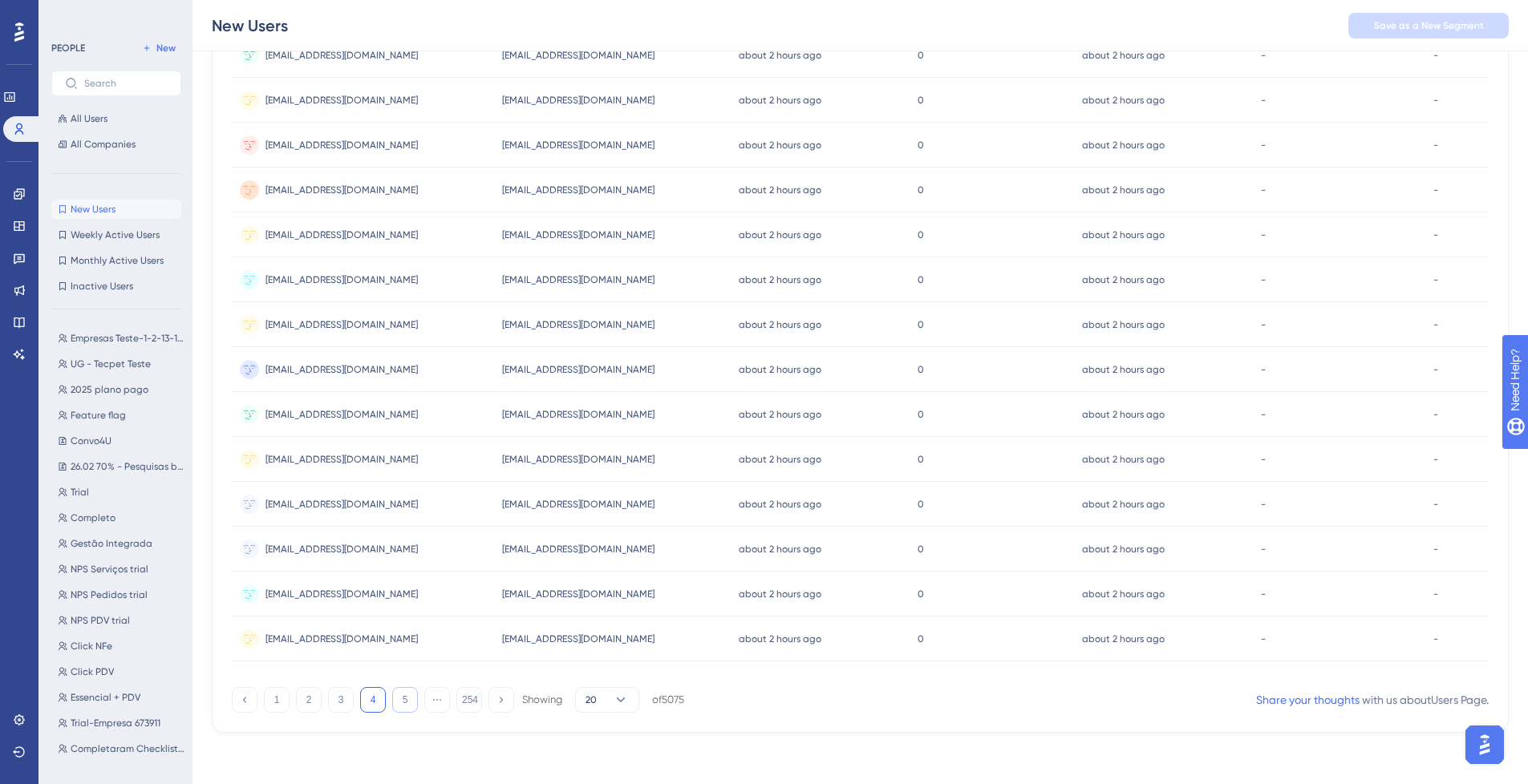
click at [395, 698] on button "5" at bounding box center [405, 700] width 26 height 26
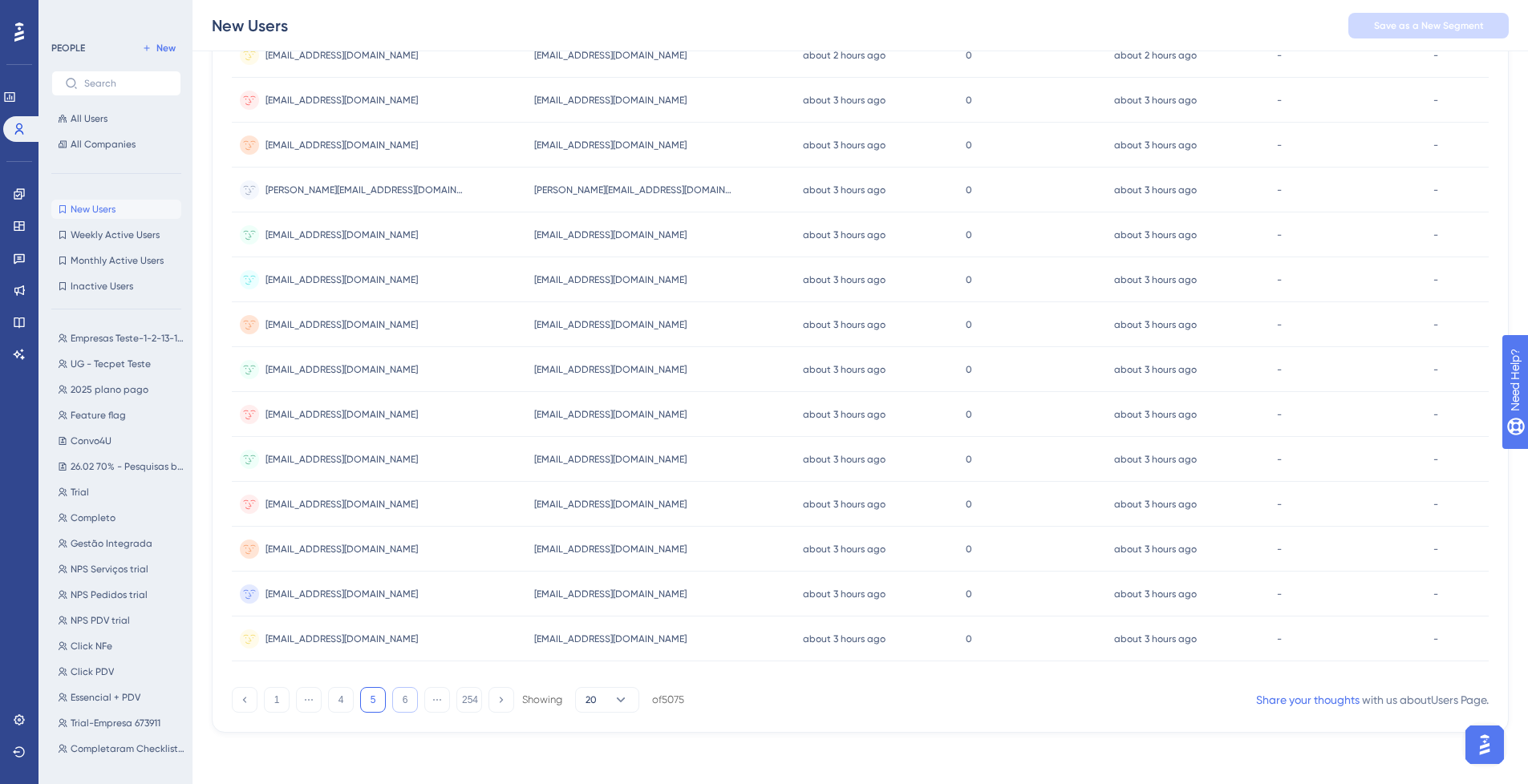
click at [397, 707] on button "6" at bounding box center [405, 700] width 26 height 26
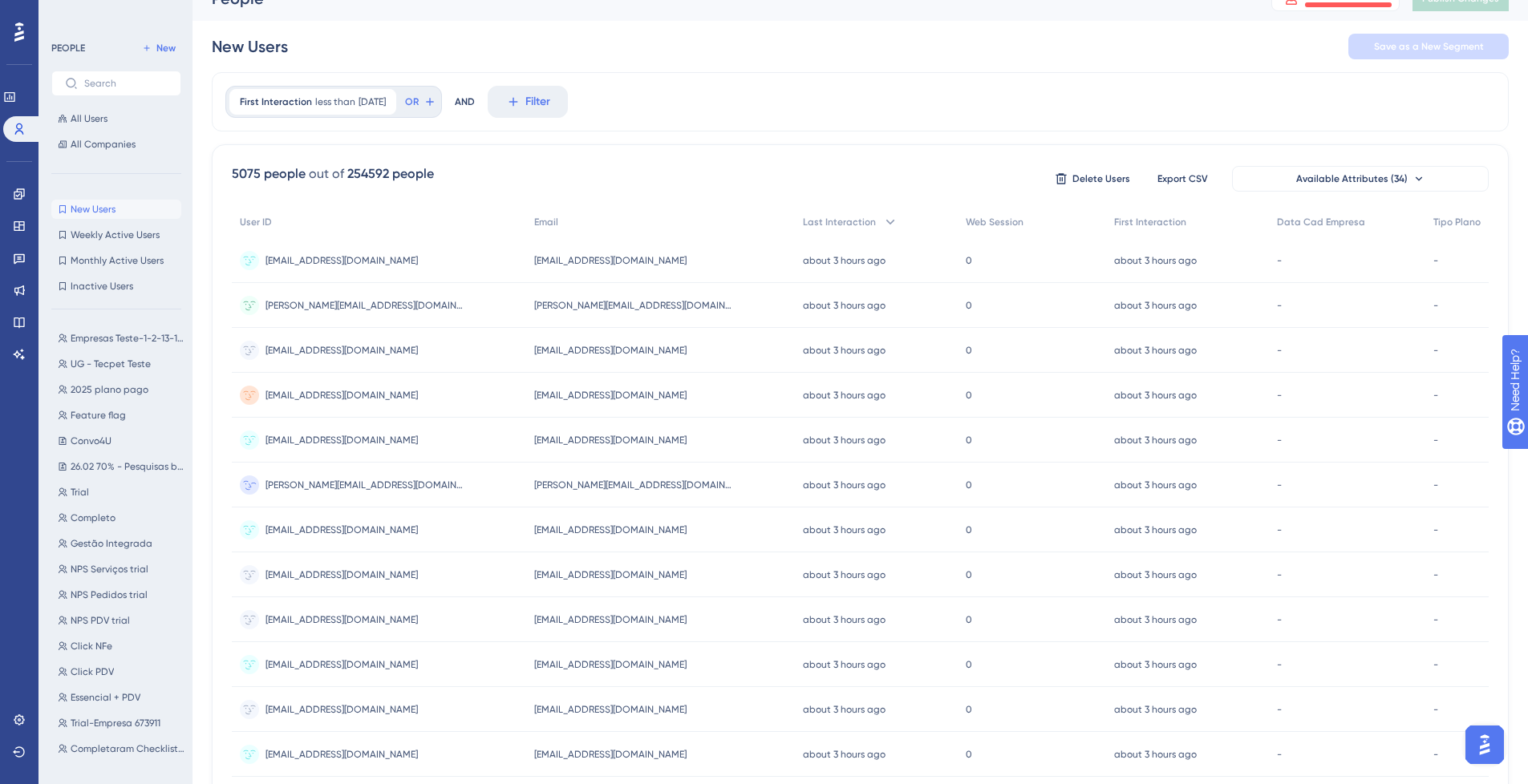
scroll to position [499, 12]
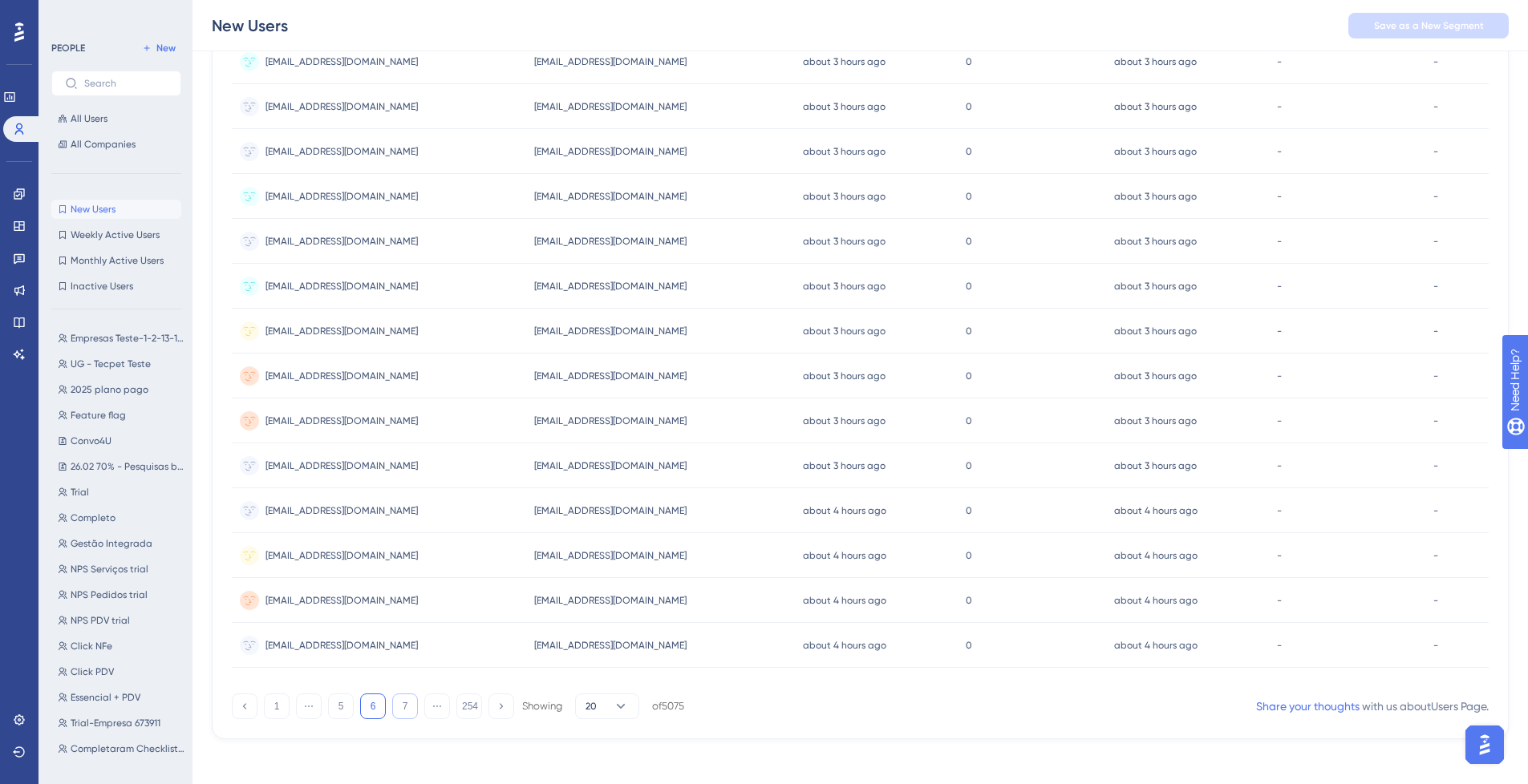
click at [393, 710] on button "7" at bounding box center [405, 707] width 26 height 26
click at [392, 714] on button "8" at bounding box center [405, 707] width 26 height 26
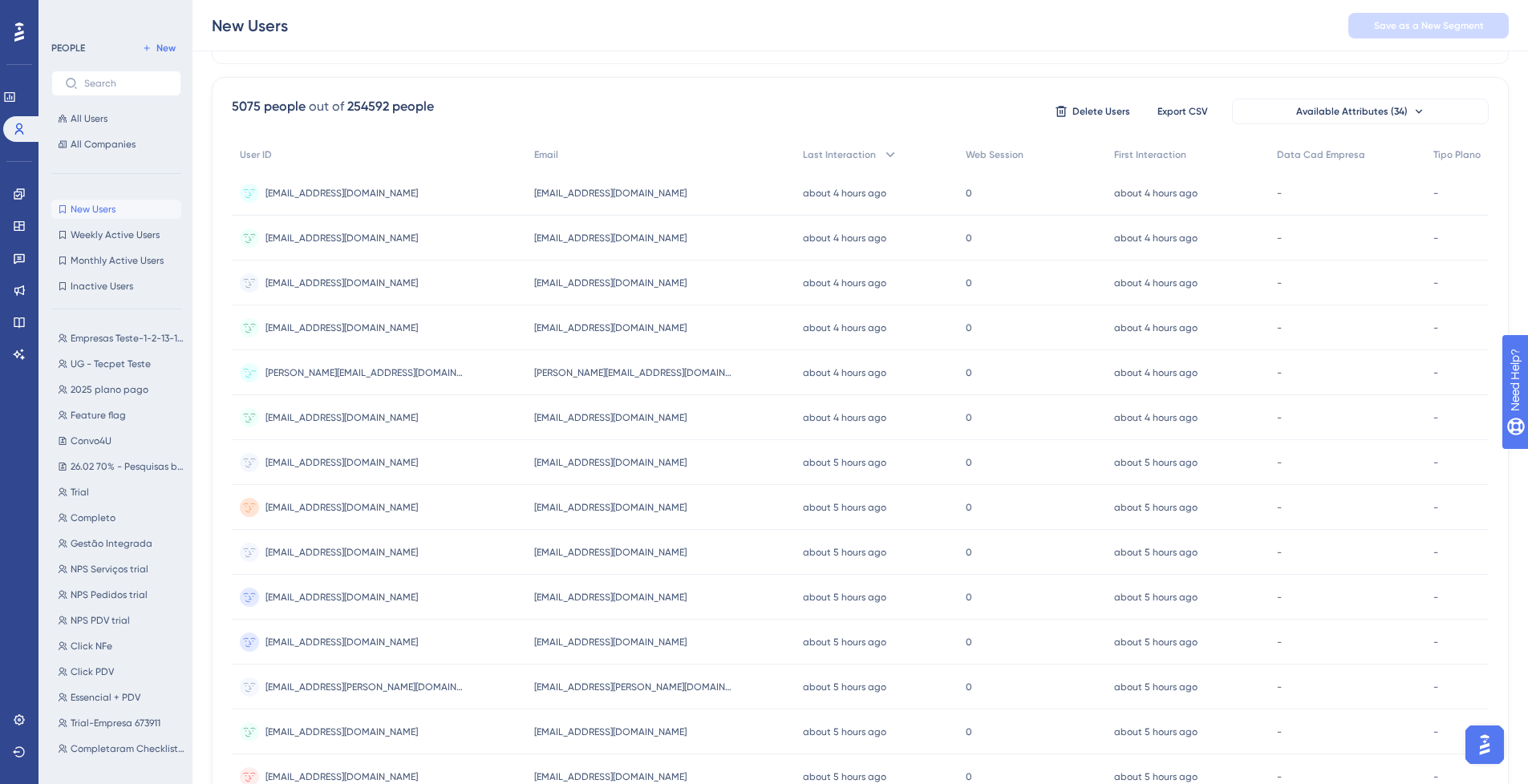
scroll to position [505, 12]
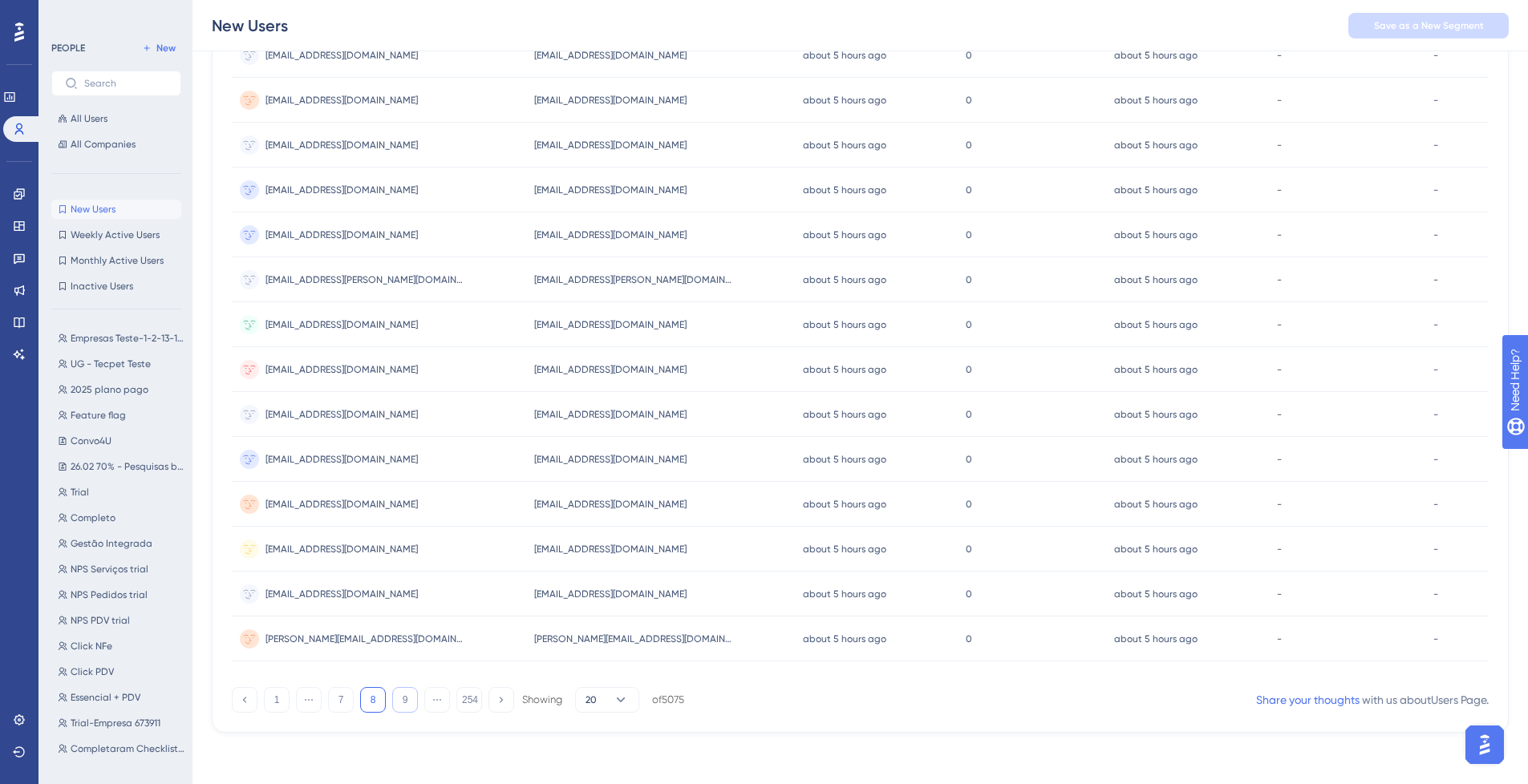
click at [397, 707] on button "9" at bounding box center [405, 700] width 26 height 26
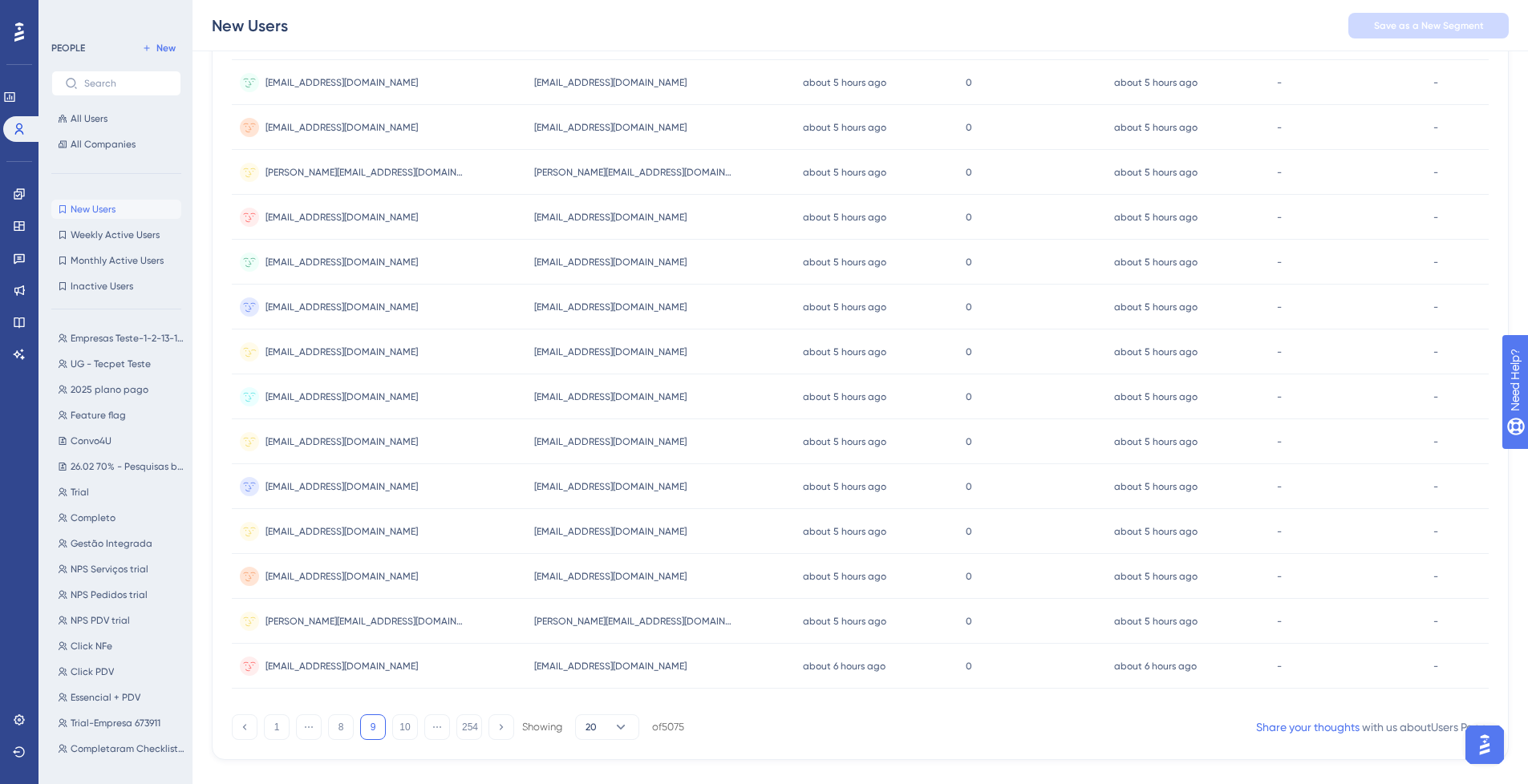
scroll to position [499, 12]
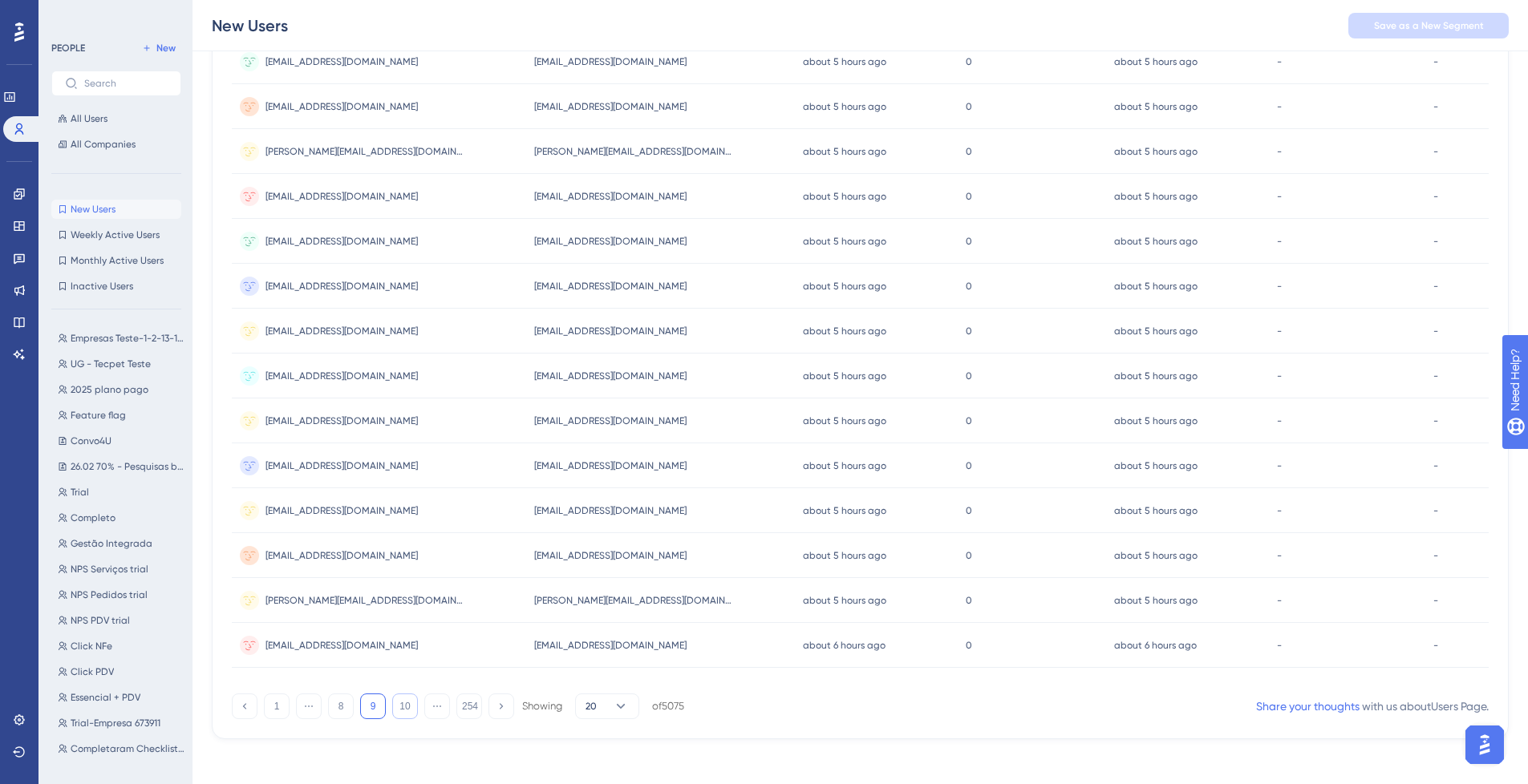
click at [397, 707] on button "10" at bounding box center [405, 707] width 26 height 26
click at [396, 710] on button "11" at bounding box center [405, 707] width 26 height 26
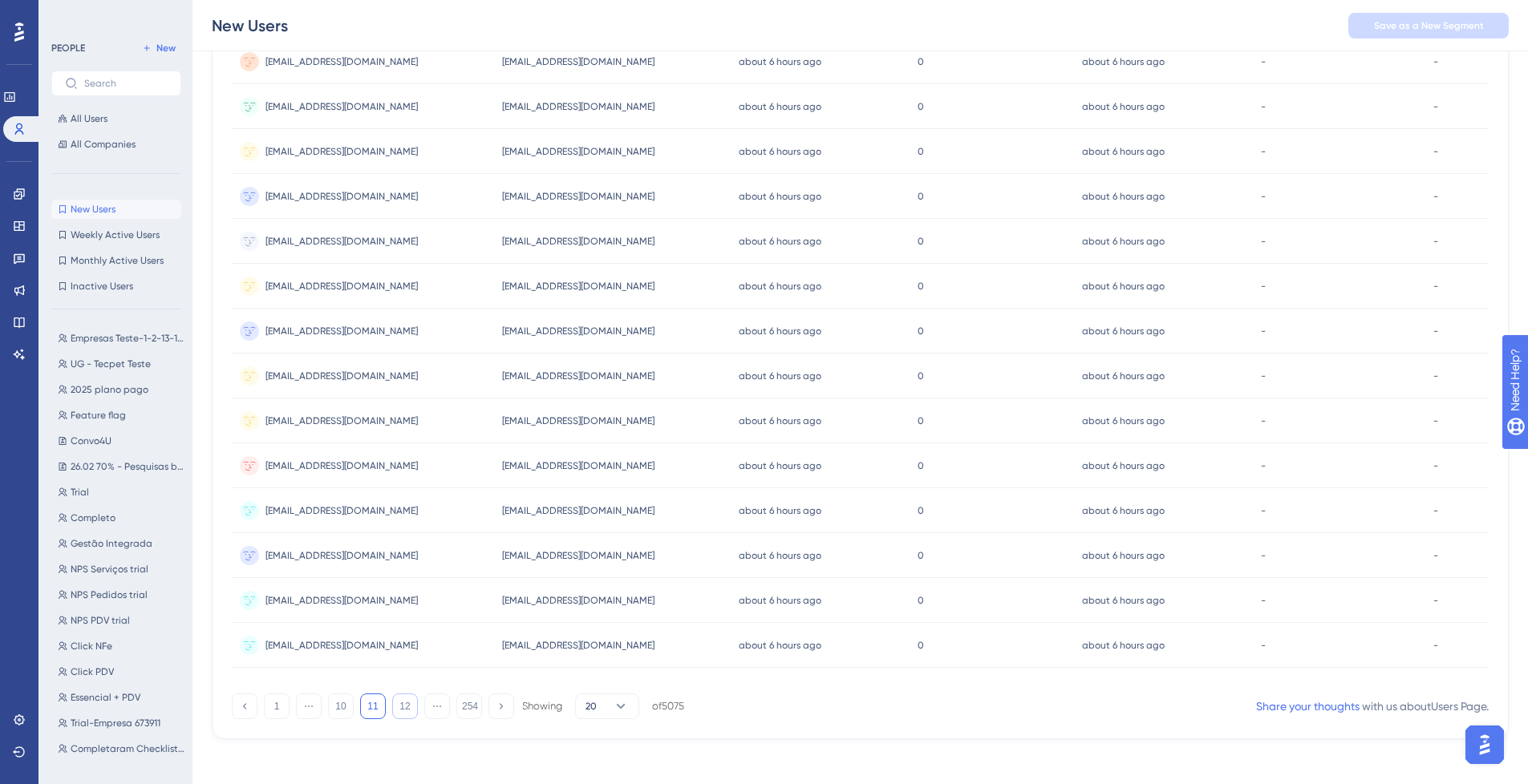
click at [392, 715] on button "12" at bounding box center [405, 707] width 26 height 26
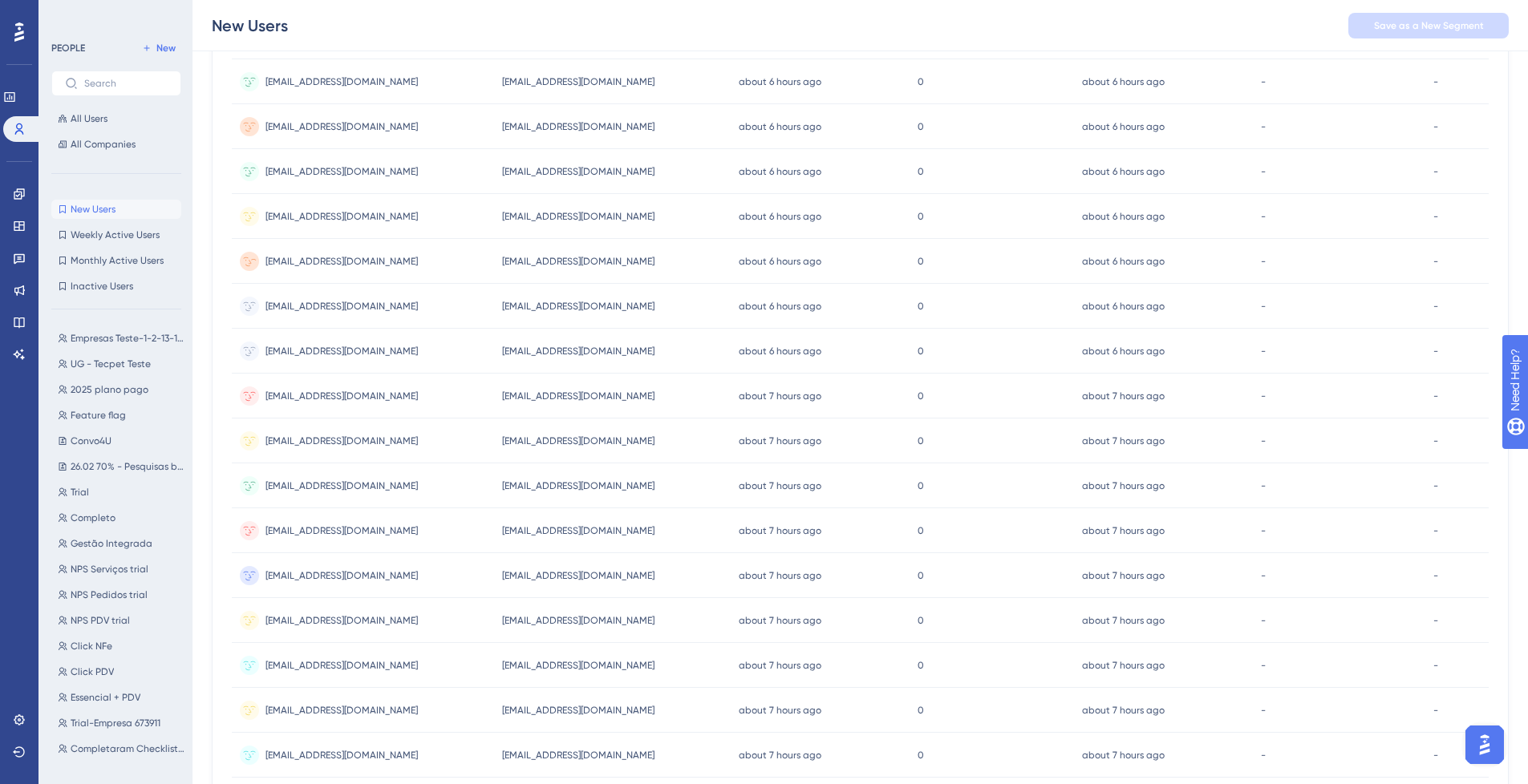
scroll to position [505, 12]
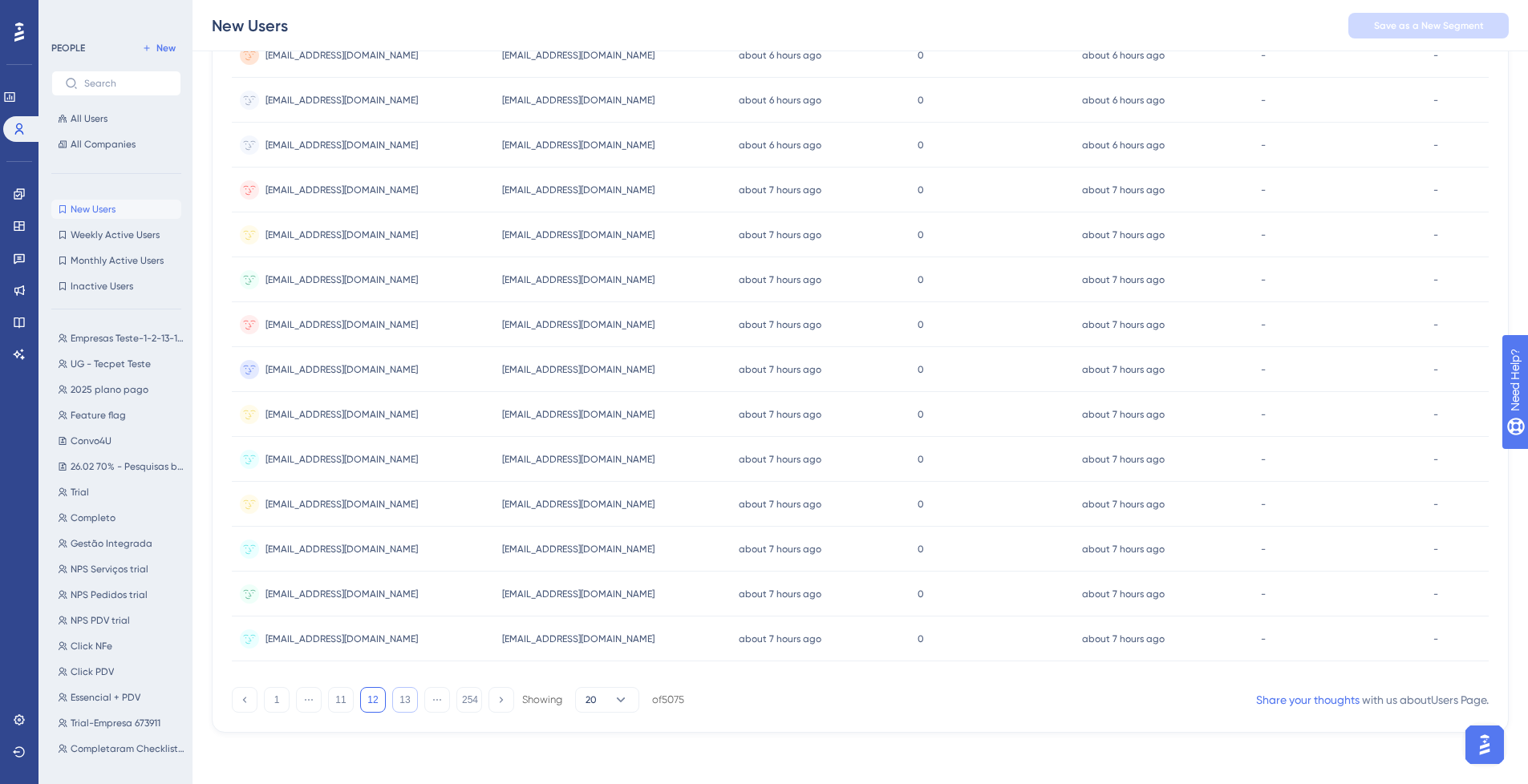
click at [392, 704] on button "13" at bounding box center [405, 700] width 26 height 26
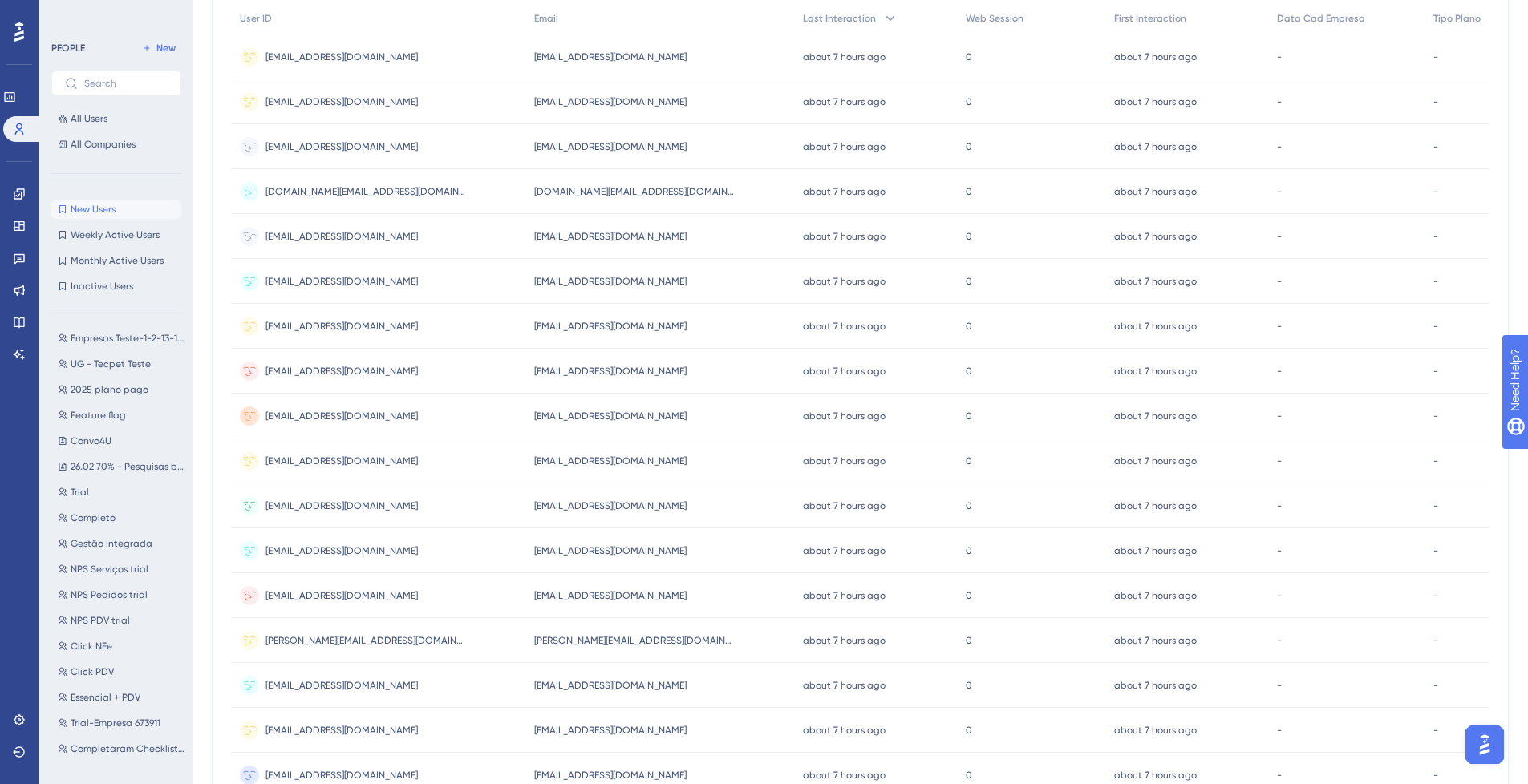
scroll to position [499, 12]
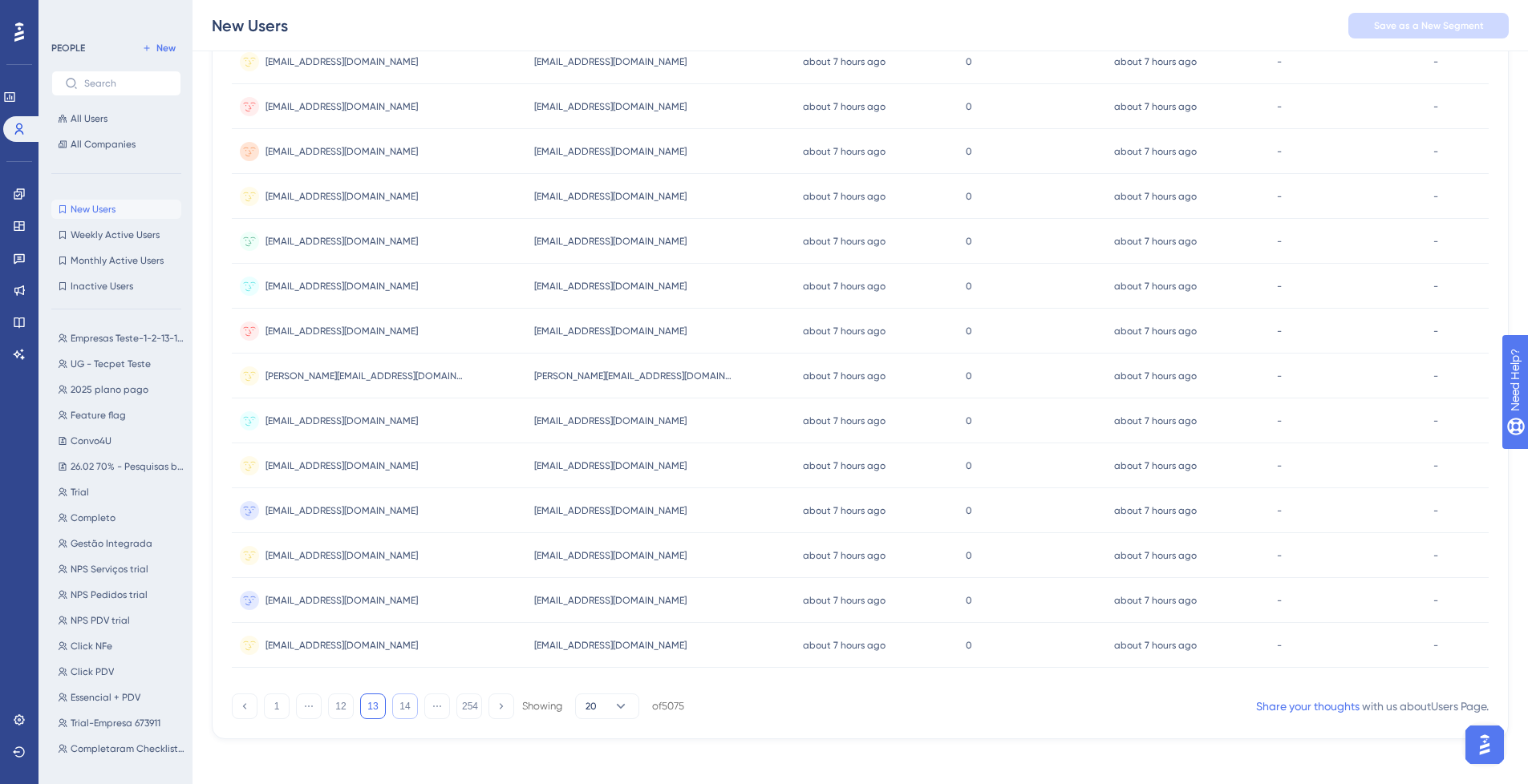
click at [399, 708] on button "14" at bounding box center [405, 707] width 26 height 26
click at [398, 715] on button "15" at bounding box center [405, 707] width 26 height 26
click at [392, 705] on button "16" at bounding box center [405, 707] width 26 height 26
click at [397, 704] on button "17" at bounding box center [405, 707] width 26 height 26
click at [393, 705] on button "18" at bounding box center [405, 707] width 26 height 26
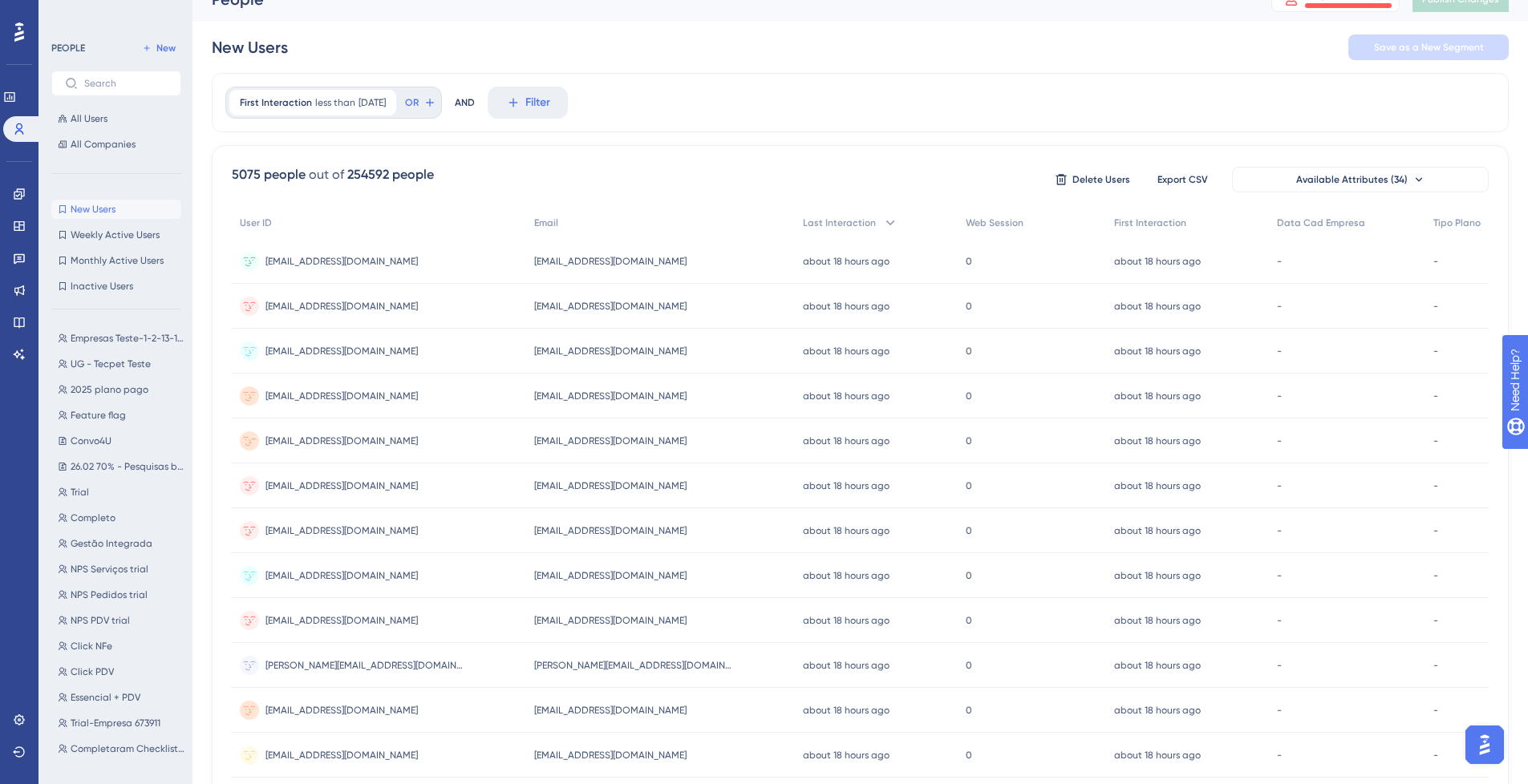
scroll to position [0, 12]
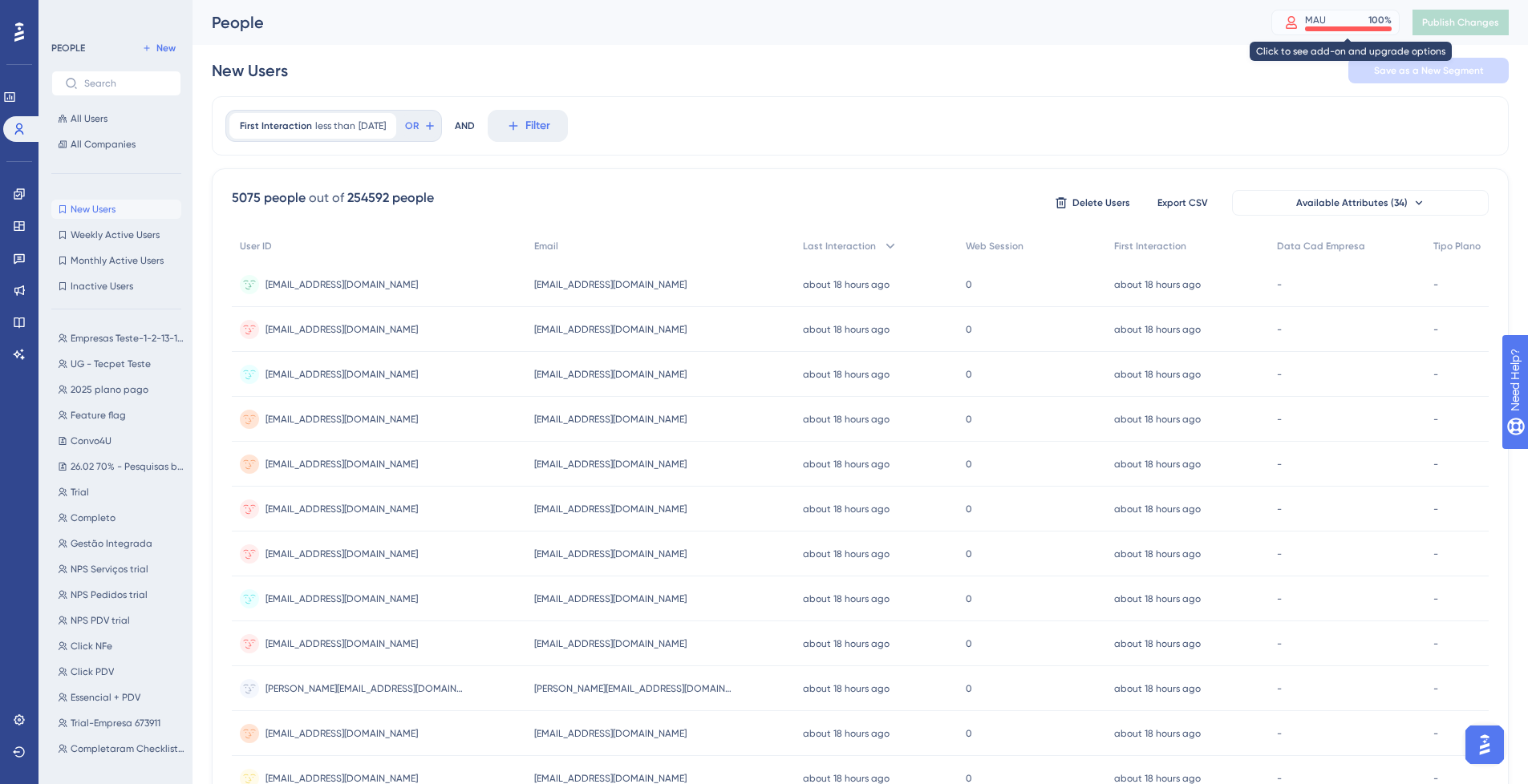
click at [1314, 30] on div at bounding box center [1349, 29] width 87 height 5
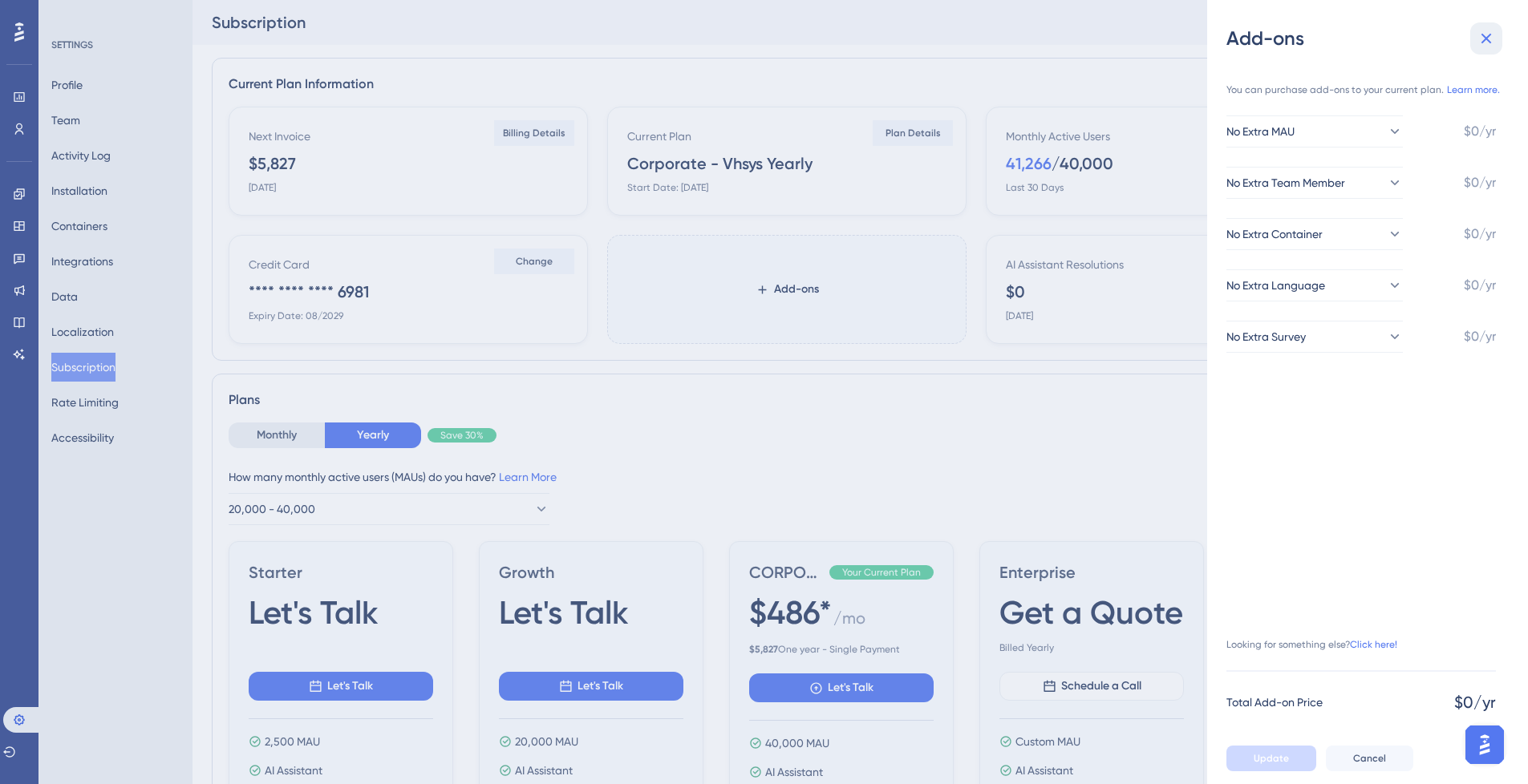
click at [1486, 38] on icon at bounding box center [1486, 39] width 10 height 10
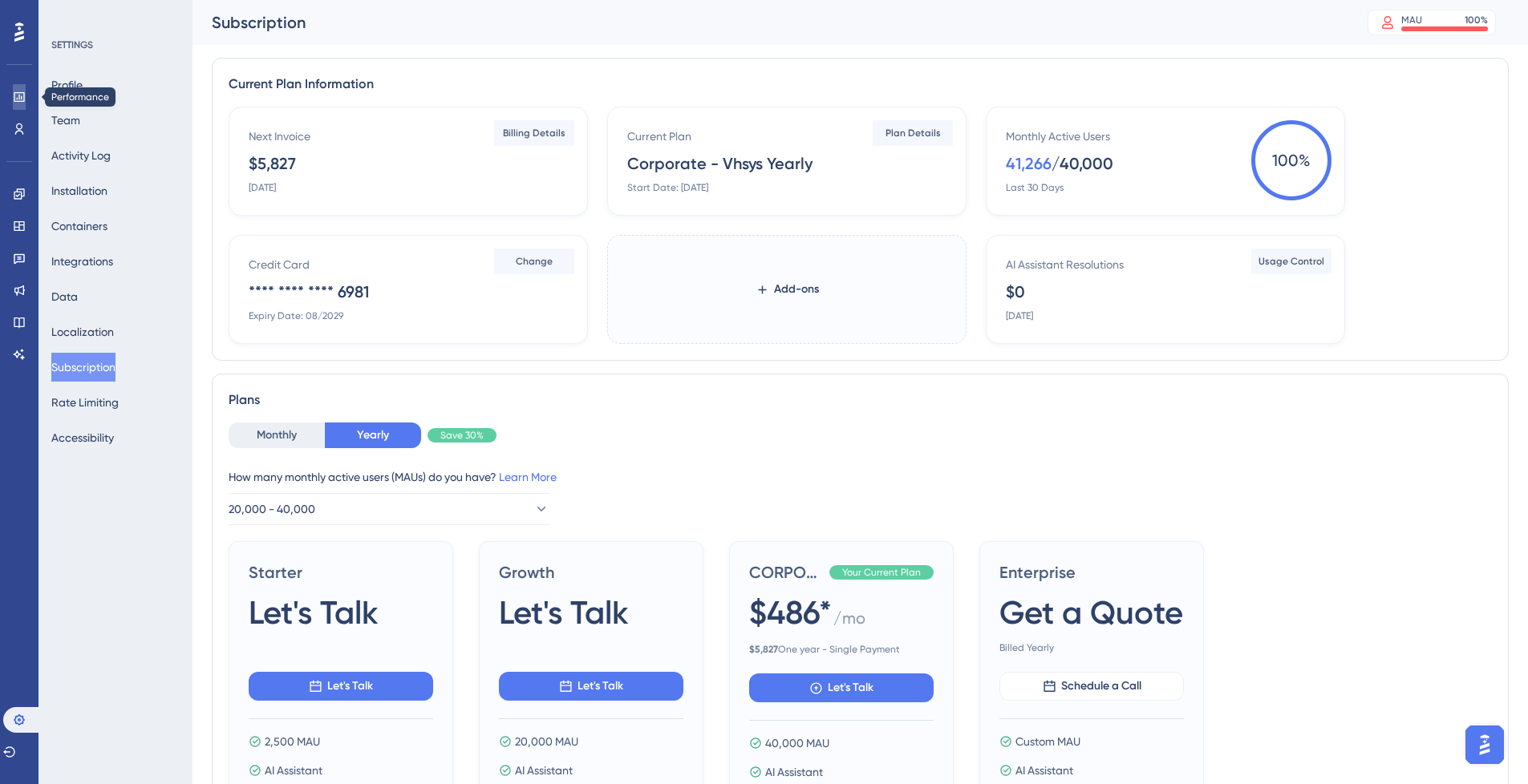
click at [13, 101] on link at bounding box center [19, 97] width 13 height 26
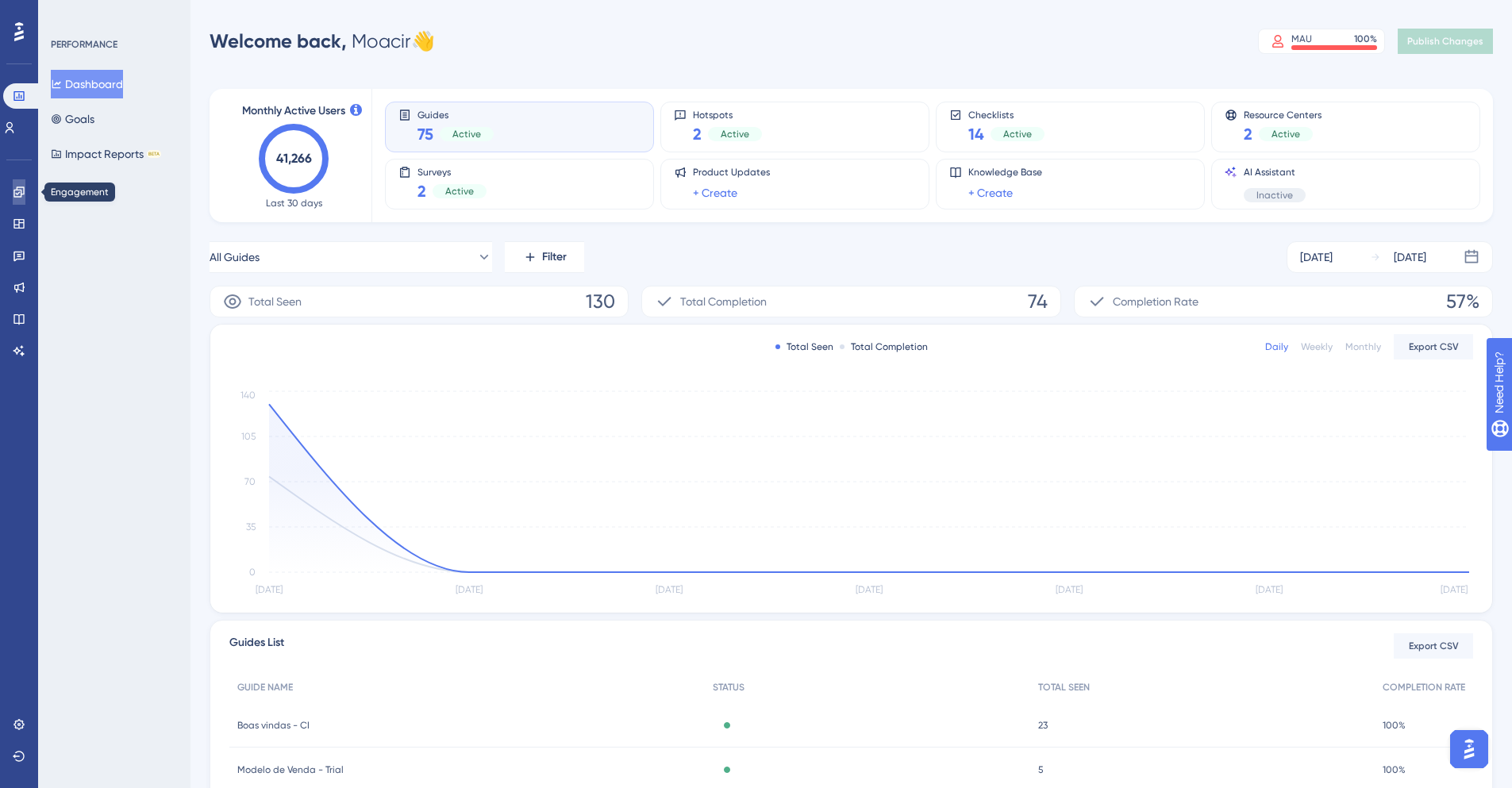
click at [18, 191] on icon at bounding box center [18, 191] width 10 height 10
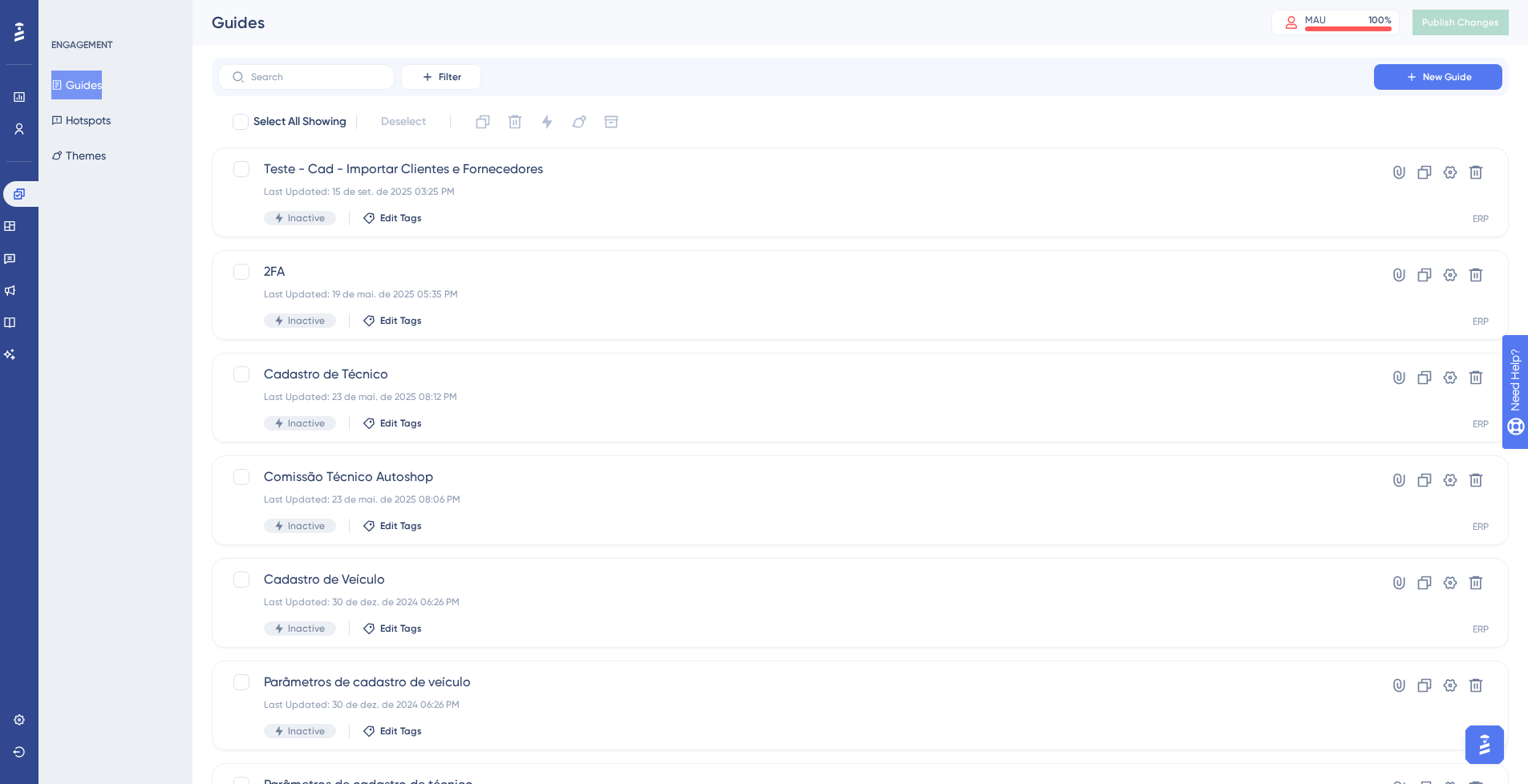
click at [23, 37] on icon at bounding box center [19, 31] width 9 height 19
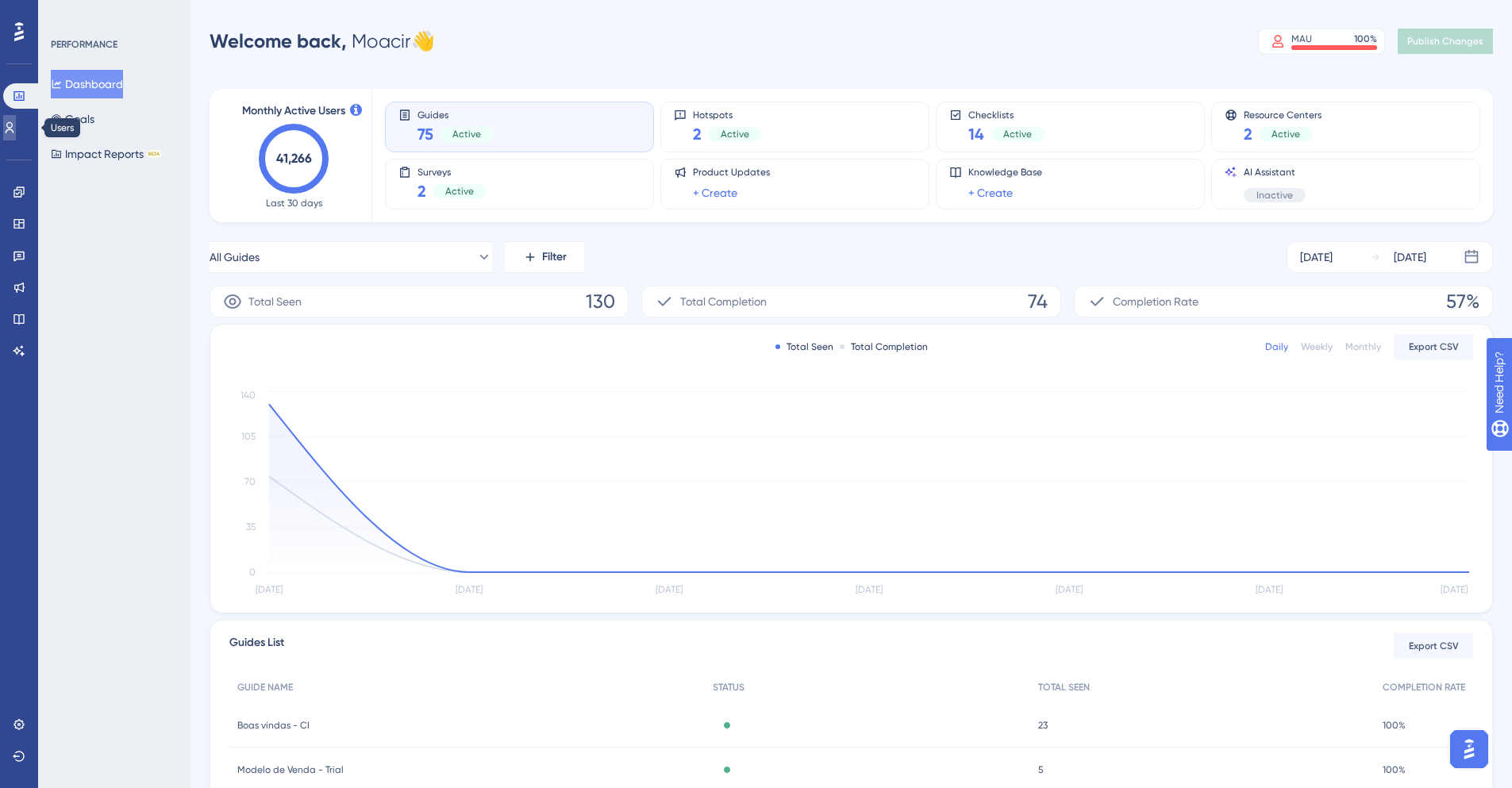
click at [16, 129] on icon at bounding box center [9, 128] width 13 height 13
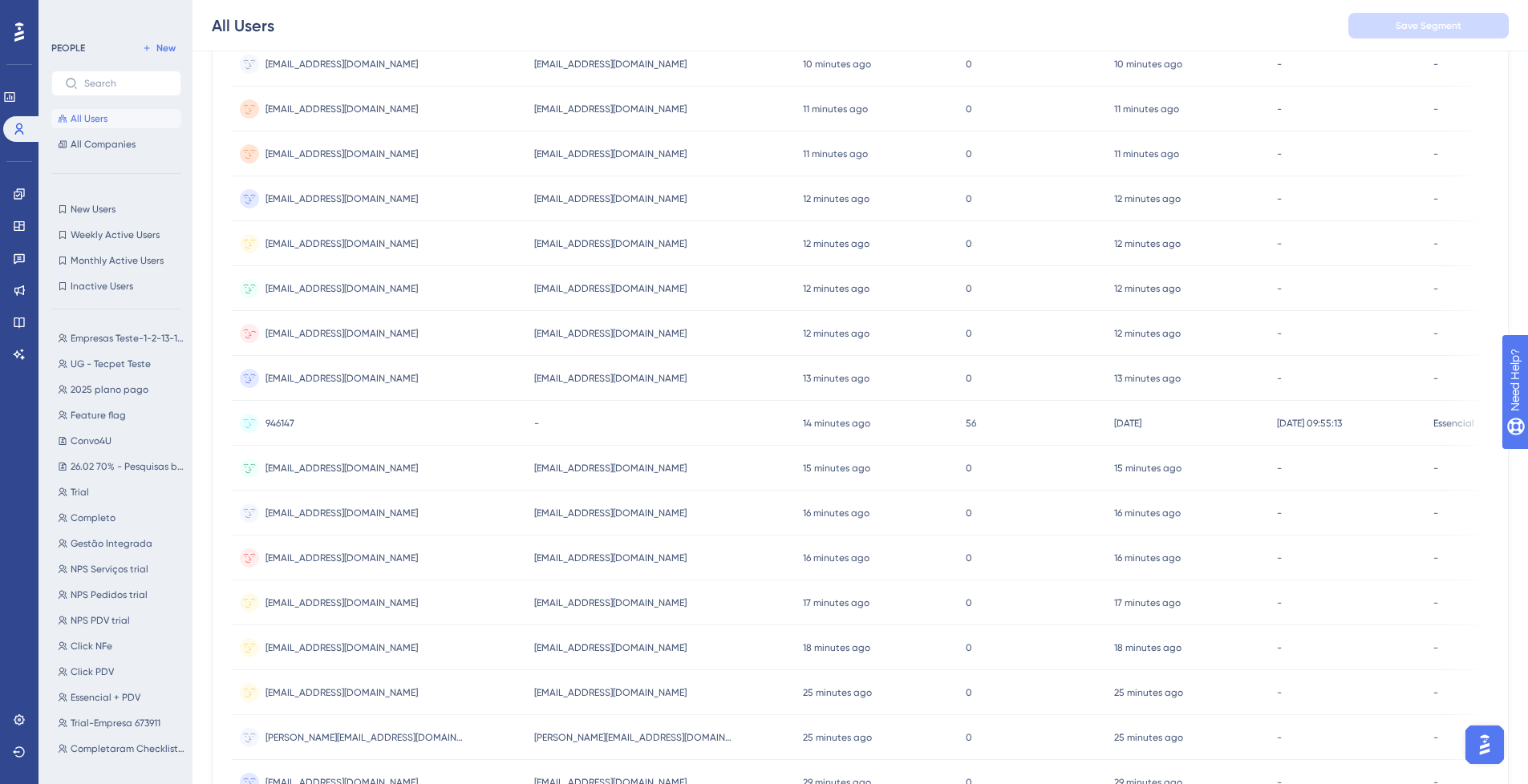
scroll to position [321, 0]
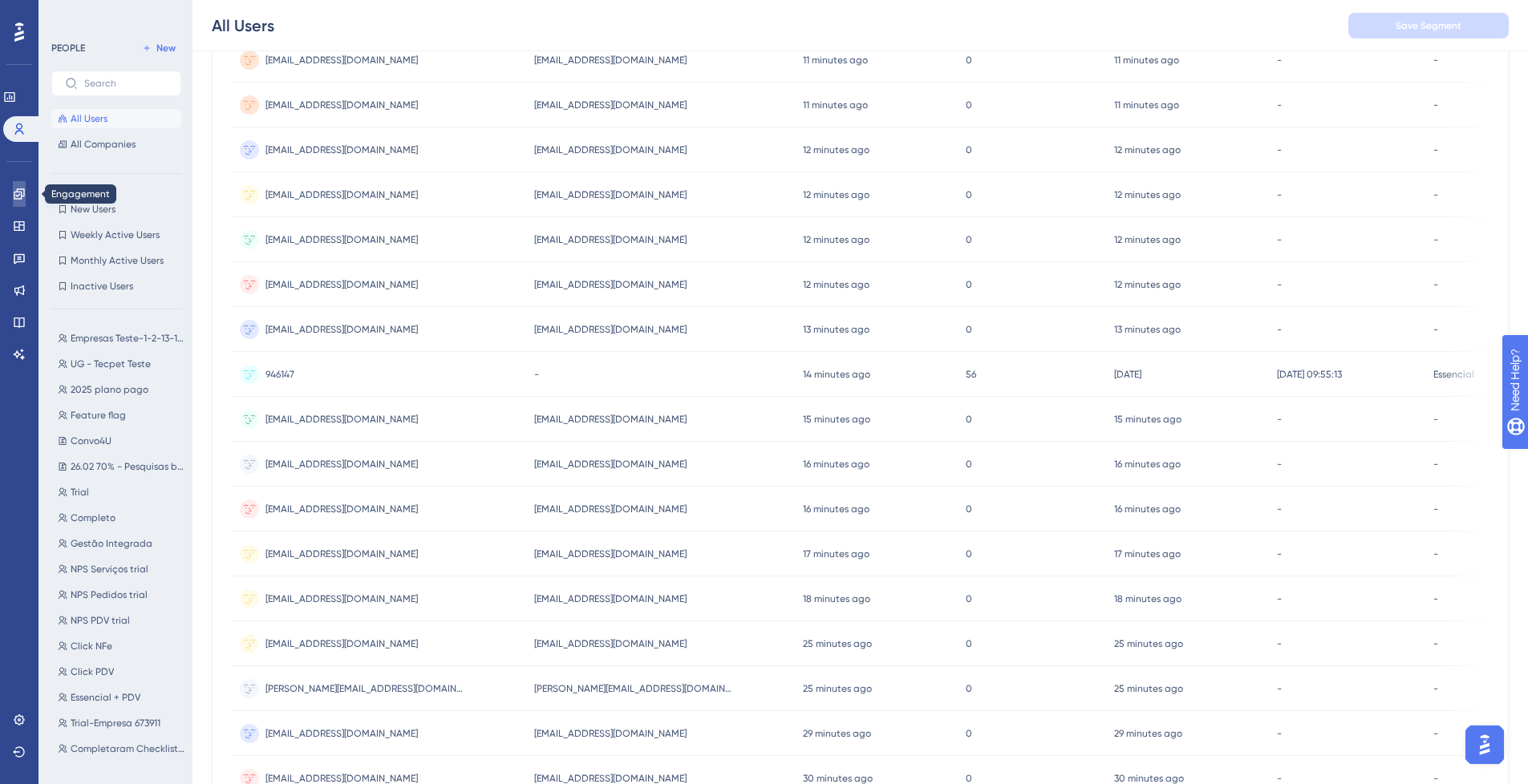
click at [19, 199] on icon at bounding box center [19, 194] width 13 height 13
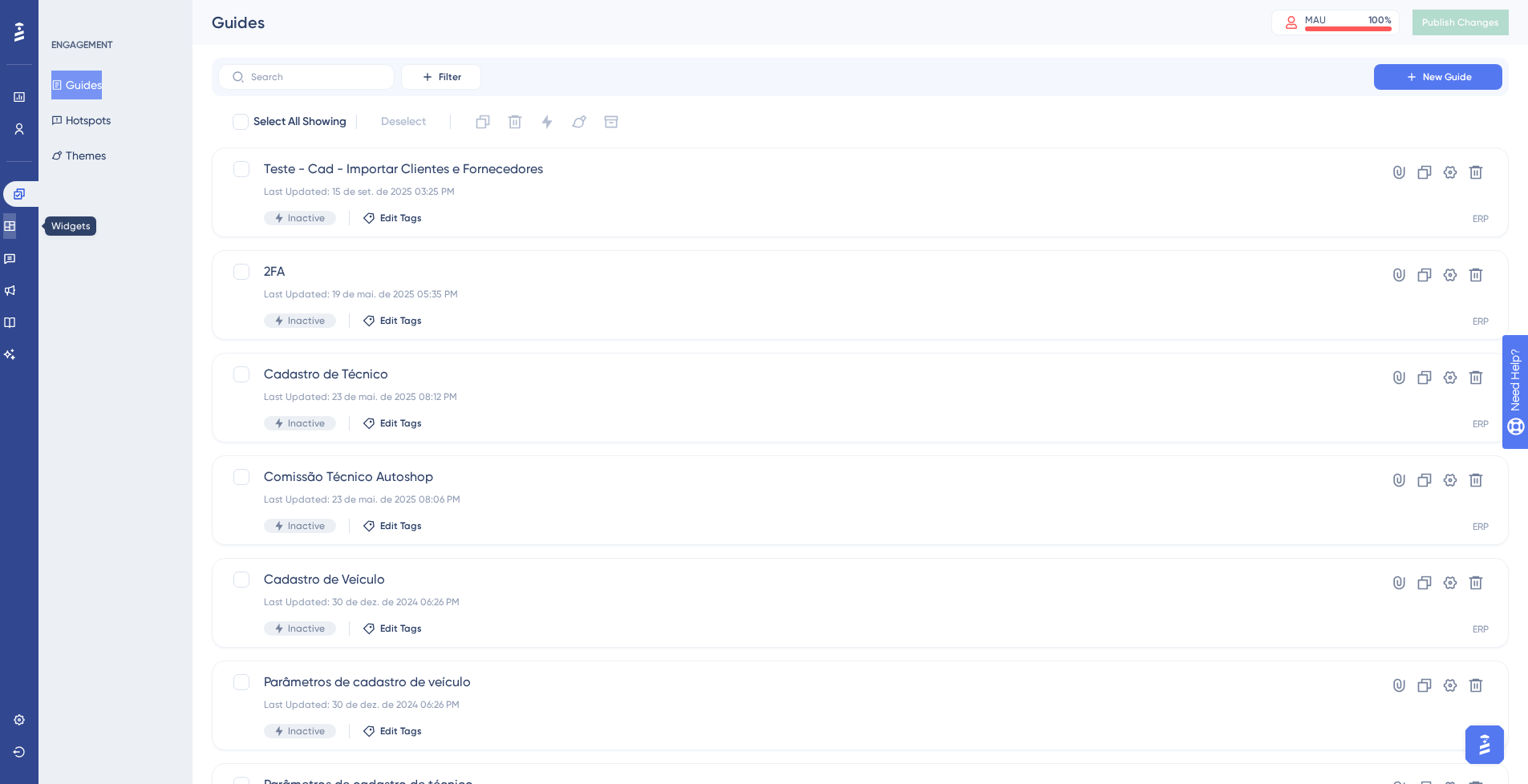
click at [16, 227] on icon at bounding box center [9, 226] width 13 height 13
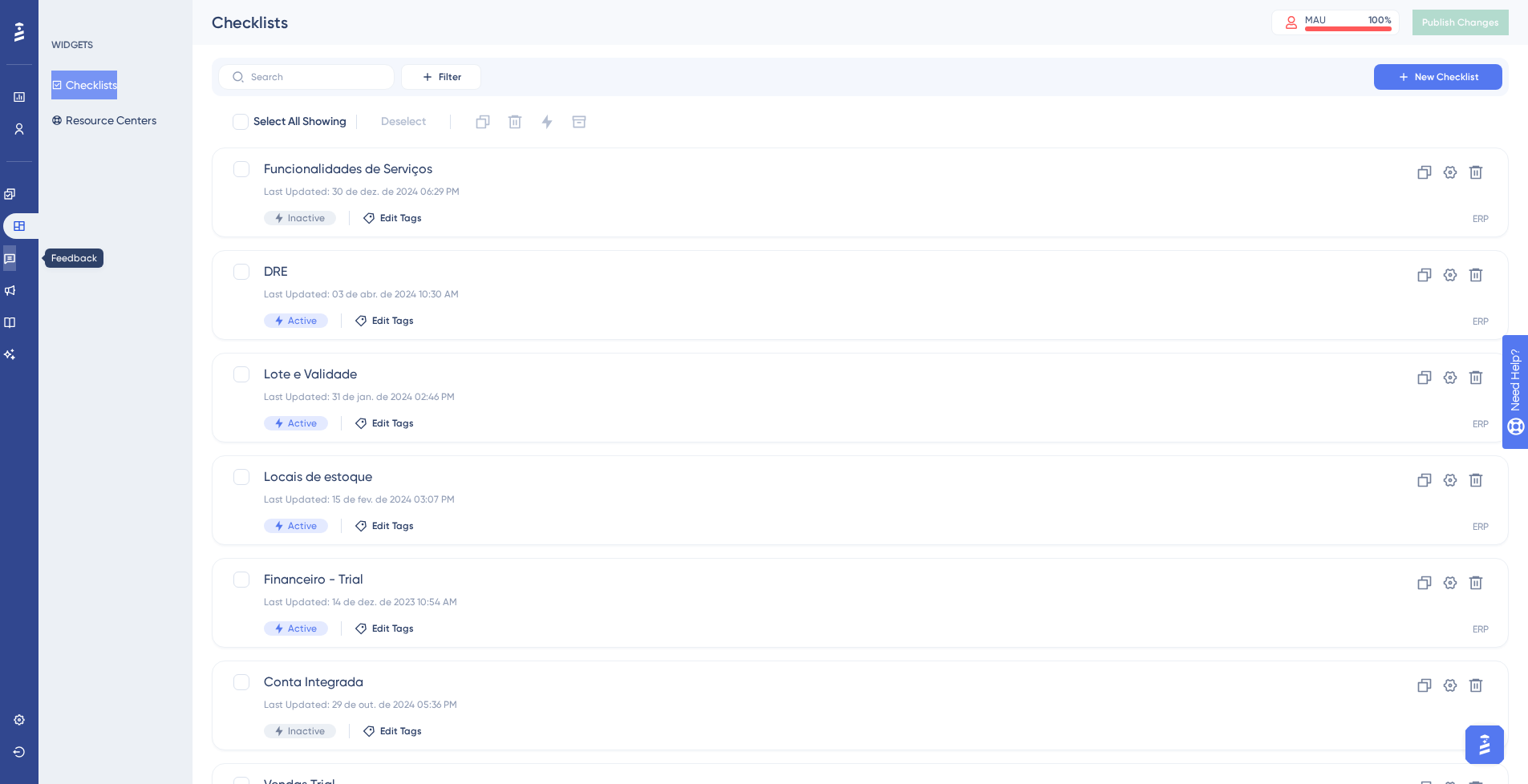
click at [16, 260] on icon at bounding box center [9, 259] width 11 height 10
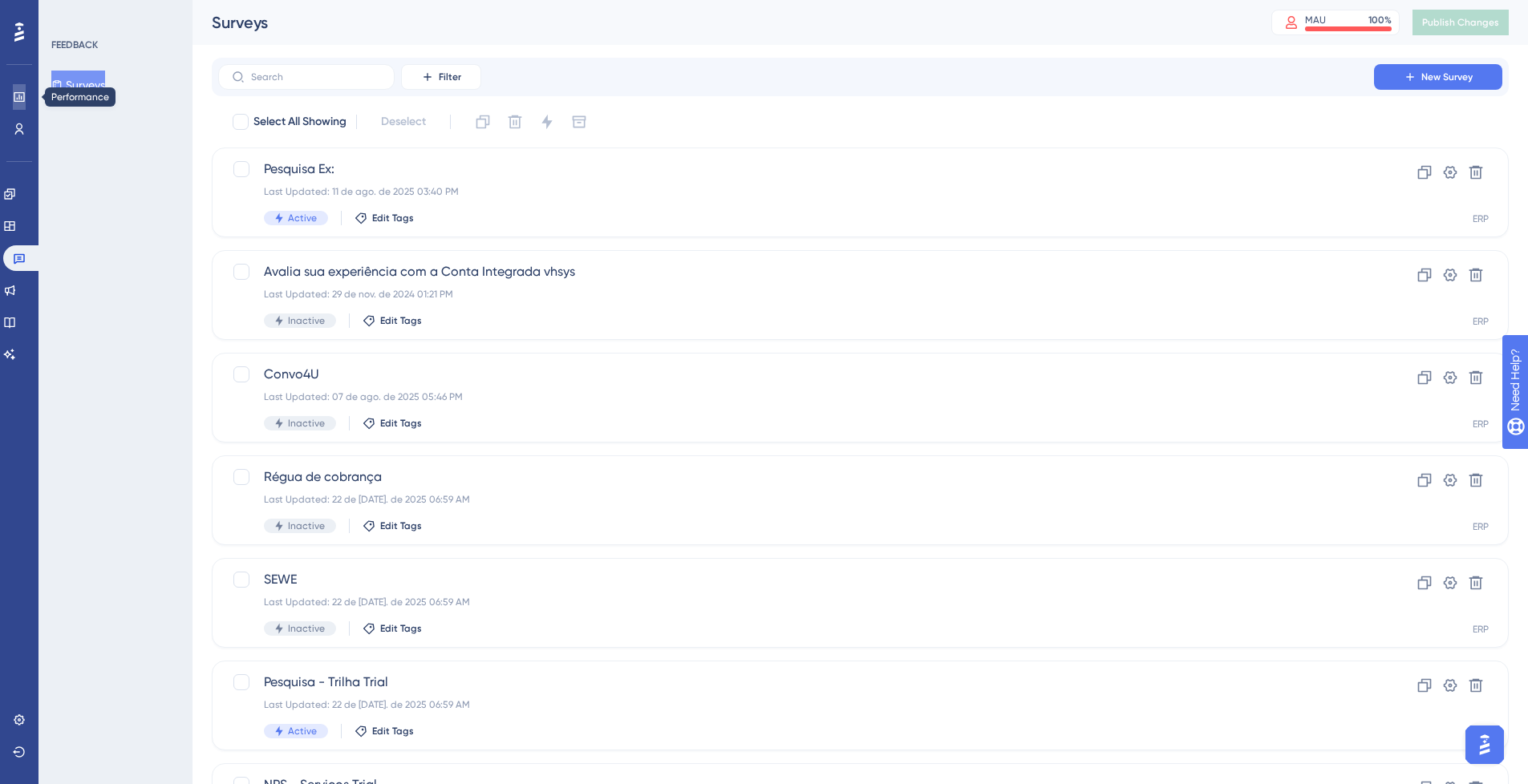
click at [18, 101] on icon at bounding box center [19, 97] width 13 height 13
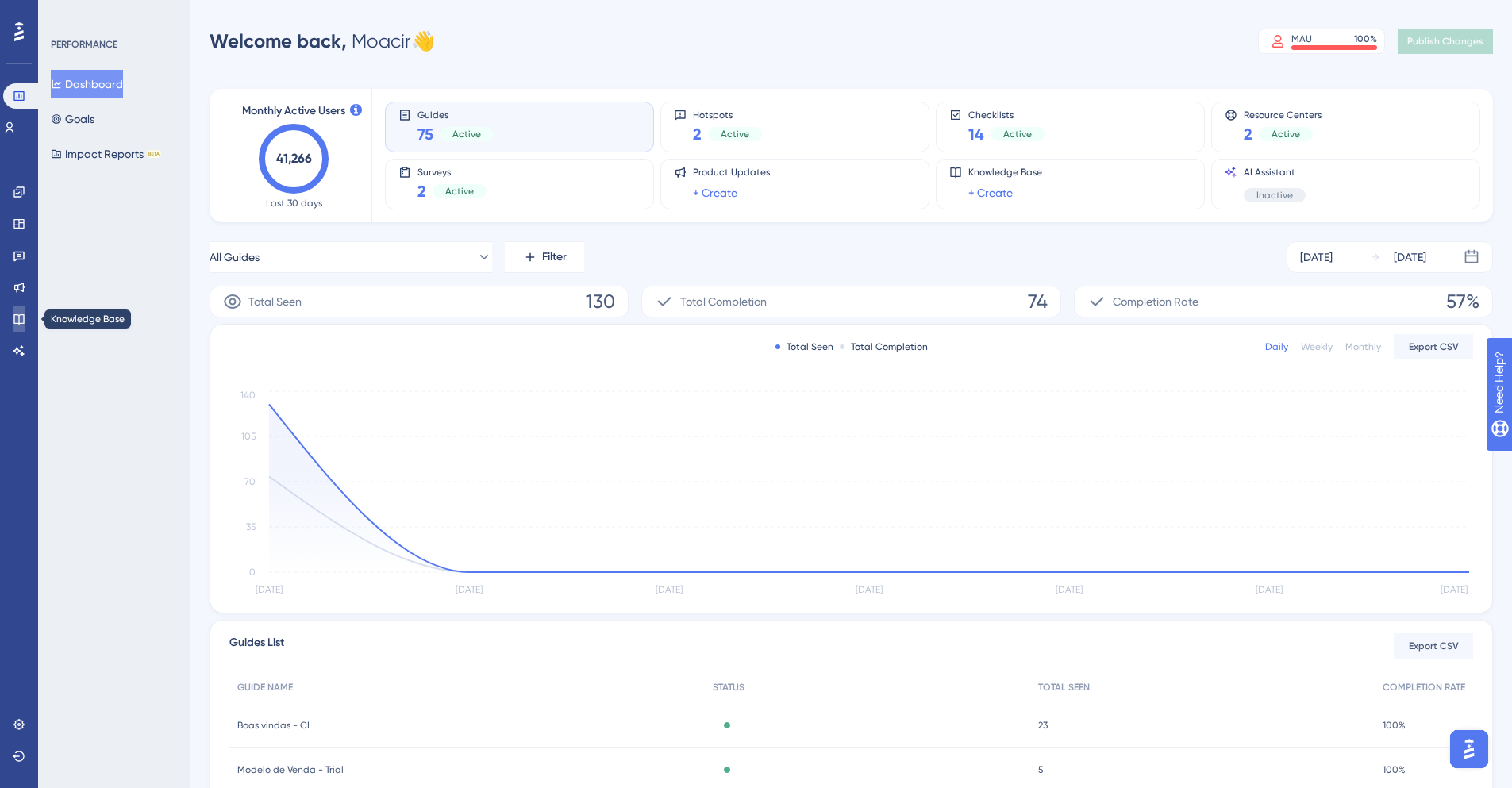
click at [13, 322] on link at bounding box center [19, 320] width 13 height 26
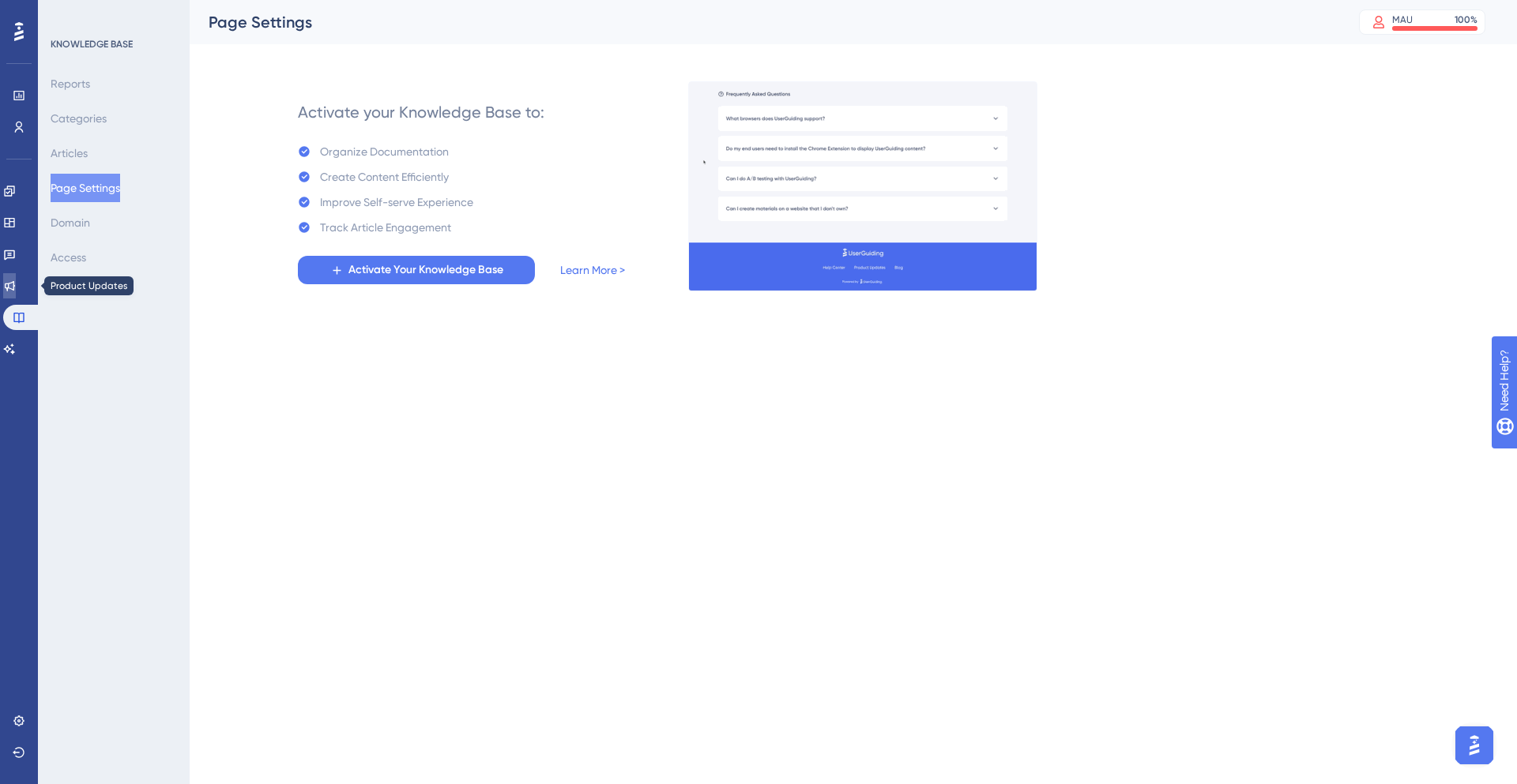
click at [12, 291] on link at bounding box center [9, 286] width 13 height 25
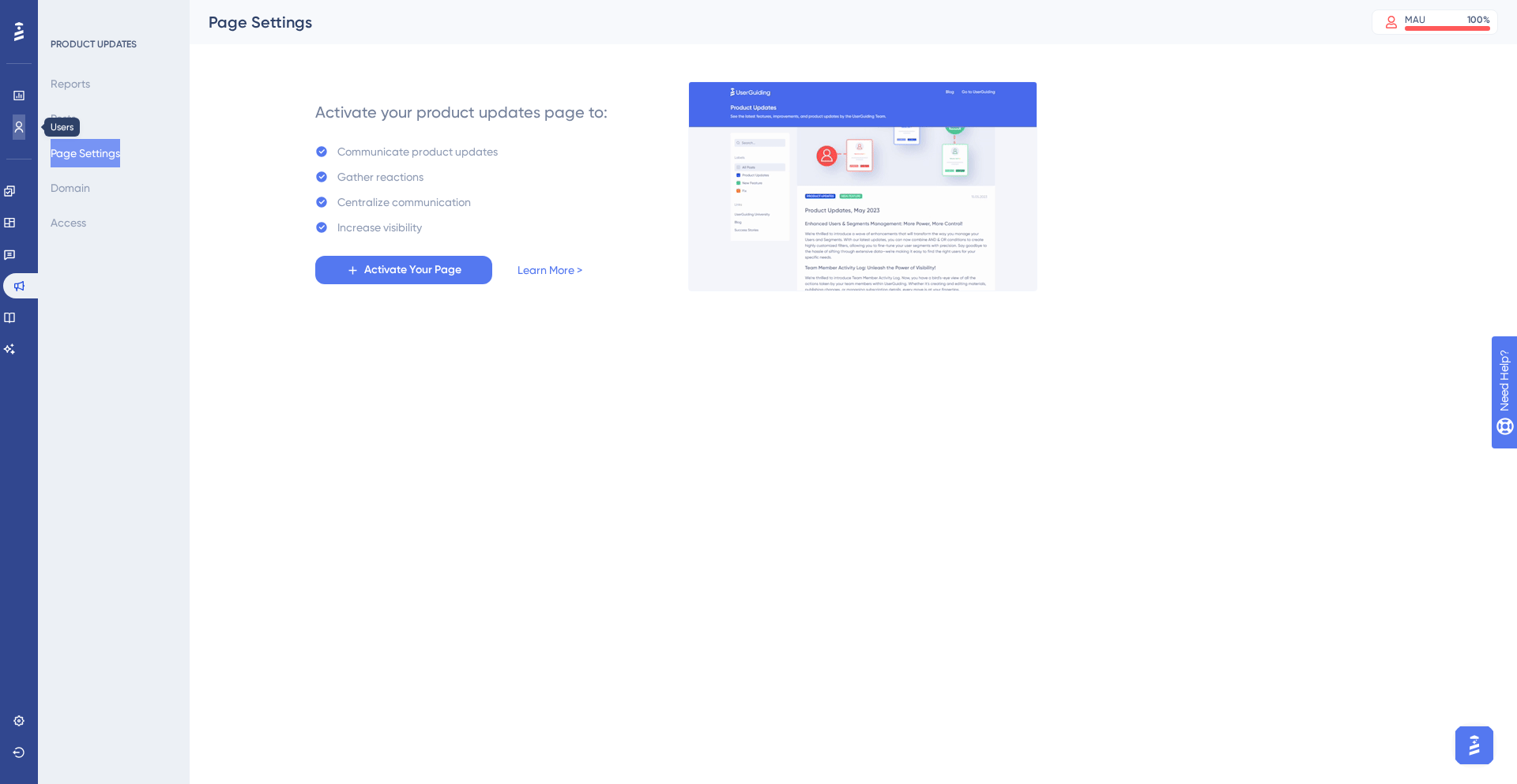
click at [23, 125] on icon at bounding box center [19, 127] width 13 height 13
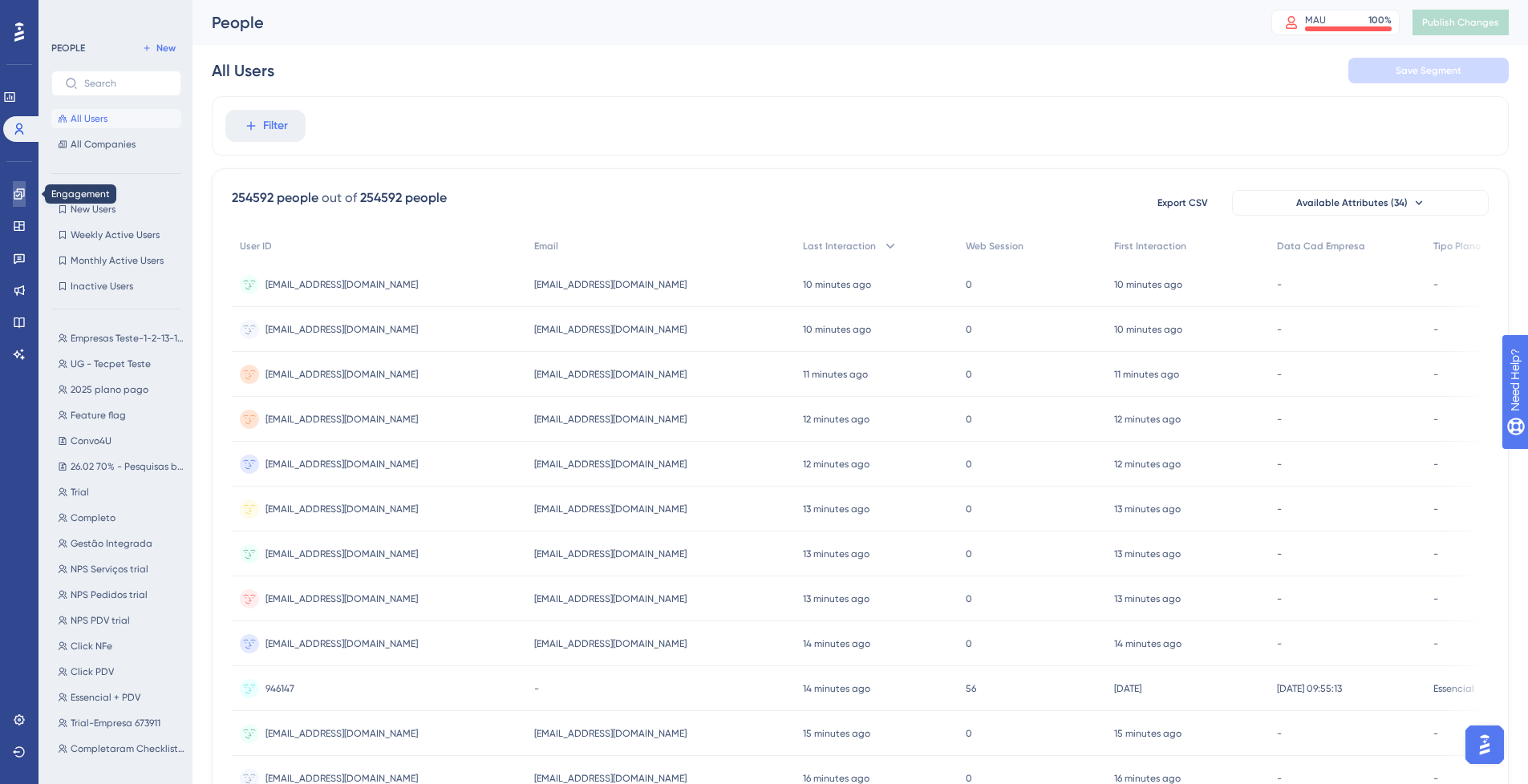
click at [13, 196] on link at bounding box center [19, 195] width 13 height 26
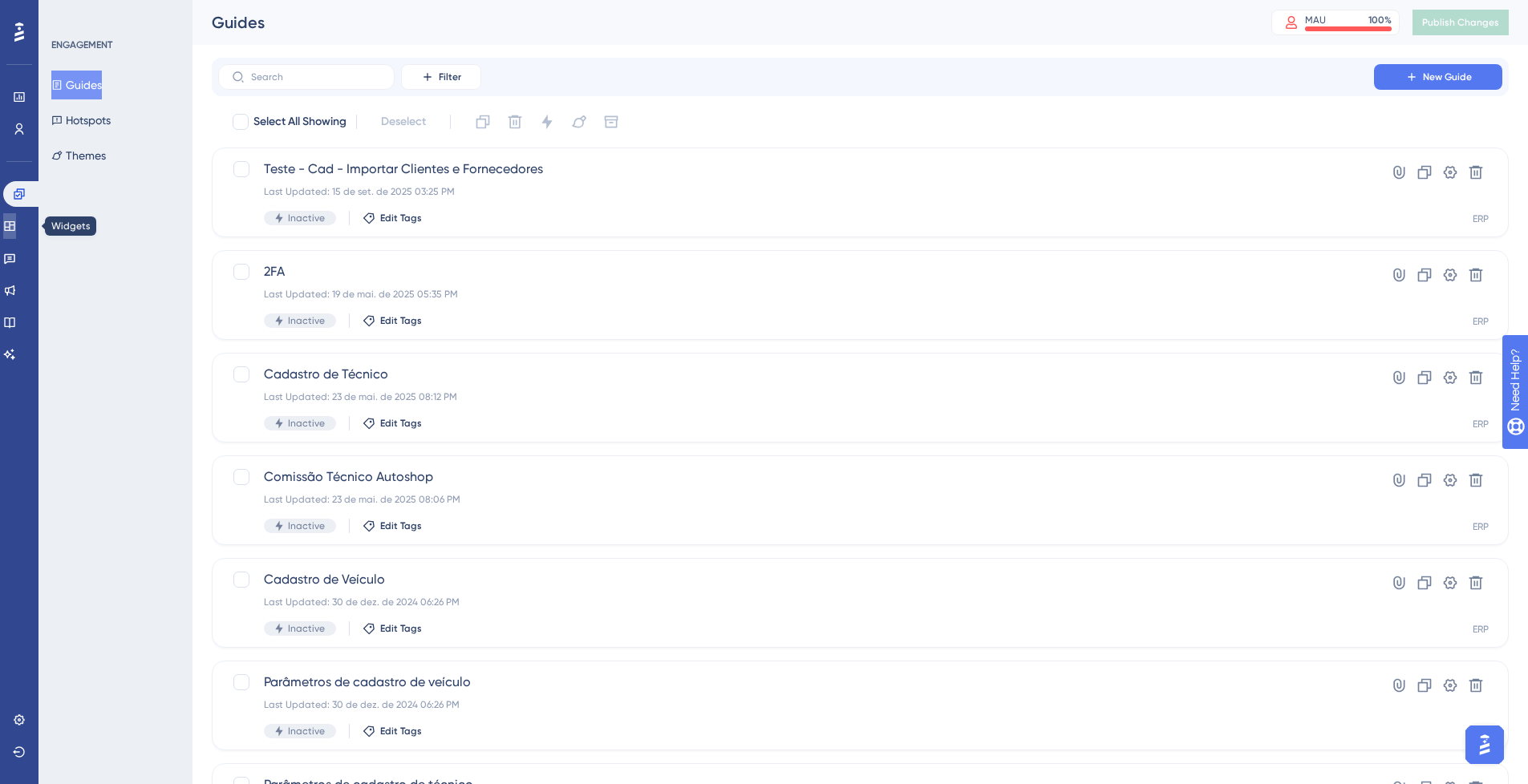
click at [16, 229] on icon at bounding box center [9, 226] width 13 height 13
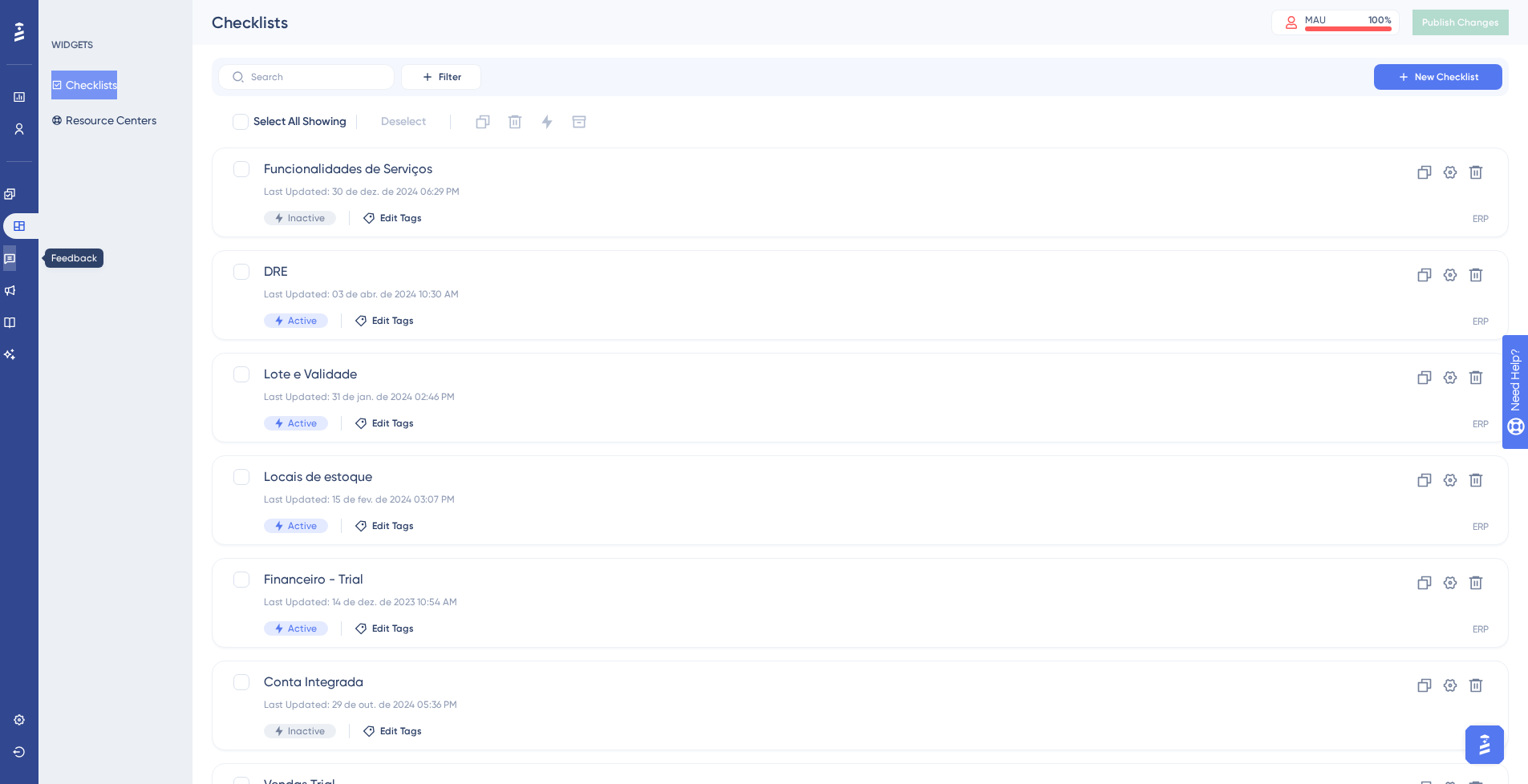
drag, startPoint x: 28, startPoint y: 254, endPoint x: 130, endPoint y: 331, distance: 127.8
click at [16, 254] on link at bounding box center [9, 258] width 13 height 26
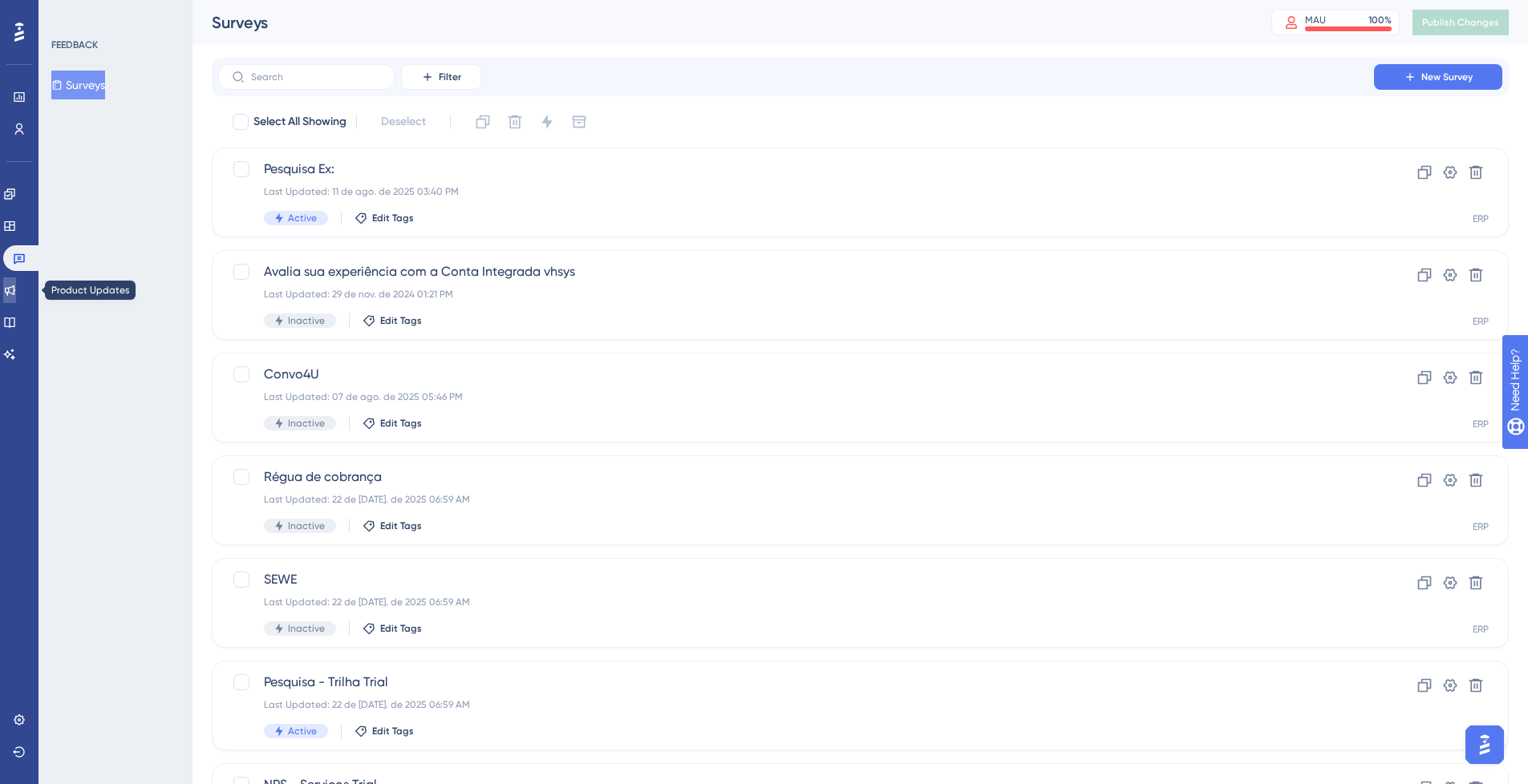
click at [15, 291] on icon at bounding box center [9, 291] width 10 height 10
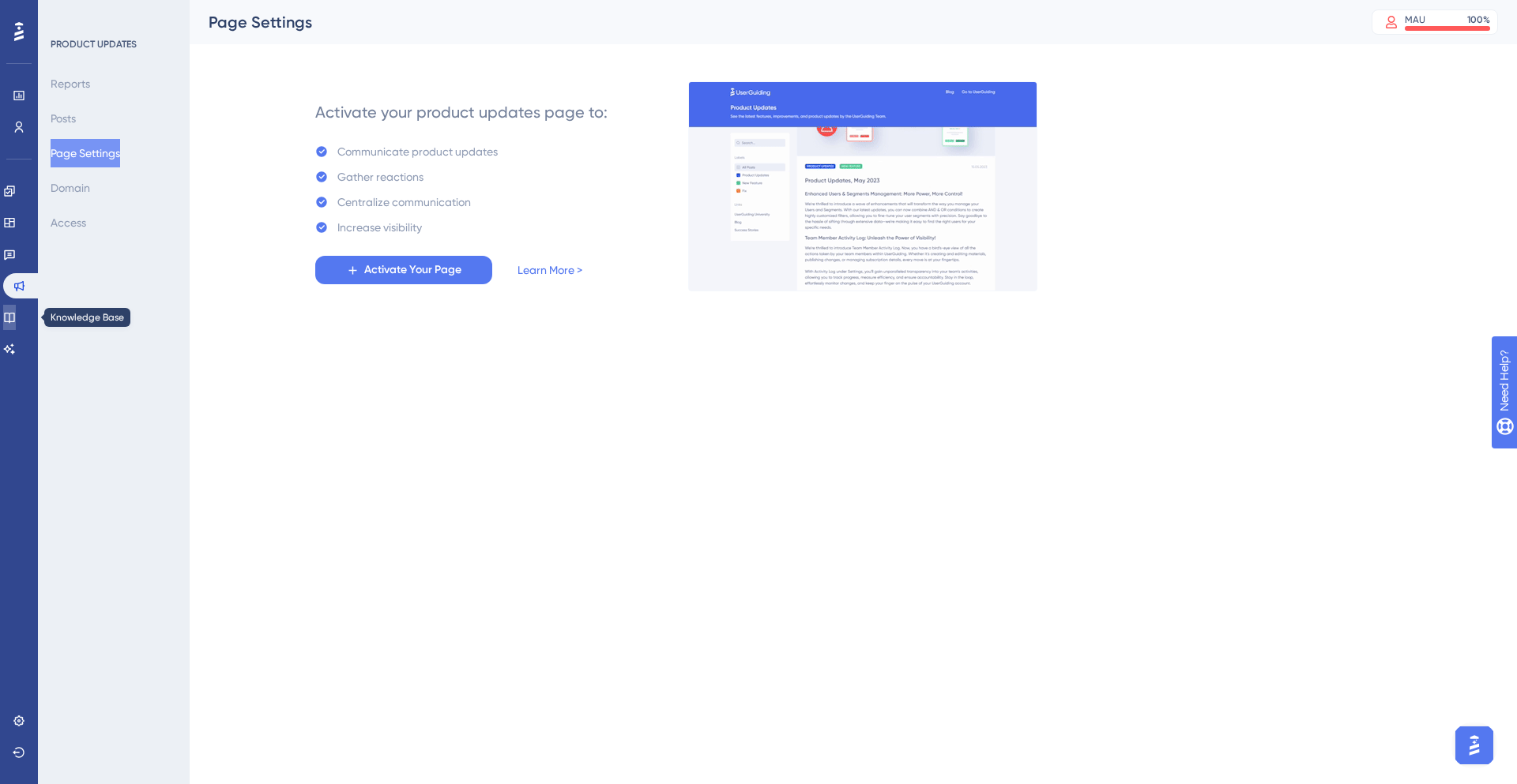
click at [15, 313] on link at bounding box center [9, 318] width 13 height 25
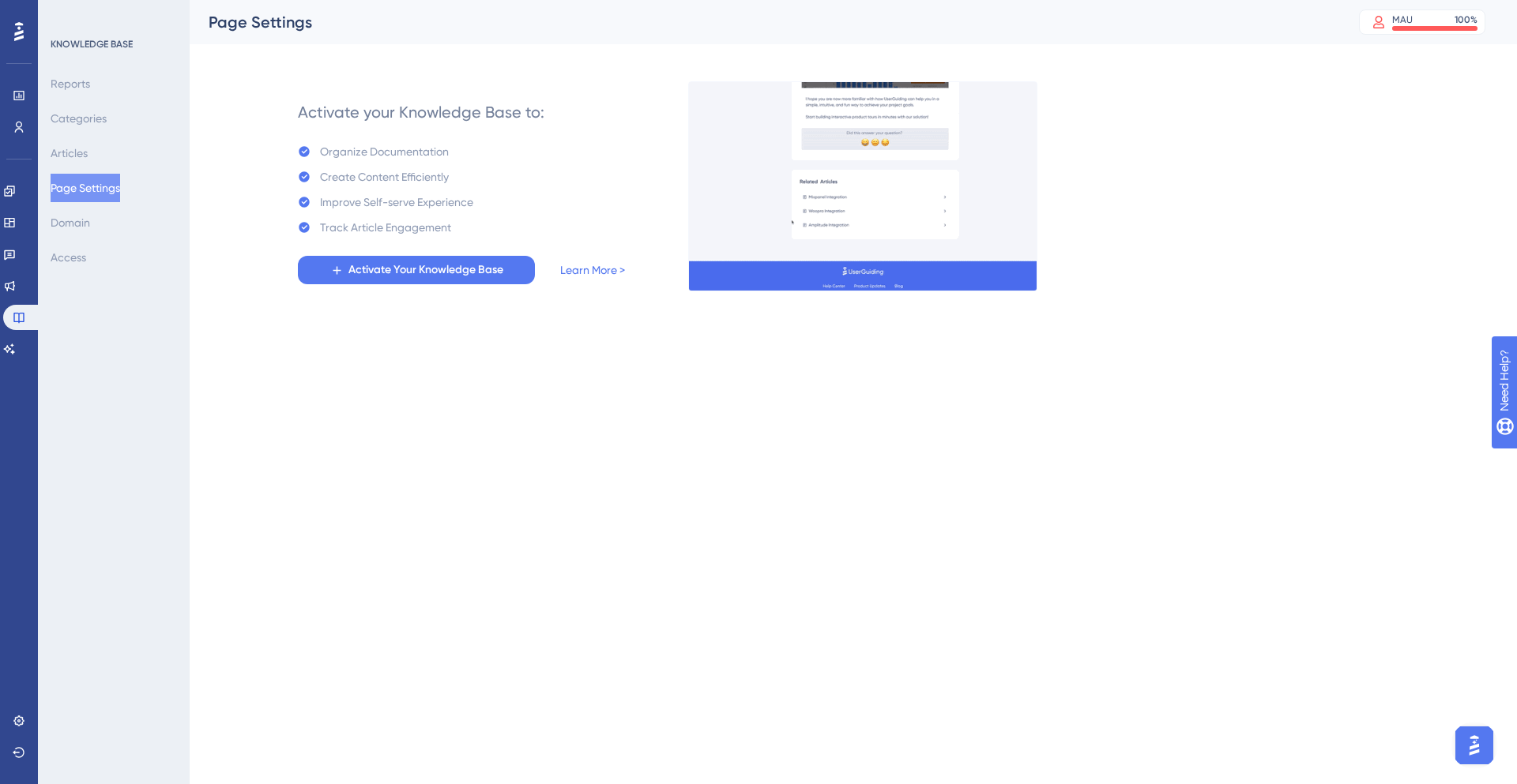
drag, startPoint x: 15, startPoint y: 39, endPoint x: 127, endPoint y: 267, distance: 254.0
click at [15, 39] on icon at bounding box center [19, 31] width 9 height 19
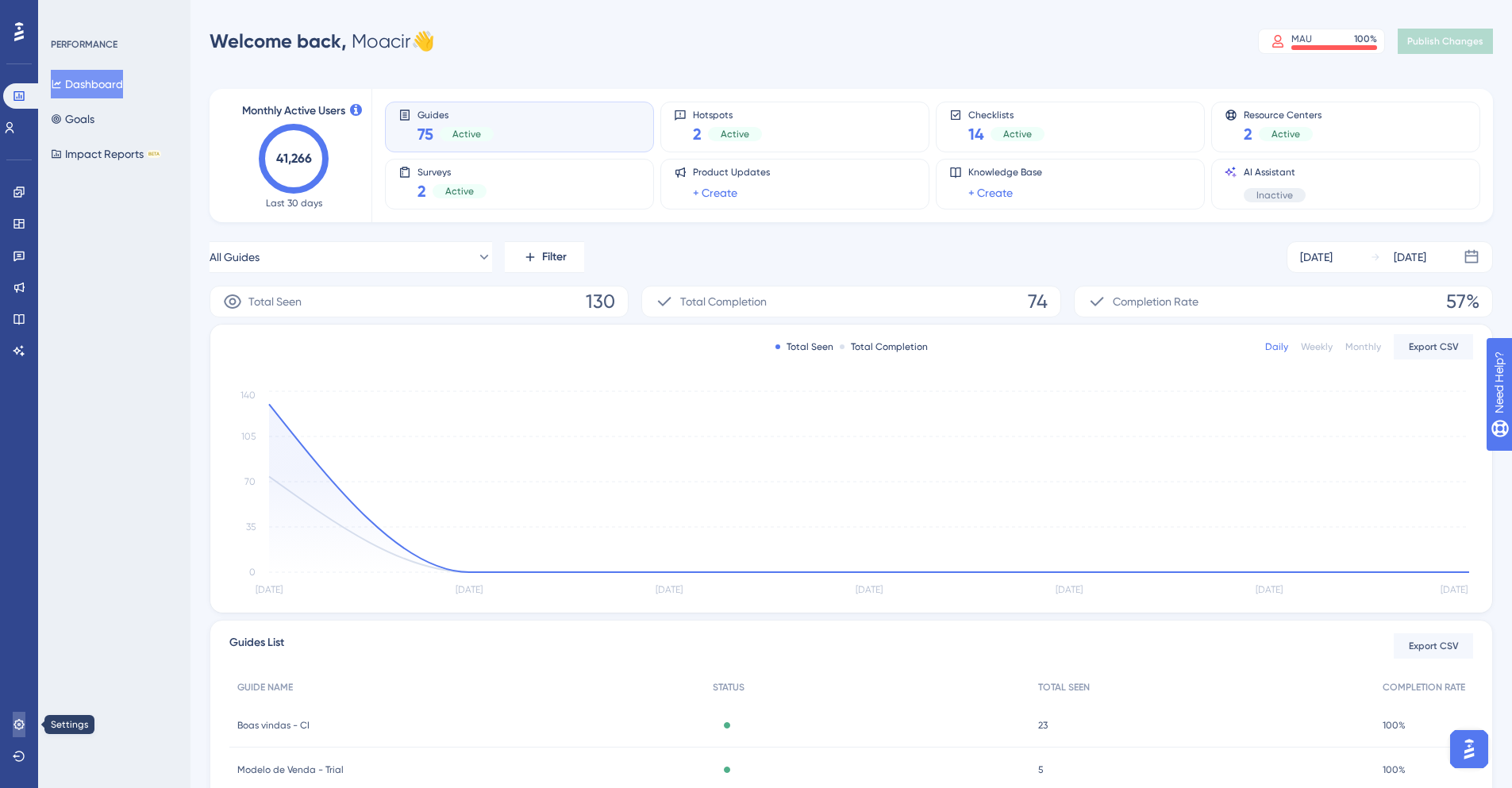
click at [26, 725] on link at bounding box center [19, 725] width 13 height 26
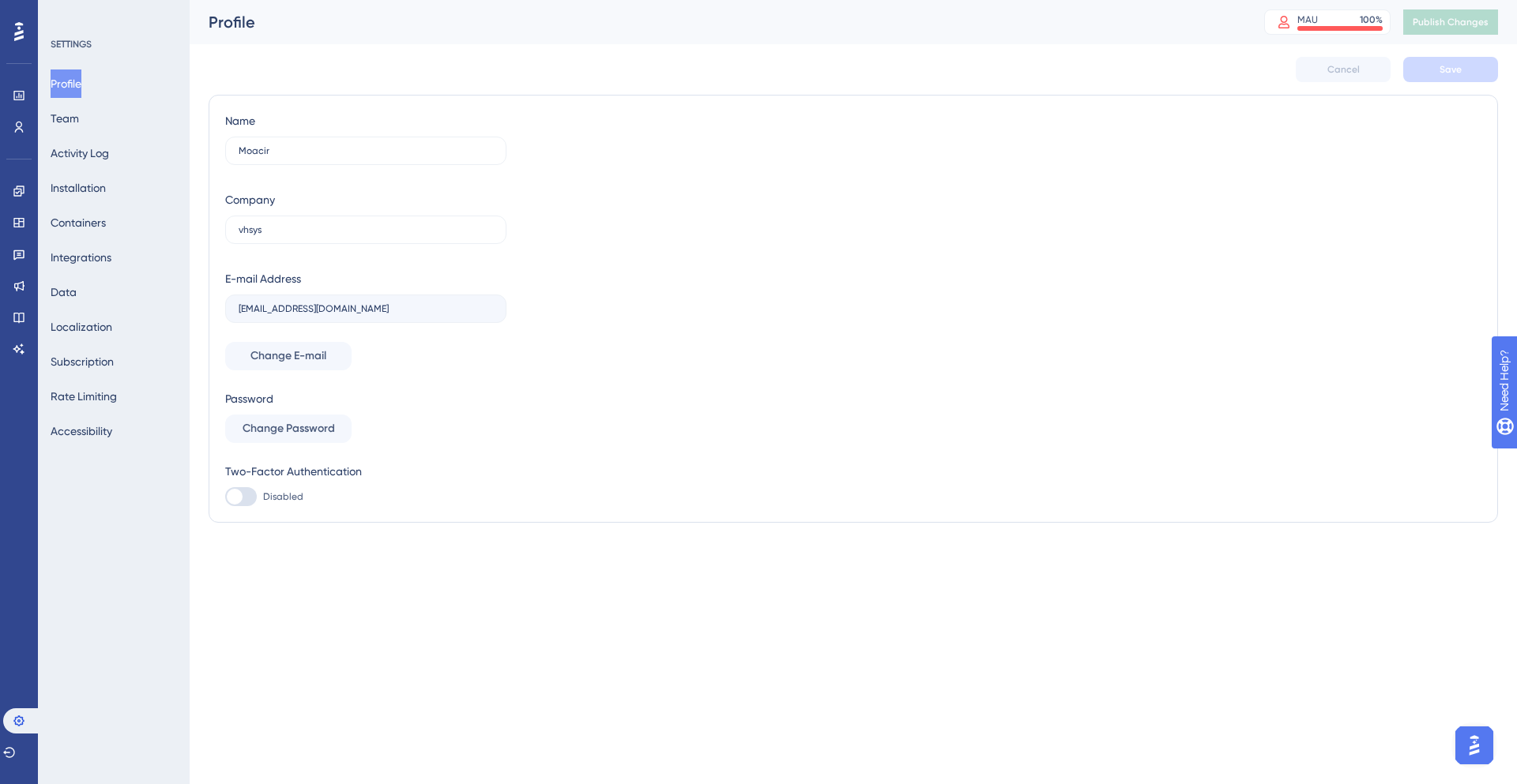
click at [182, 506] on div "SETTINGS Profile Team Activity Log Installation Containers Integrations Data Lo…" at bounding box center [114, 392] width 152 height 784
click at [67, 118] on button "Team" at bounding box center [65, 118] width 28 height 28
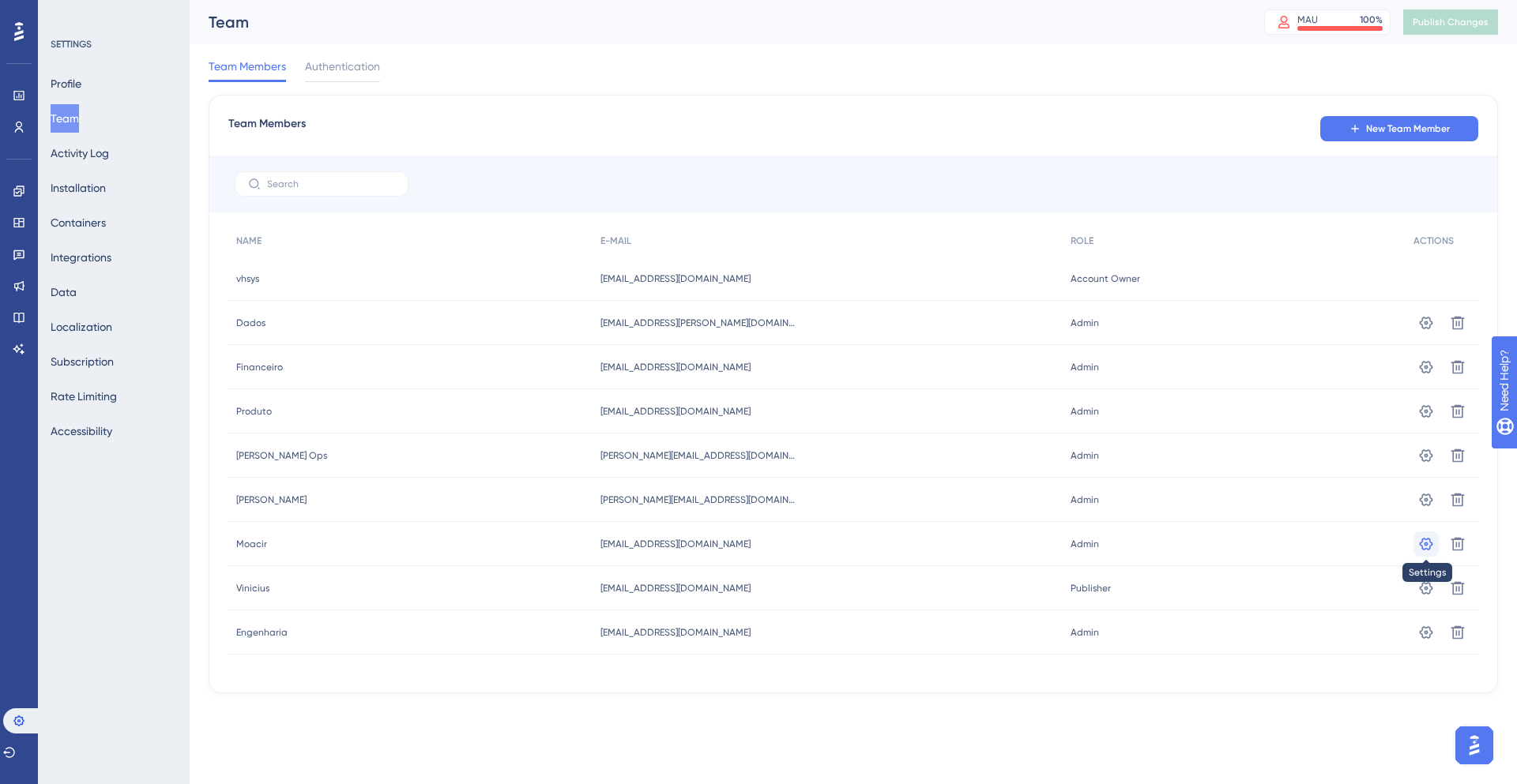
click at [1425, 540] on icon at bounding box center [1426, 543] width 15 height 15
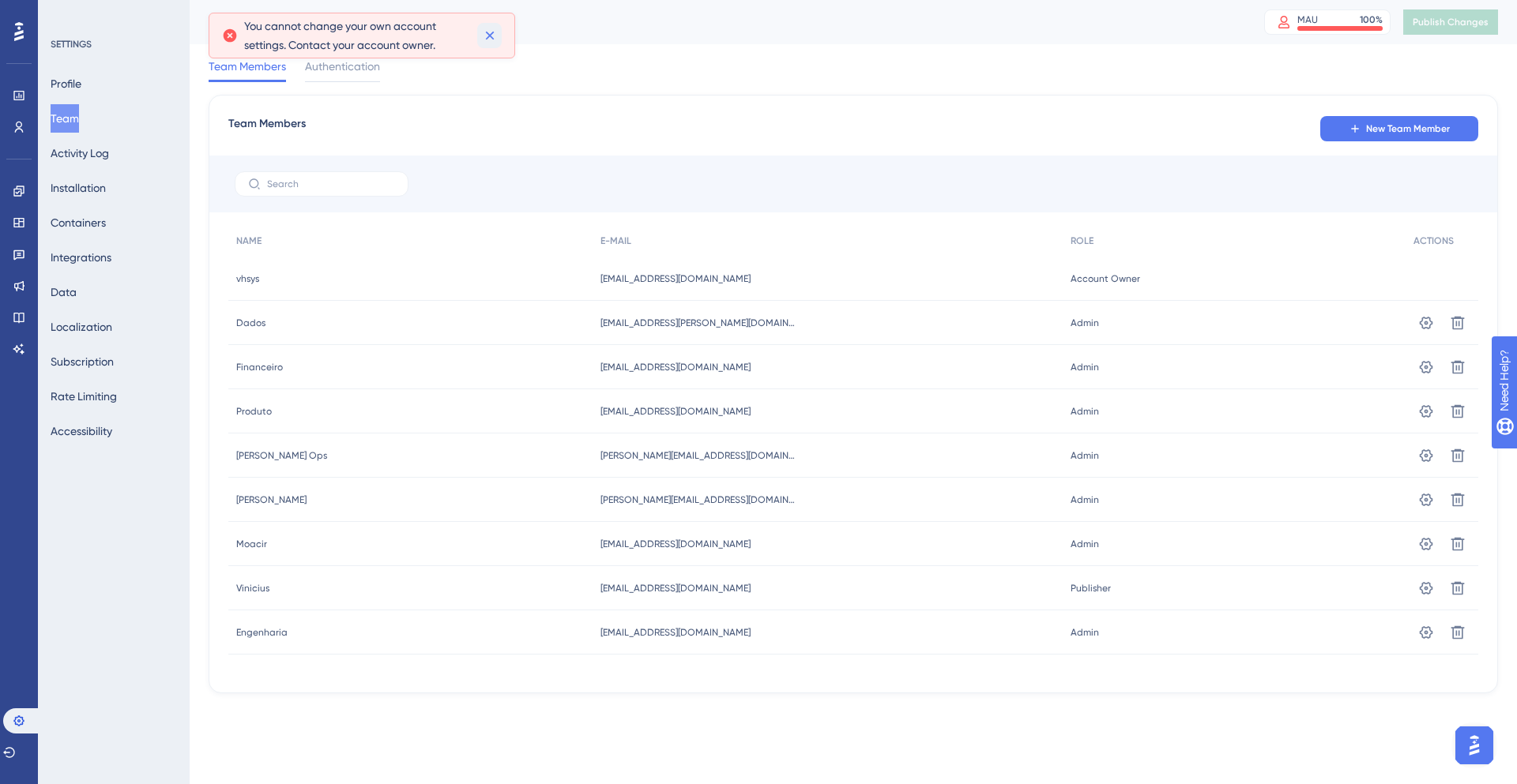
click at [500, 34] on button at bounding box center [489, 35] width 25 height 25
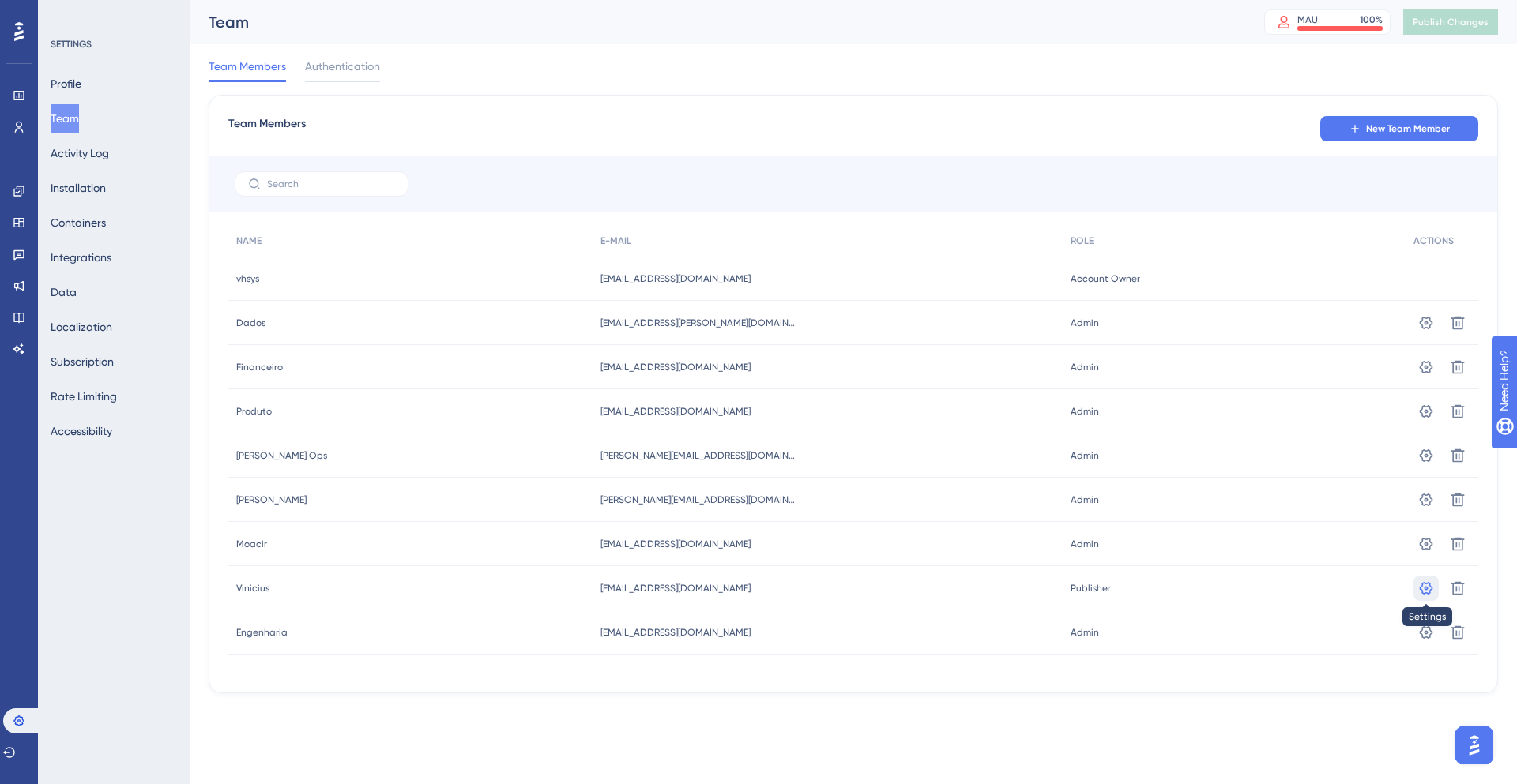
click at [1415, 591] on button at bounding box center [1427, 589] width 25 height 25
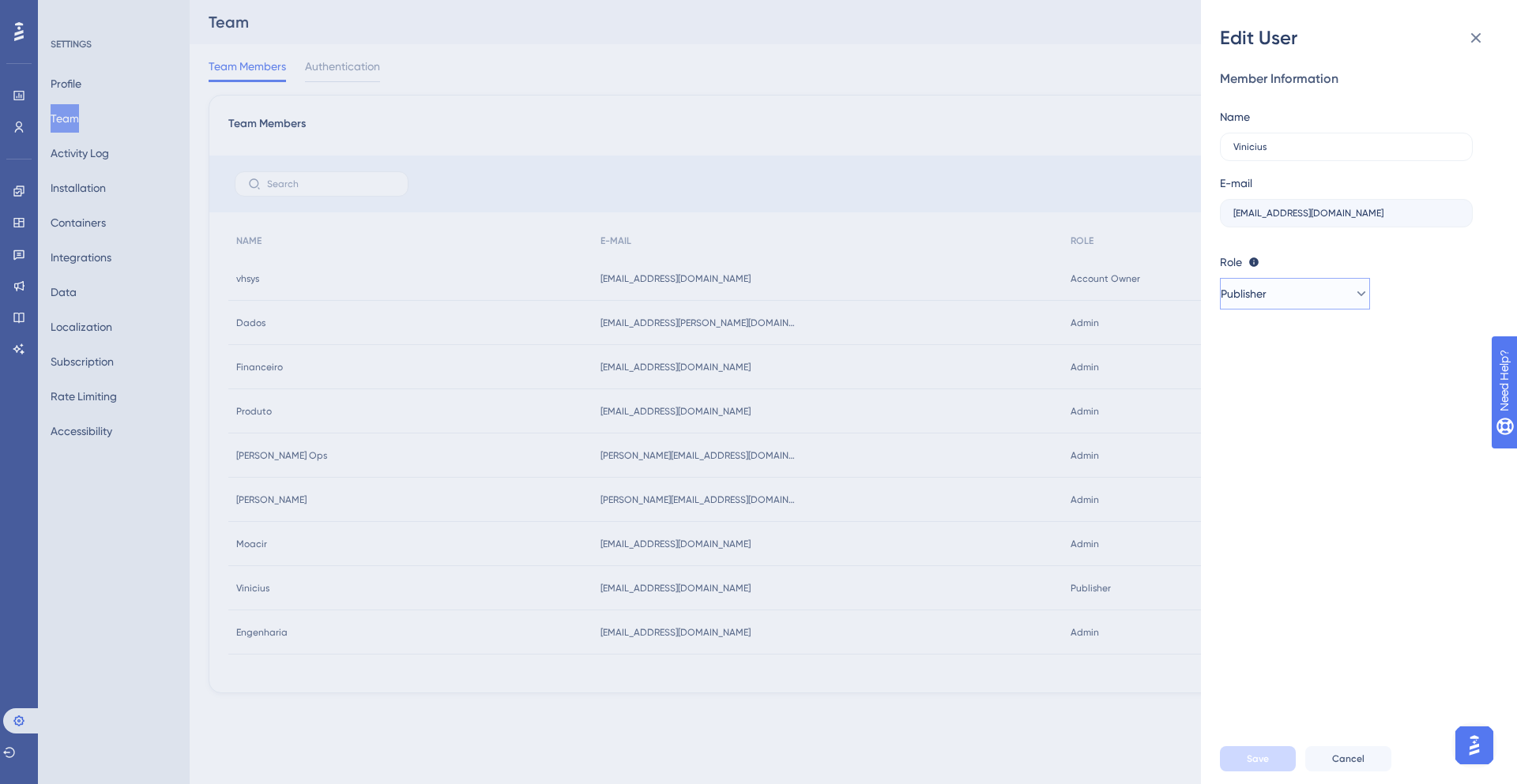
click at [1340, 288] on button "Publisher" at bounding box center [1295, 293] width 150 height 32
click at [1053, 728] on div "Edit User Member Information Name [PERSON_NAME] E-mail [EMAIL_ADDRESS][DOMAIN_N…" at bounding box center [758, 392] width 1517 height 784
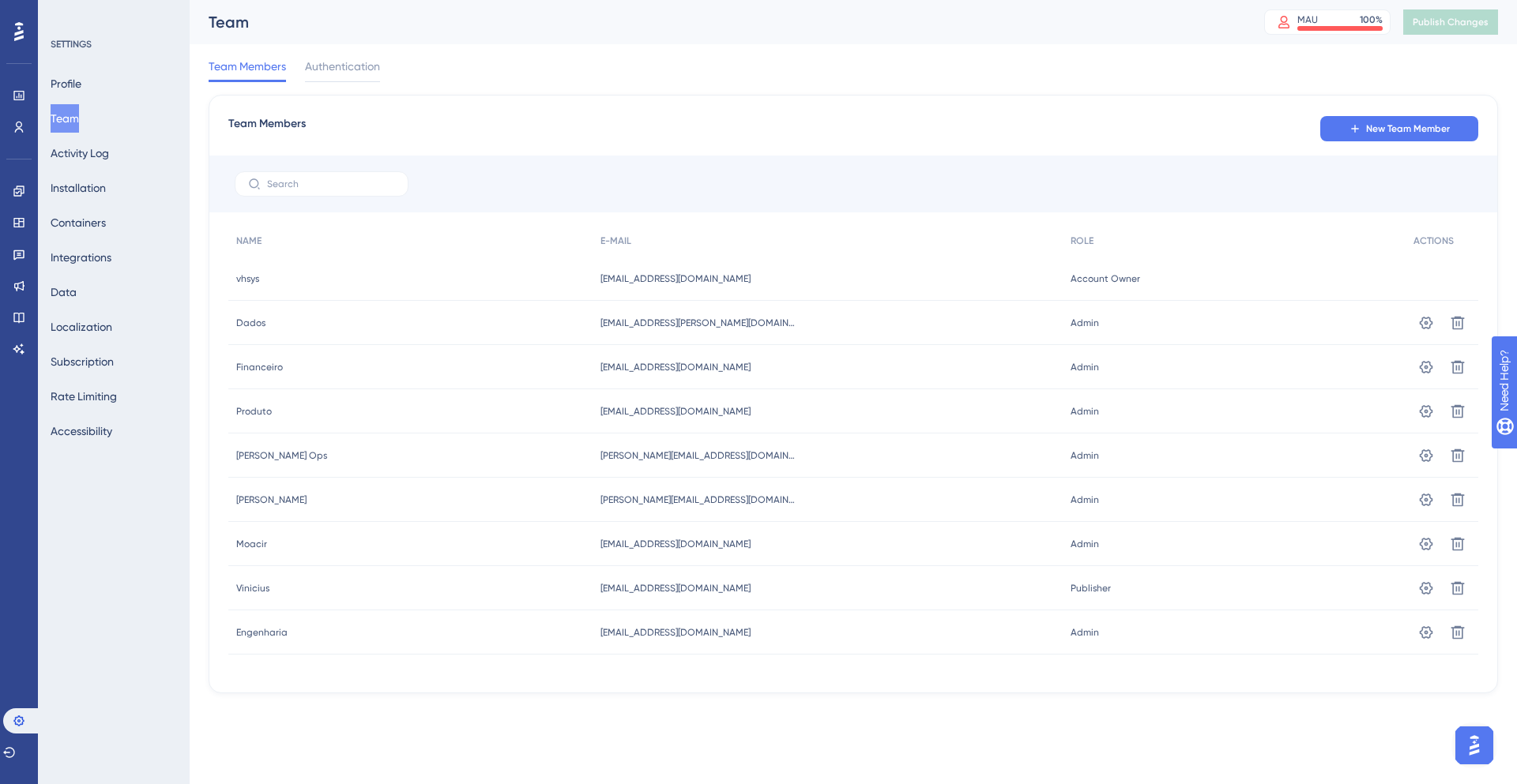
click at [18, 32] on icon at bounding box center [19, 31] width 9 height 19
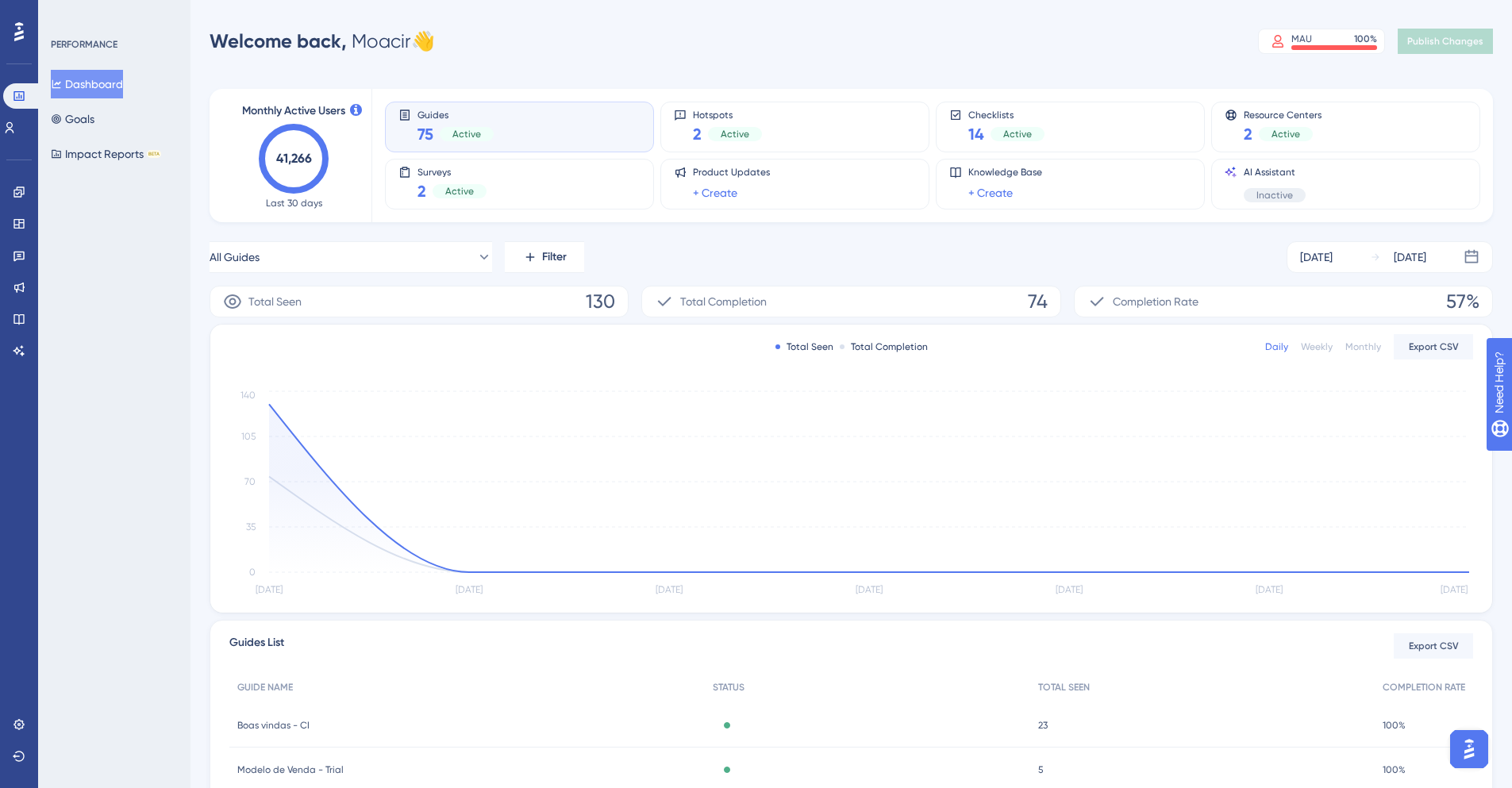
click at [85, 270] on div "PERFORMANCE Dashboard Goals Impact Reports BETA" at bounding box center [114, 394] width 152 height 788
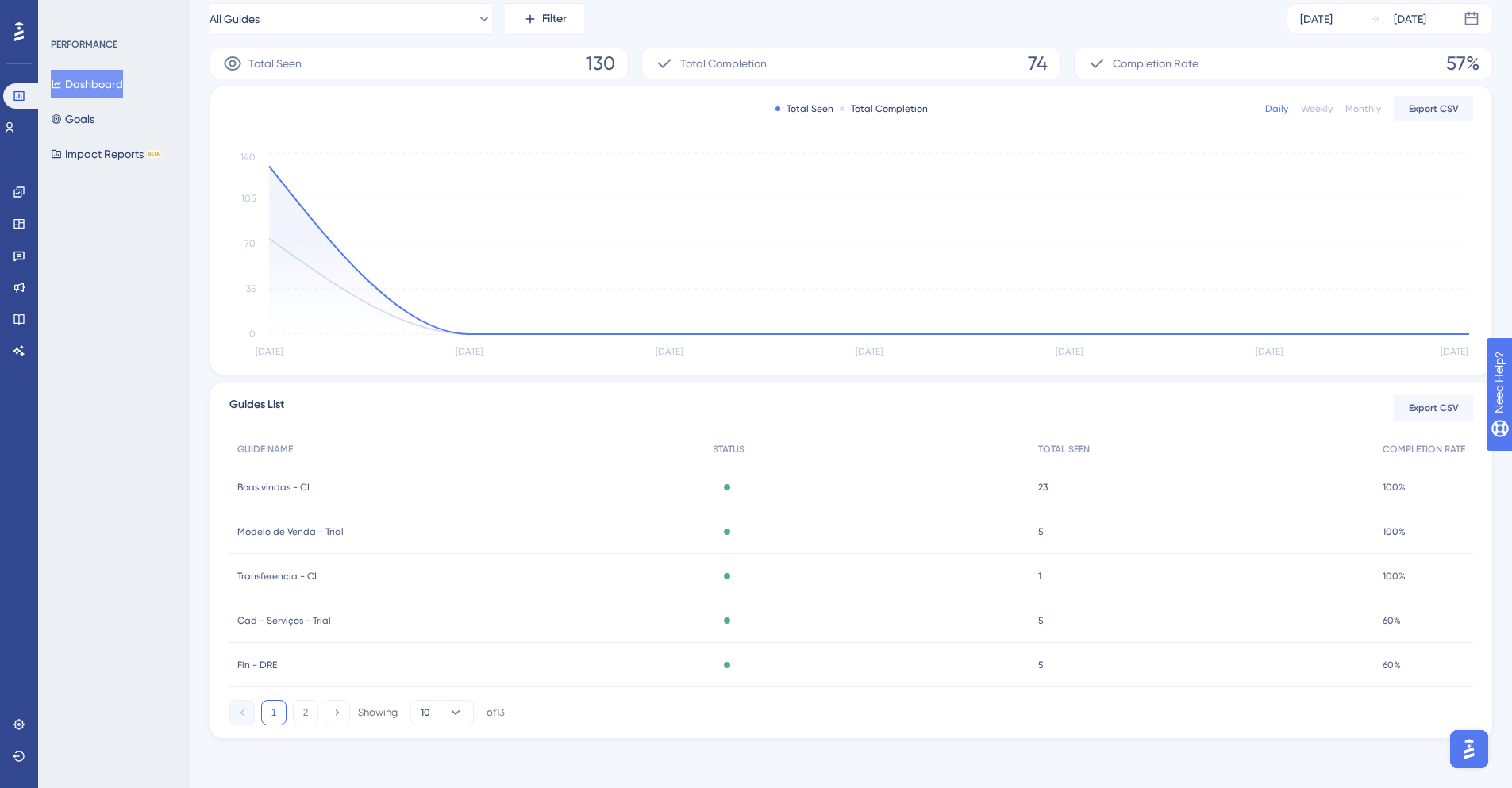
scroll to position [240, 0]
